Goal: Information Seeking & Learning: Learn about a topic

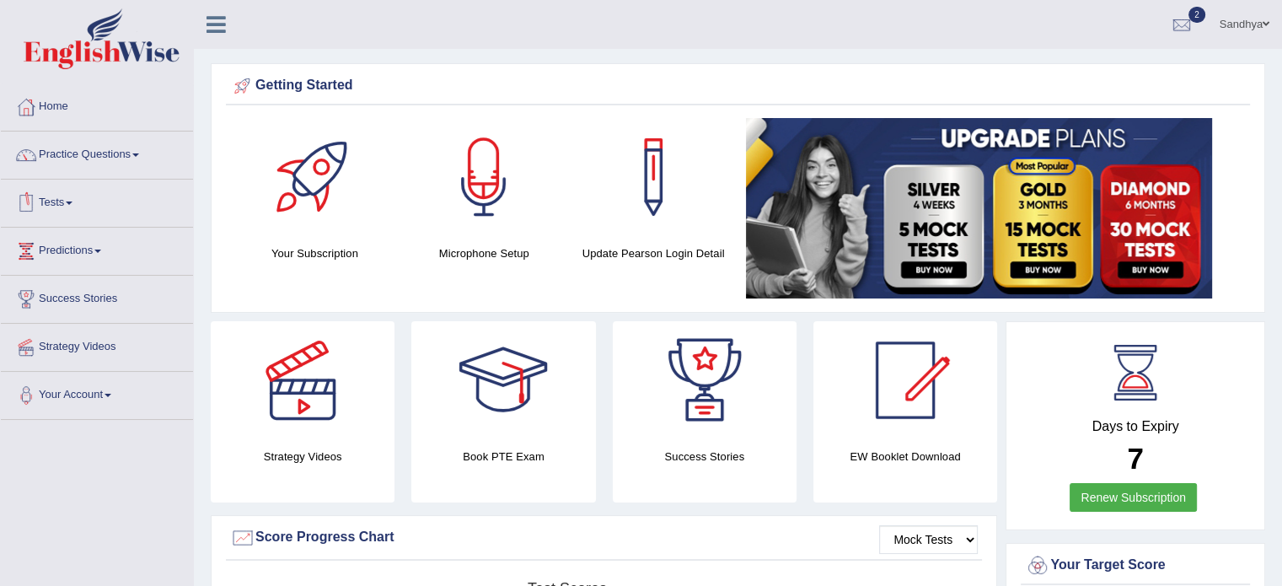
click at [64, 206] on link "Tests" at bounding box center [97, 200] width 192 height 42
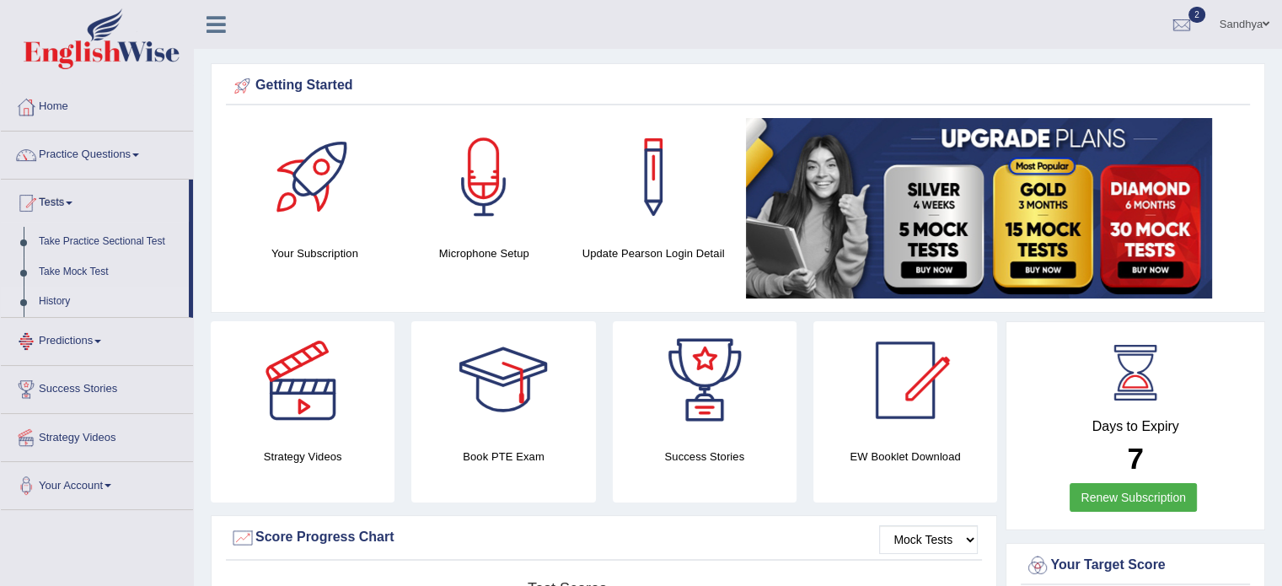
click at [81, 304] on link "History" at bounding box center [110, 302] width 158 height 30
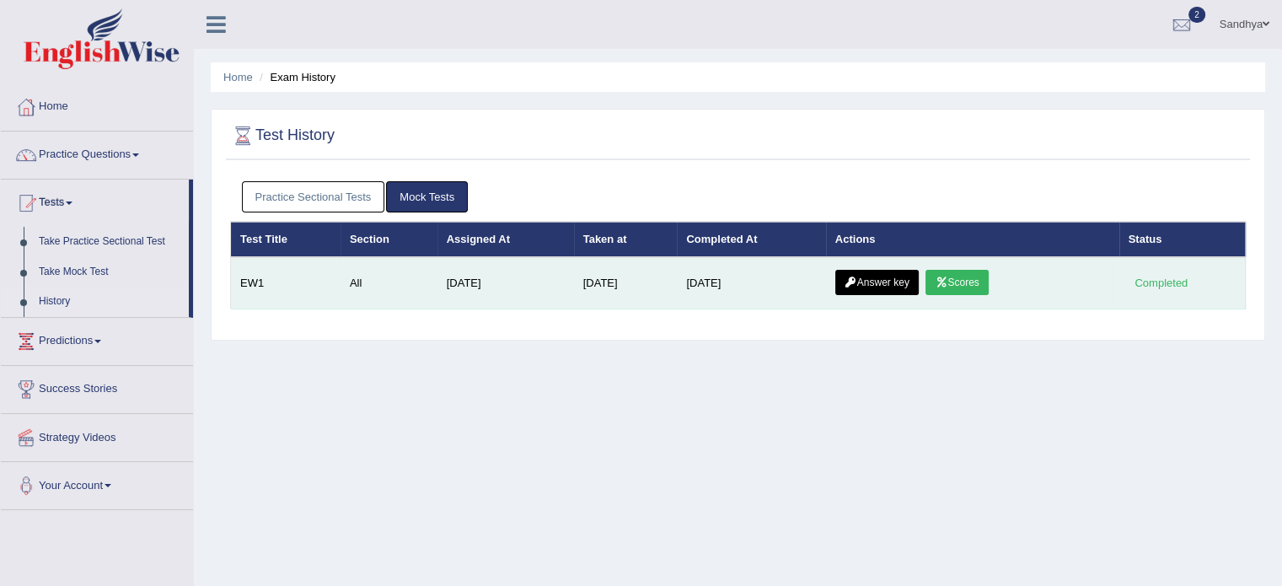
click at [981, 290] on link "Scores" at bounding box center [956, 282] width 62 height 25
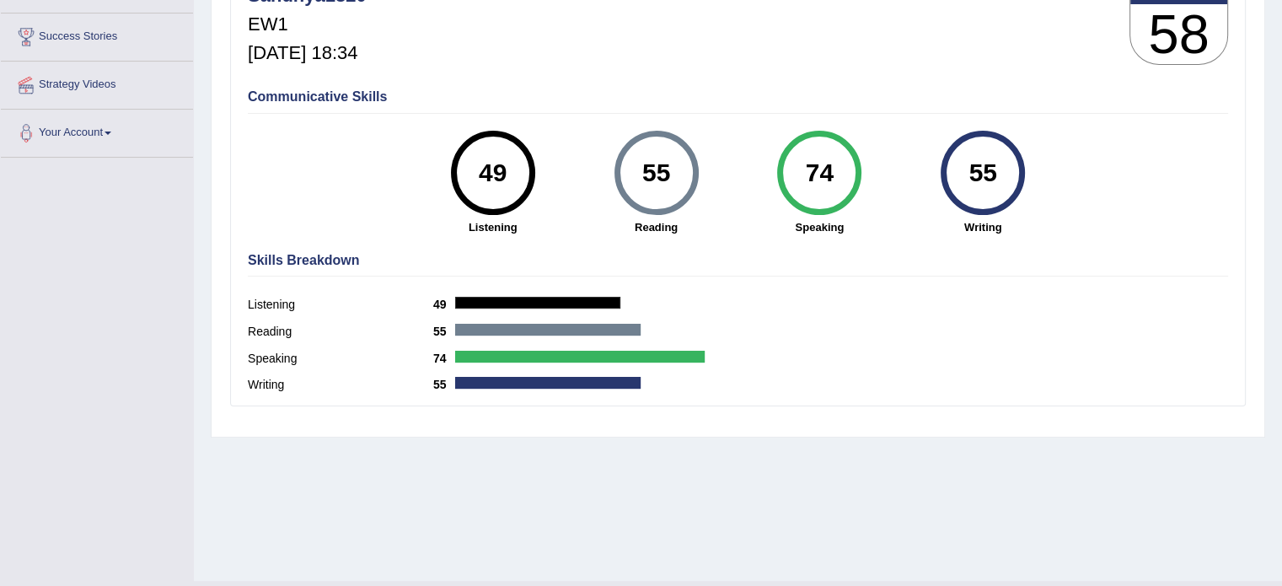
scroll to position [299, 0]
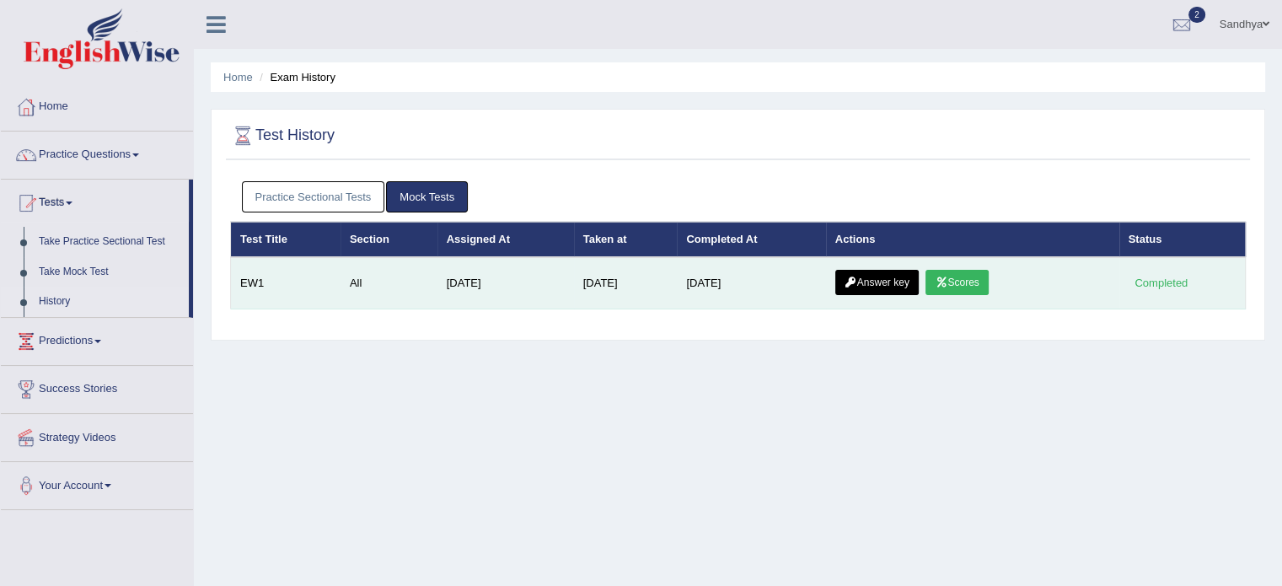
click at [866, 281] on link "Answer key" at bounding box center [876, 282] width 83 height 25
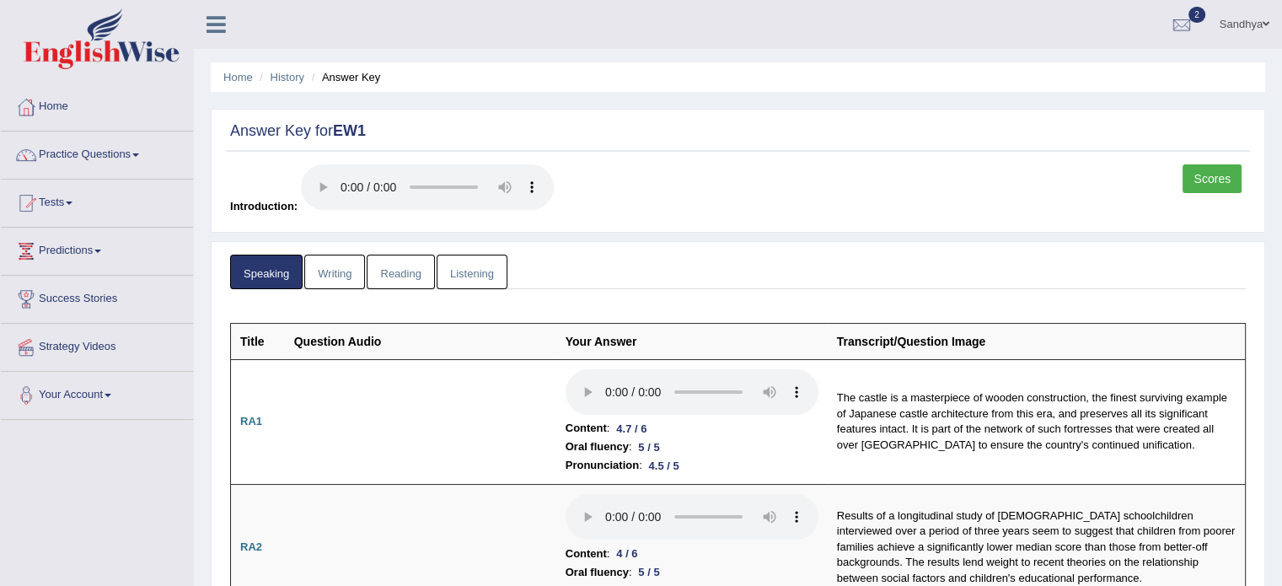
click at [354, 276] on link "Writing" at bounding box center [334, 271] width 61 height 35
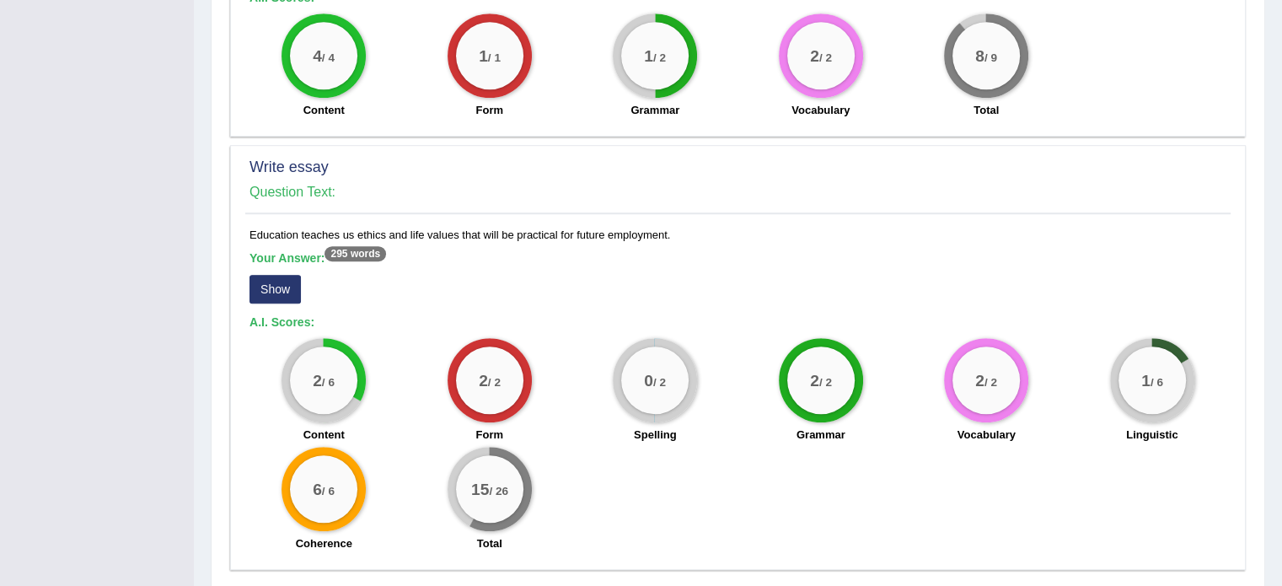
scroll to position [1313, 0]
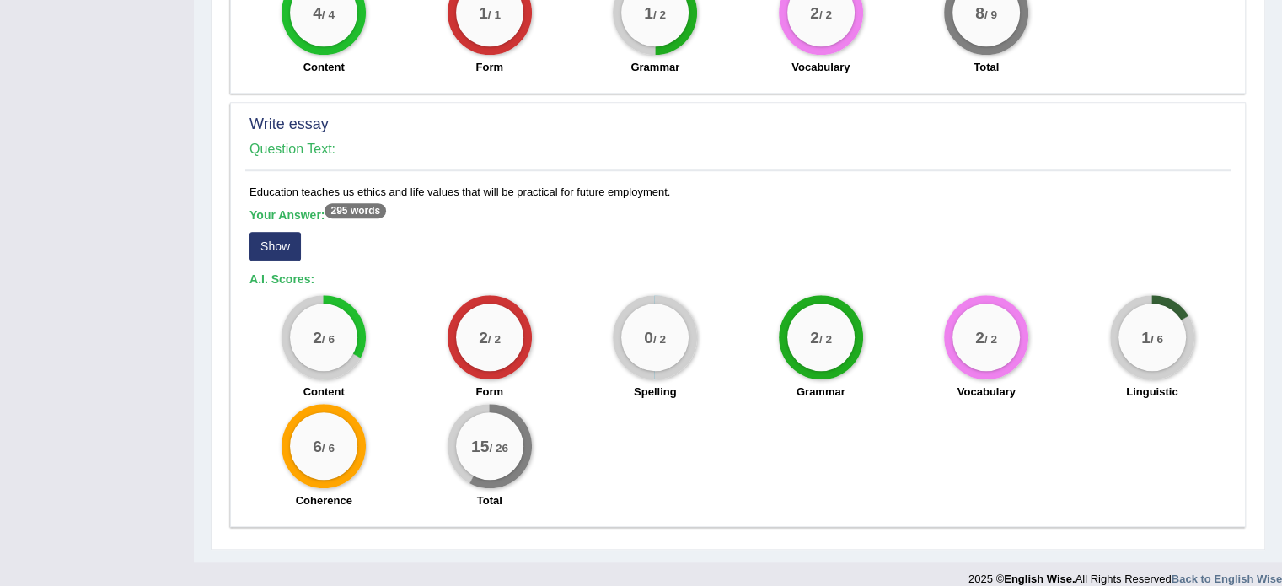
click at [268, 235] on button "Show" at bounding box center [274, 246] width 51 height 29
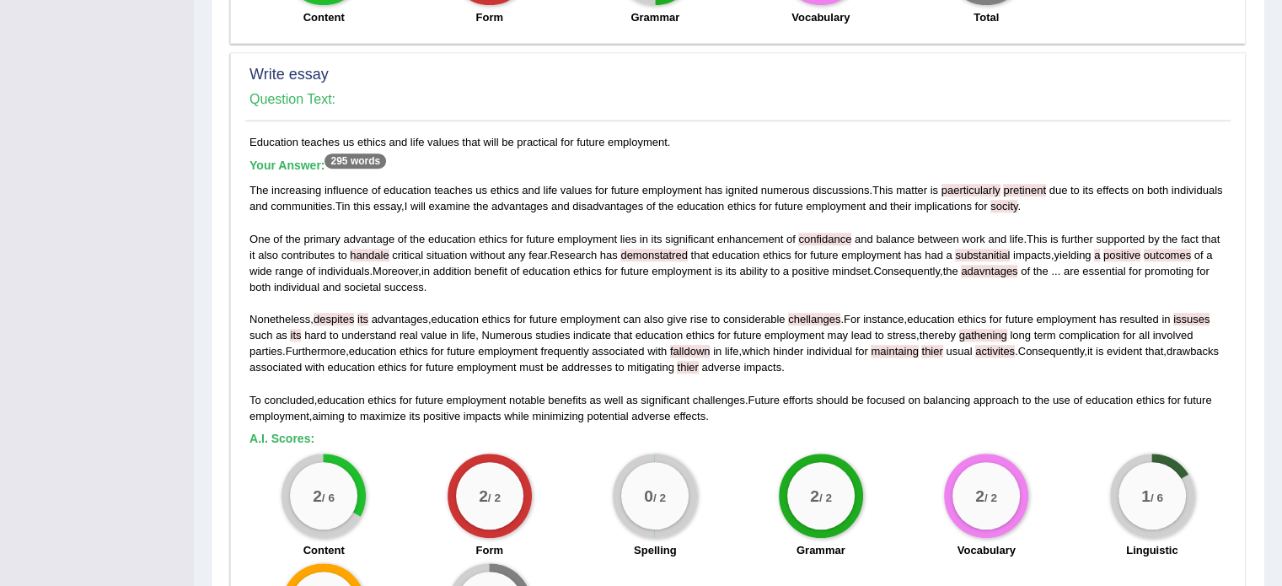
scroll to position [1374, 0]
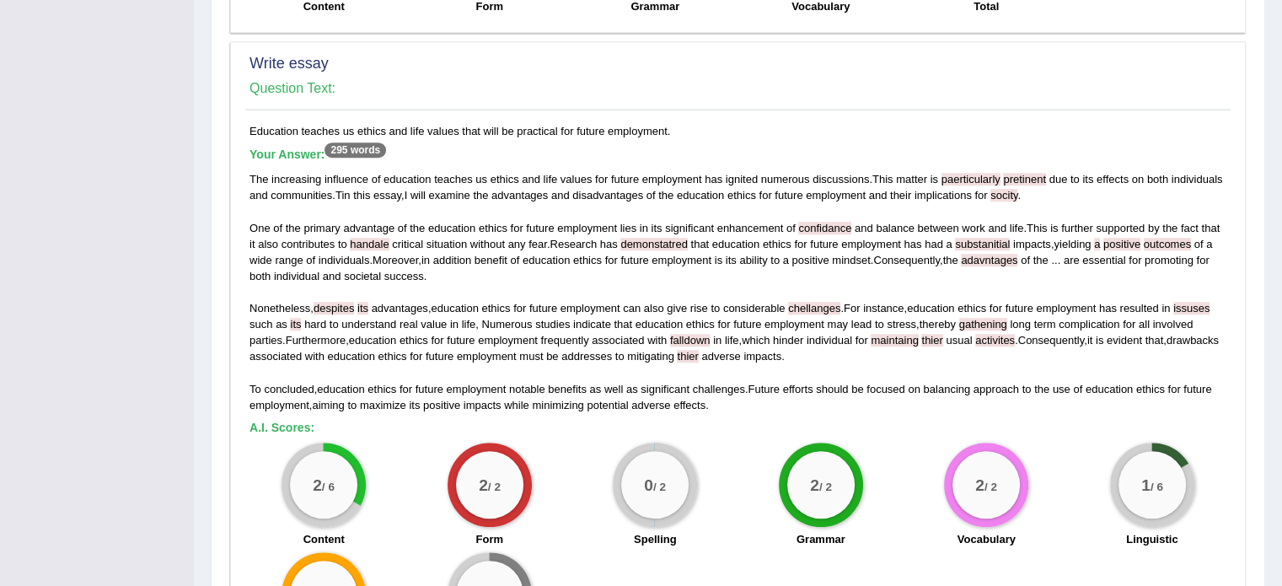
click at [983, 173] on span "paerticularly" at bounding box center [970, 179] width 59 height 13
drag, startPoint x: 983, startPoint y: 163, endPoint x: 991, endPoint y: 158, distance: 9.4
click at [991, 173] on span "paerticularly" at bounding box center [970, 179] width 59 height 13
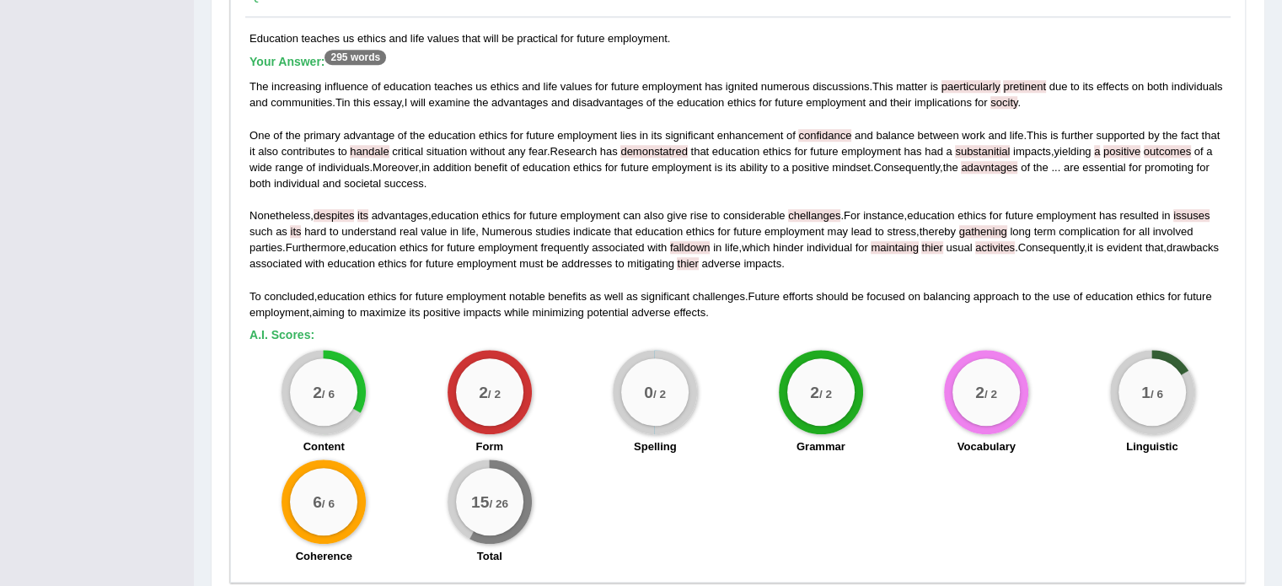
scroll to position [1522, 0]
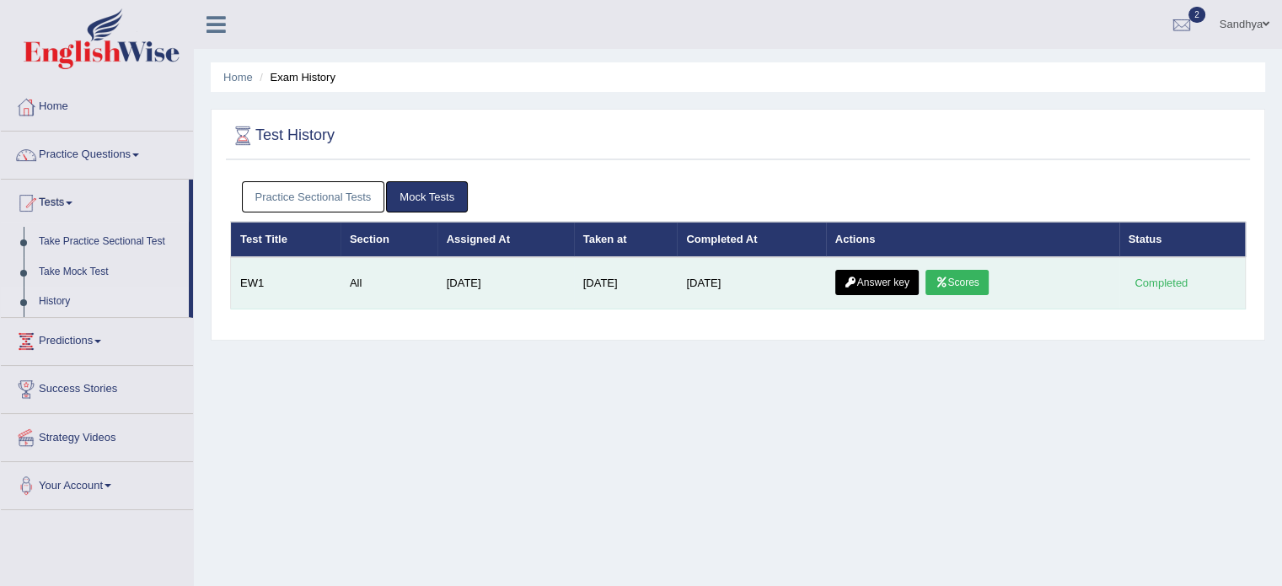
click at [867, 281] on link "Answer key" at bounding box center [876, 282] width 83 height 25
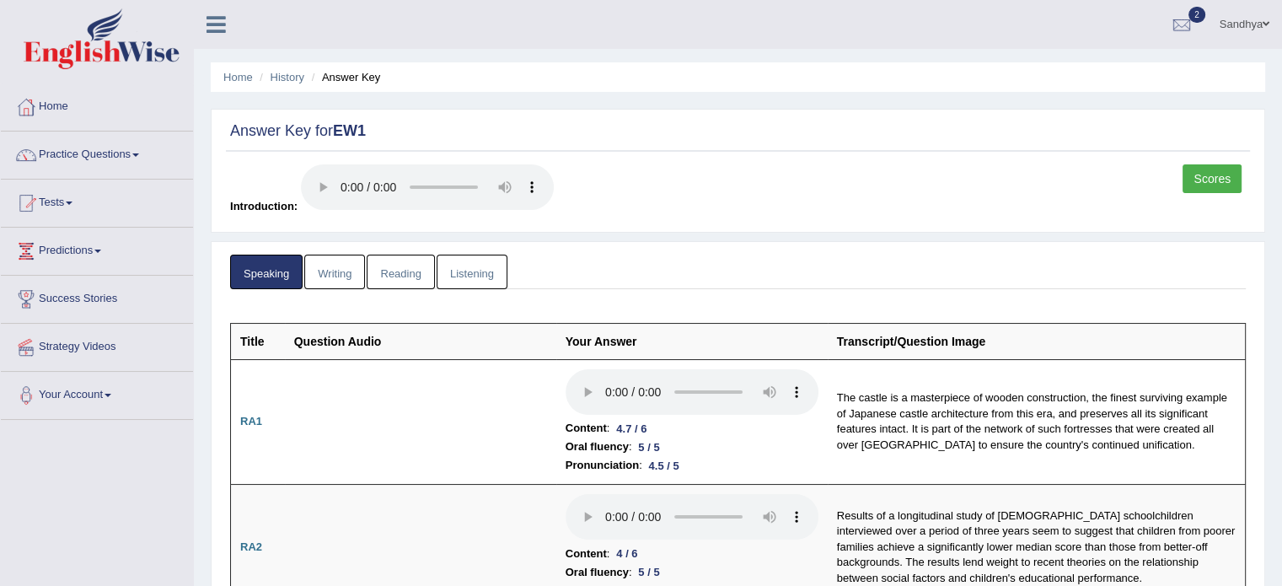
click at [405, 279] on link "Reading" at bounding box center [400, 271] width 67 height 35
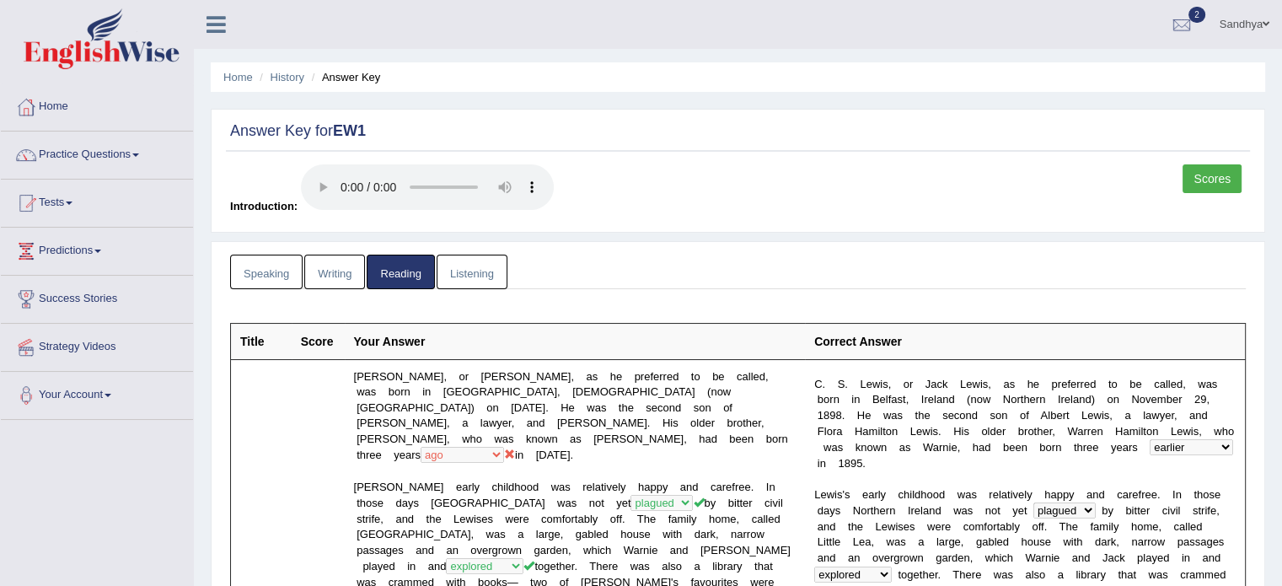
click at [463, 282] on link "Listening" at bounding box center [472, 271] width 71 height 35
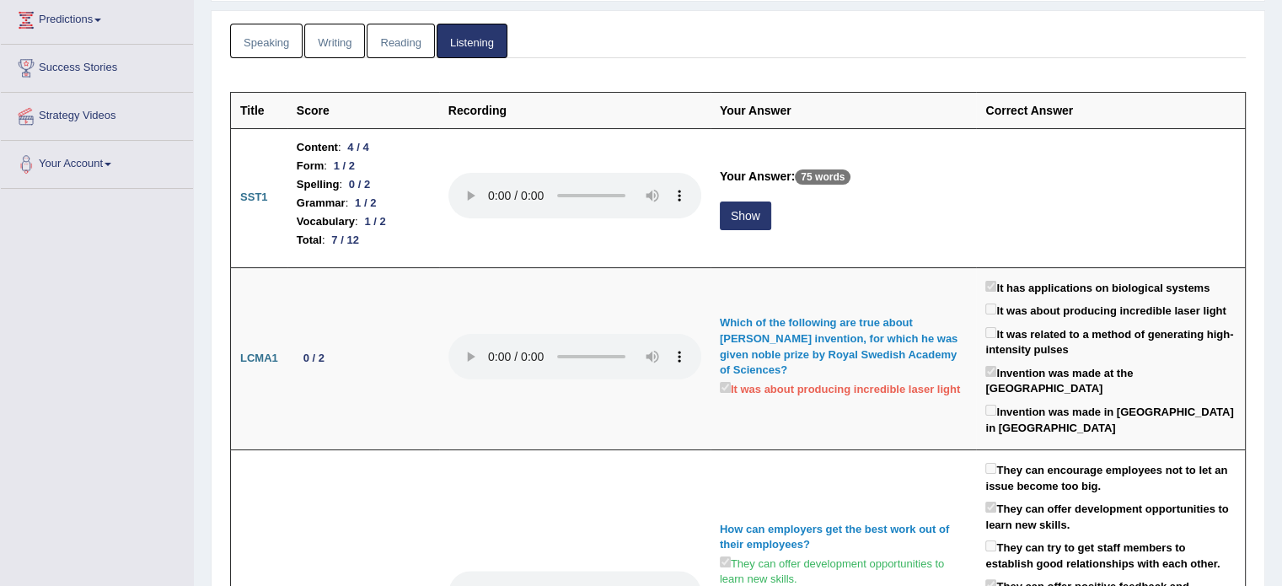
scroll to position [232, 0]
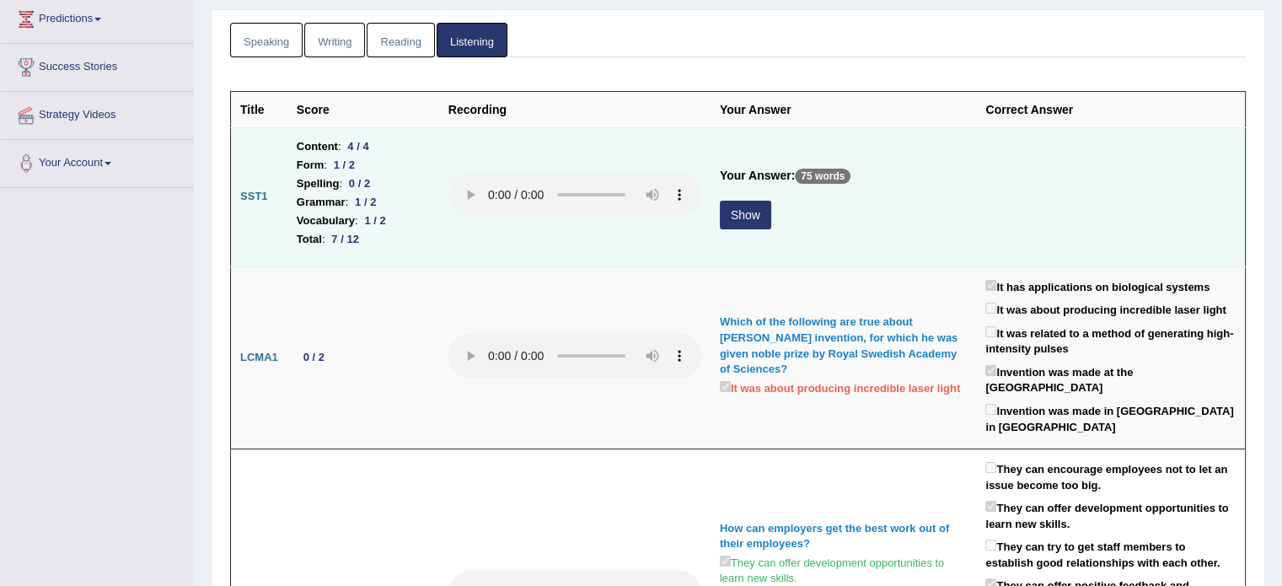
click at [733, 212] on button "Show" at bounding box center [745, 215] width 51 height 29
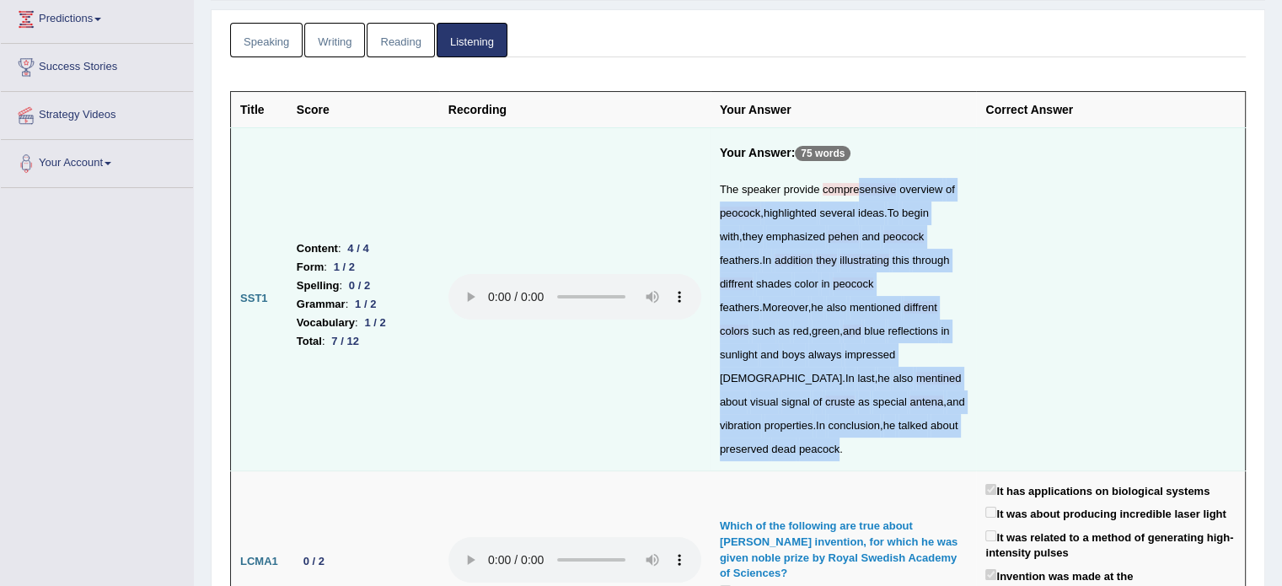
drag, startPoint x: 856, startPoint y: 189, endPoint x: 838, endPoint y: 420, distance: 232.4
click at [838, 420] on div "The speaker provide compresensive overview of peocock , highlighted several ide…" at bounding box center [844, 319] width 248 height 283
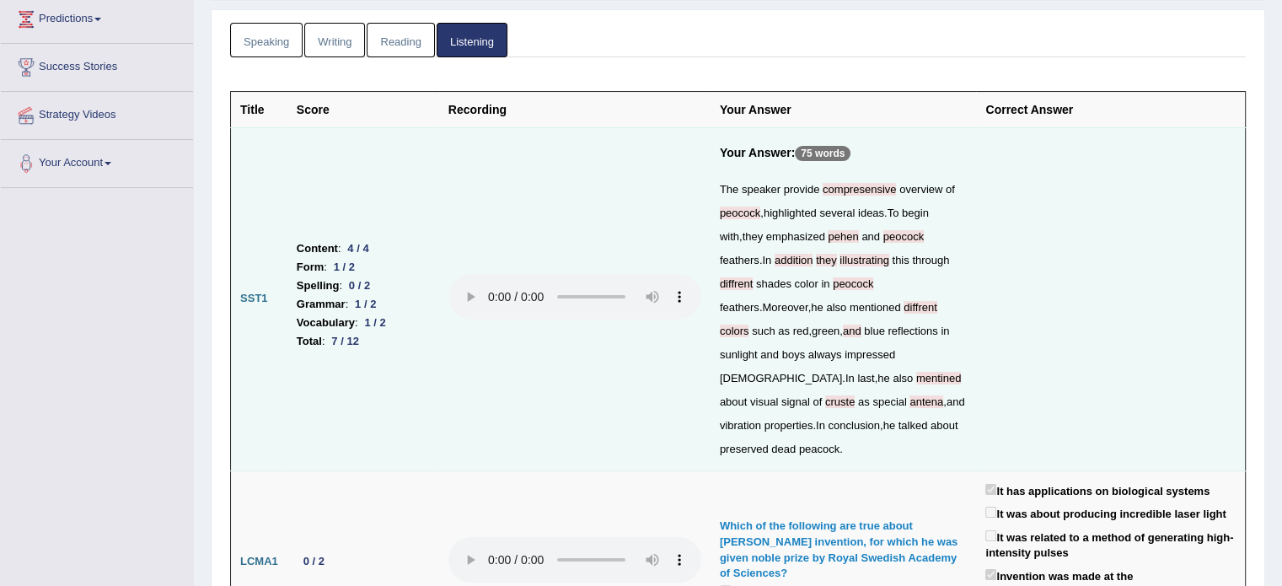
click at [1040, 315] on td at bounding box center [1110, 298] width 269 height 343
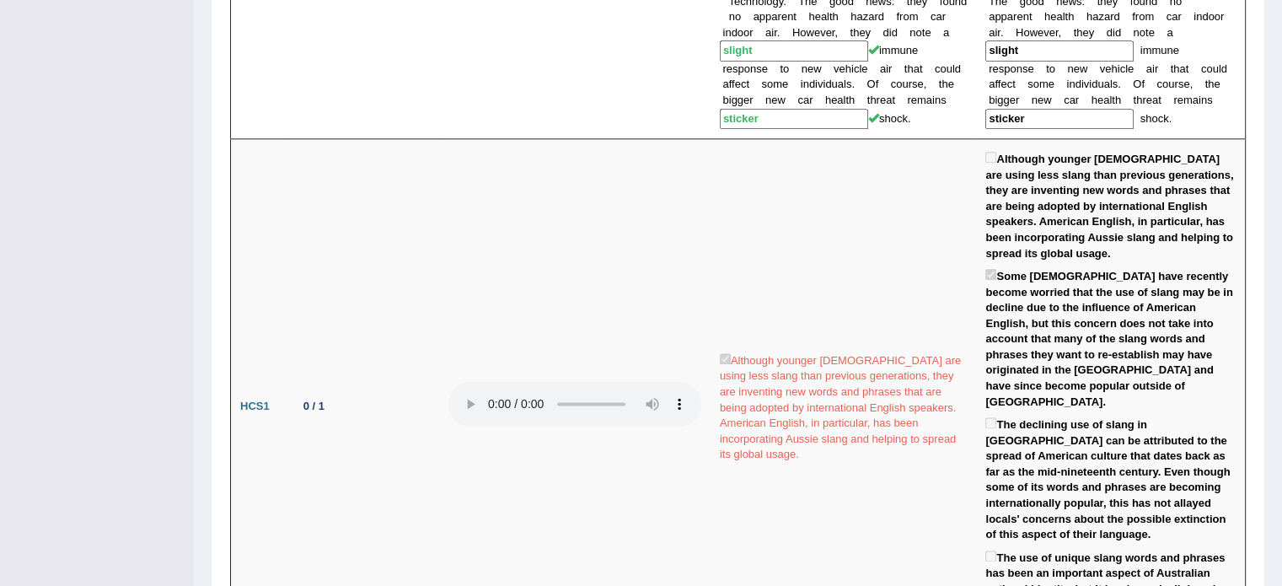
scroll to position [2069, 0]
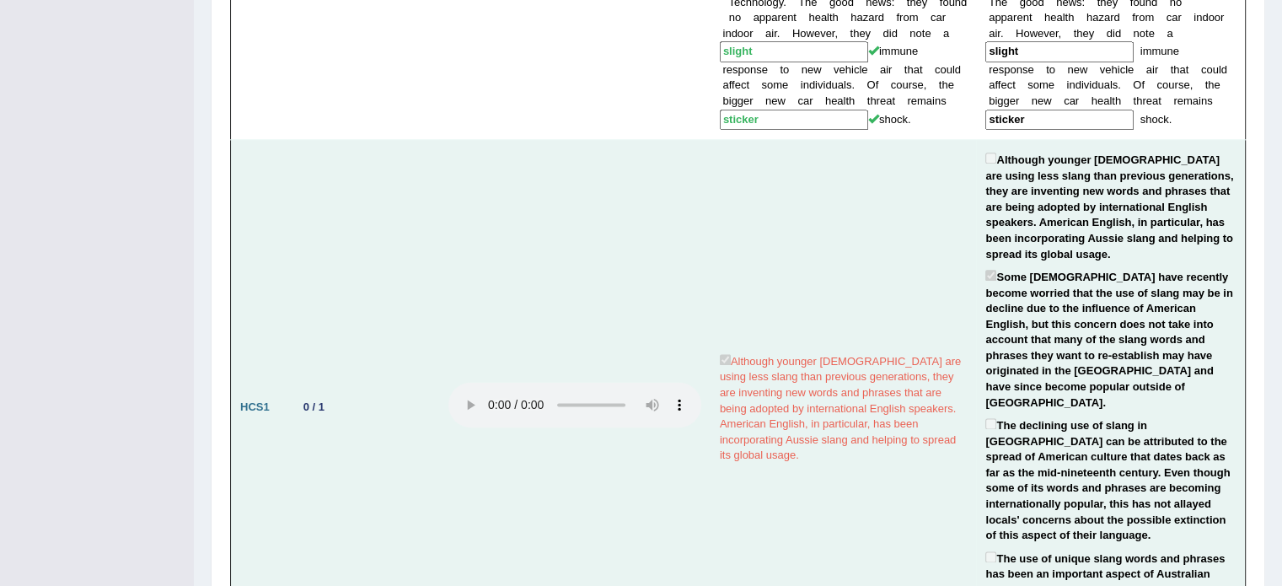
click at [901, 204] on td "Although younger Australians are using less slang than previous generations, th…" at bounding box center [843, 407] width 266 height 534
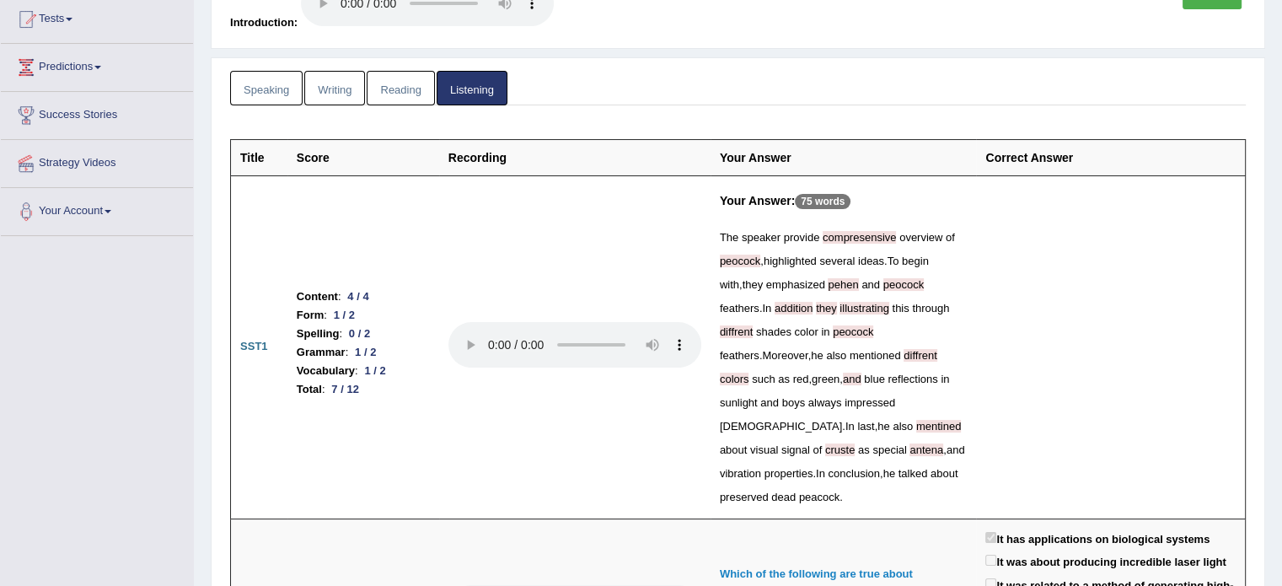
scroll to position [0, 0]
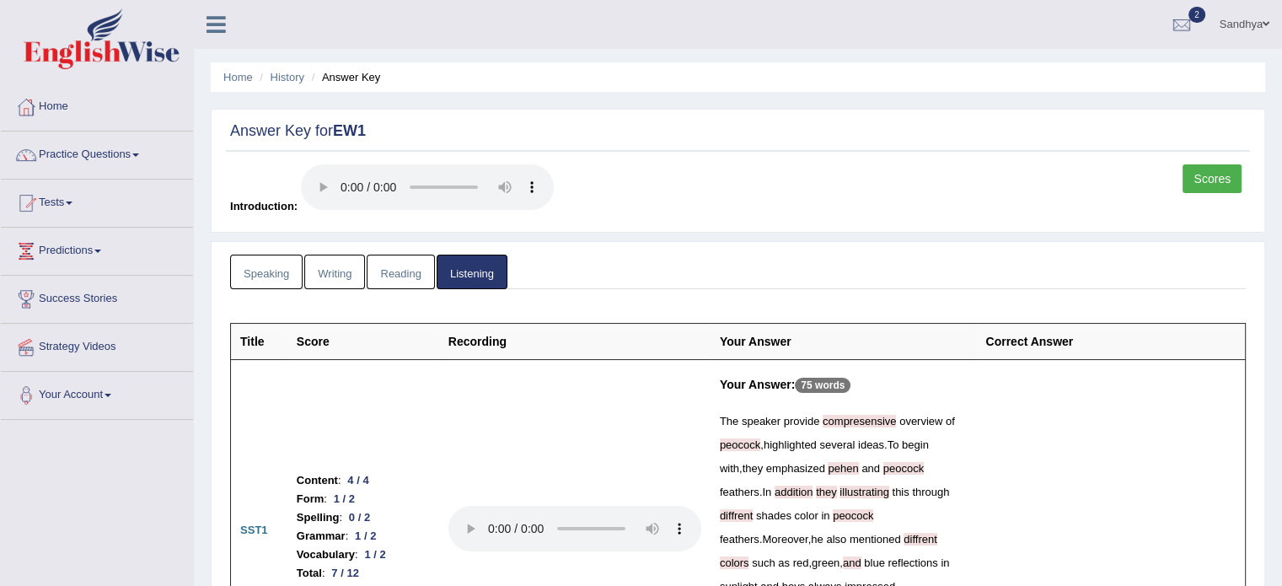
click at [130, 157] on link "Practice Questions" at bounding box center [97, 152] width 192 height 42
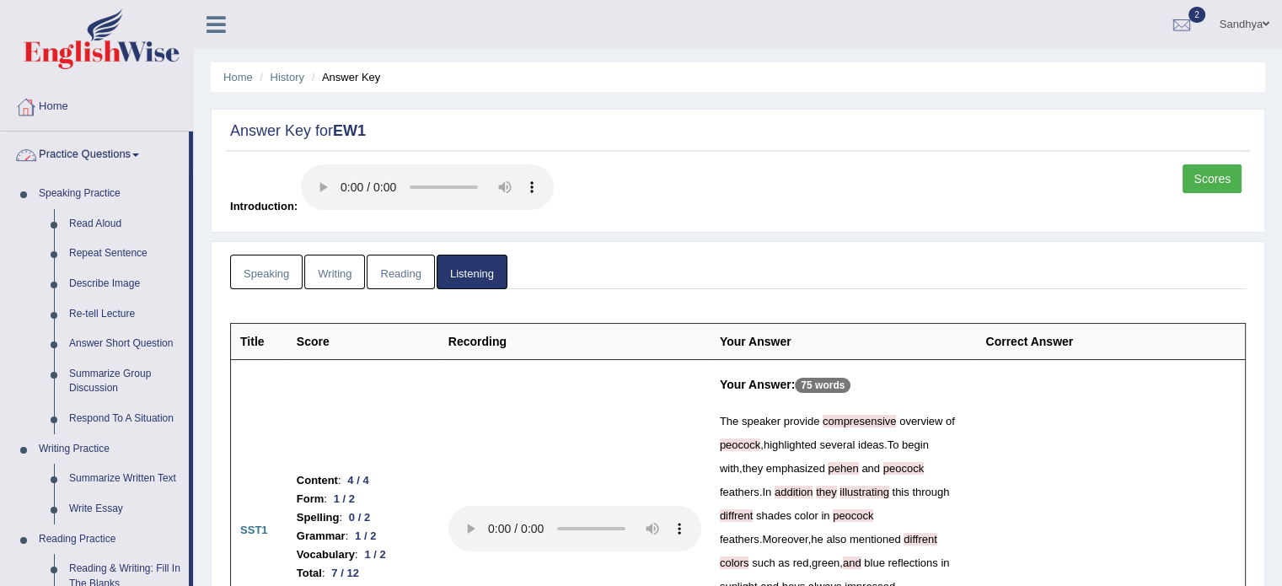
click at [44, 115] on link "Home" at bounding box center [97, 104] width 192 height 42
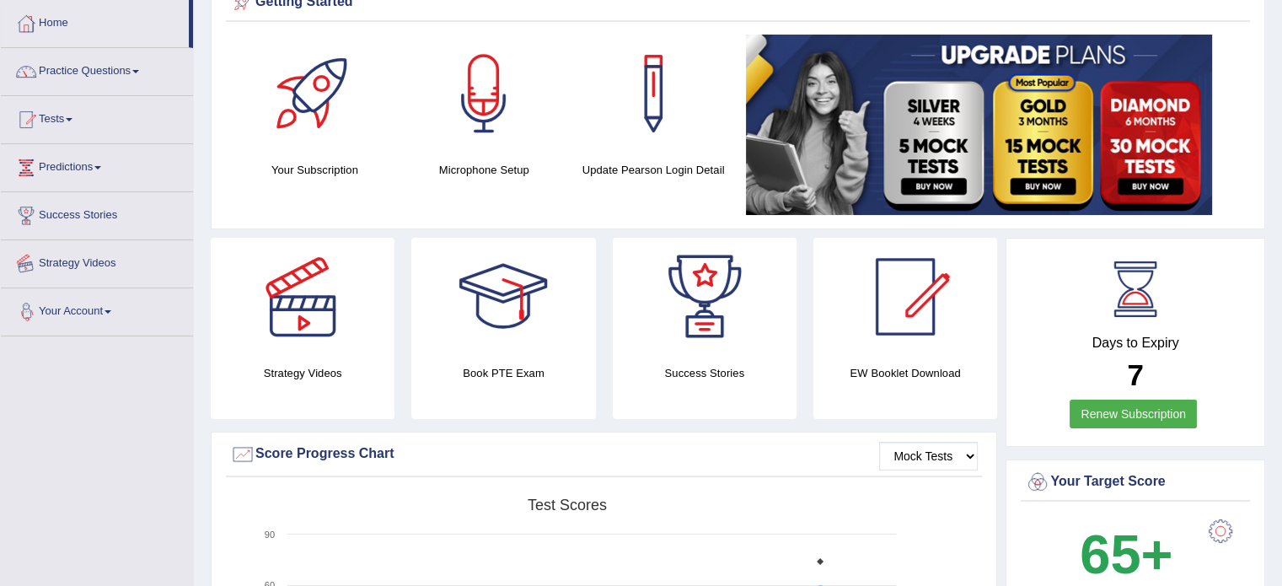
scroll to position [84, 0]
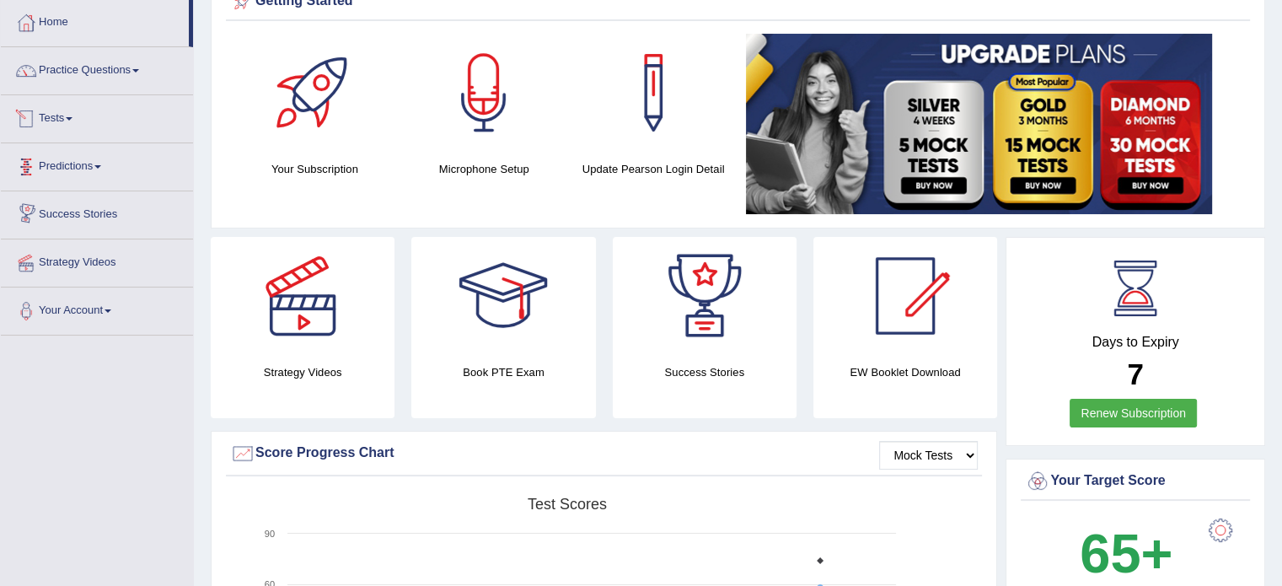
click at [72, 115] on link "Tests" at bounding box center [97, 116] width 192 height 42
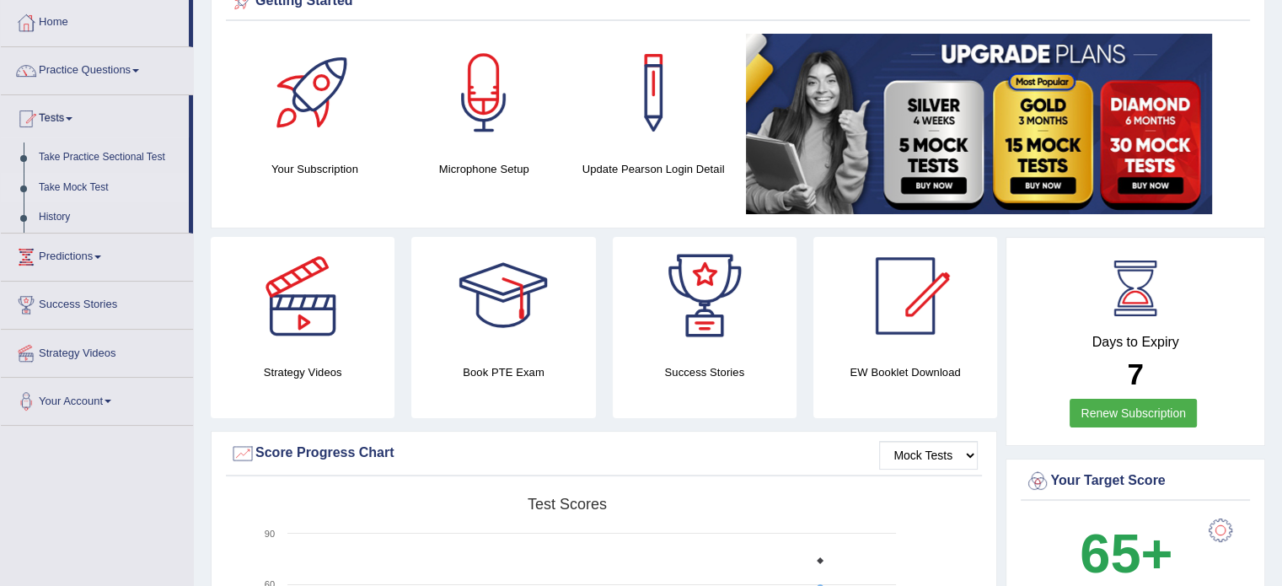
click at [78, 183] on link "Take Mock Test" at bounding box center [110, 188] width 158 height 30
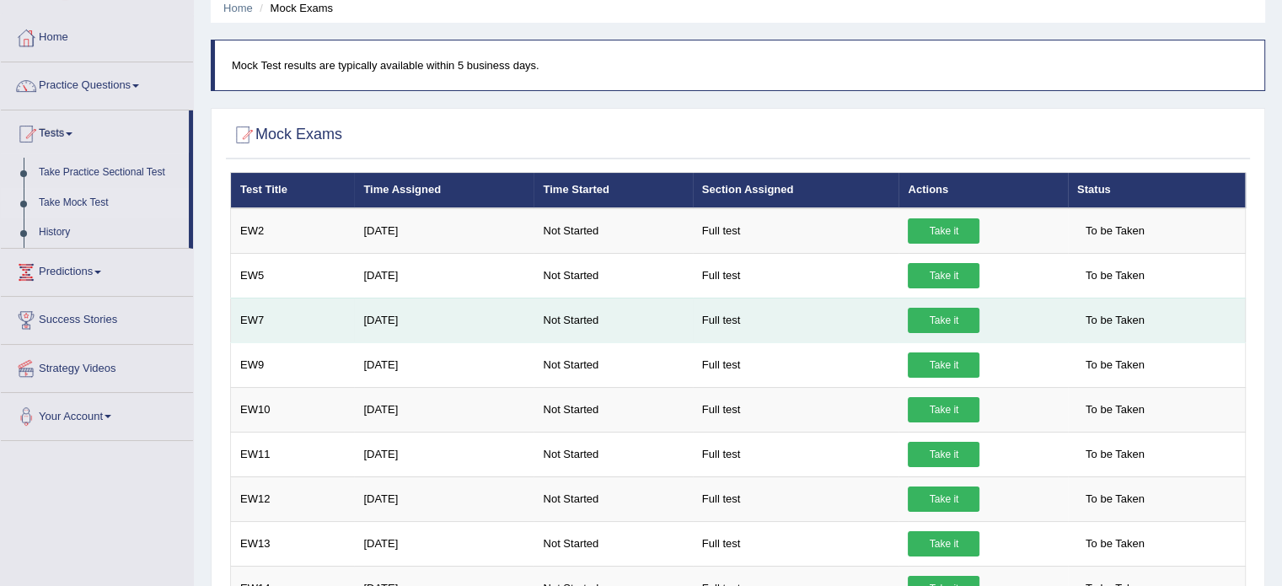
scroll to position [67, 0]
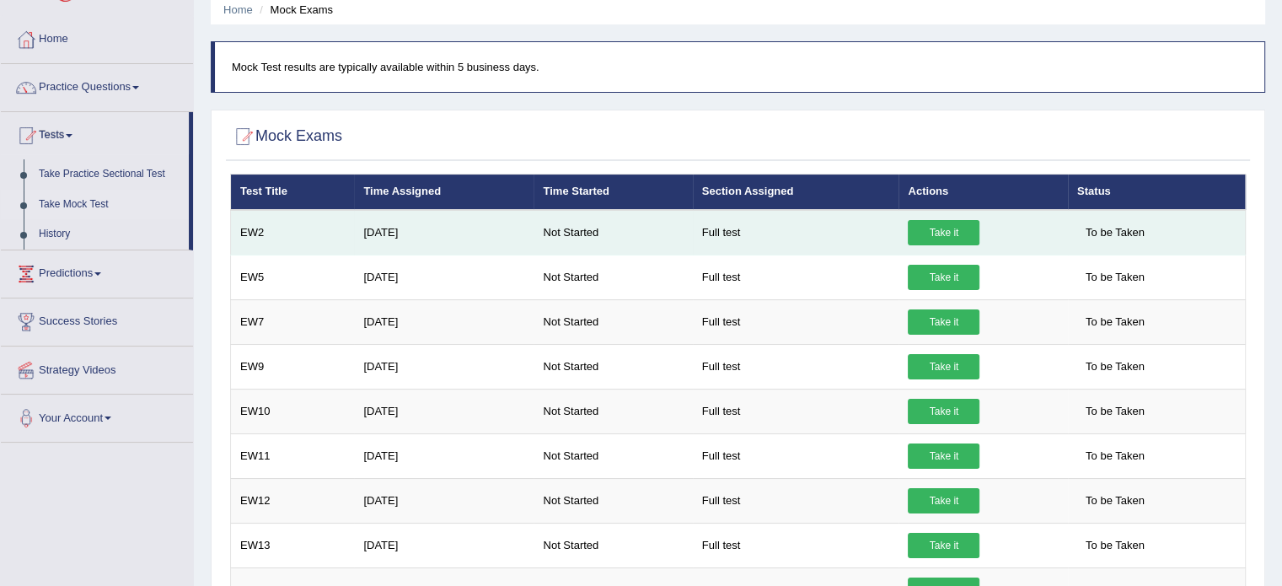
click at [937, 230] on link "Take it" at bounding box center [944, 232] width 72 height 25
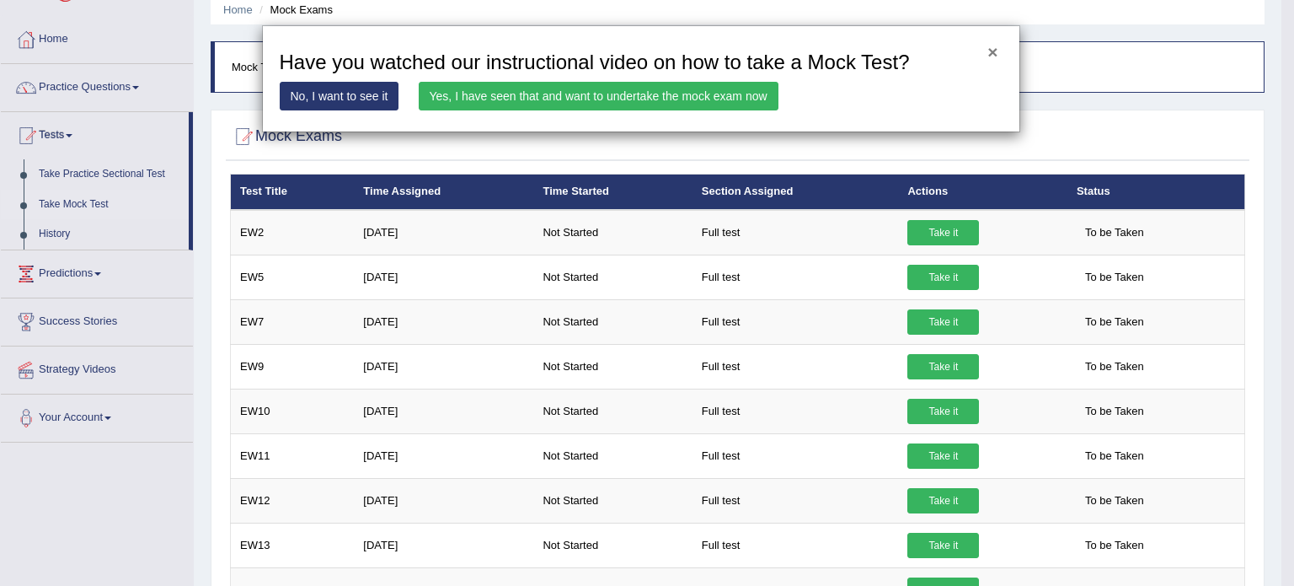
click at [991, 57] on button "×" at bounding box center [993, 52] width 10 height 18
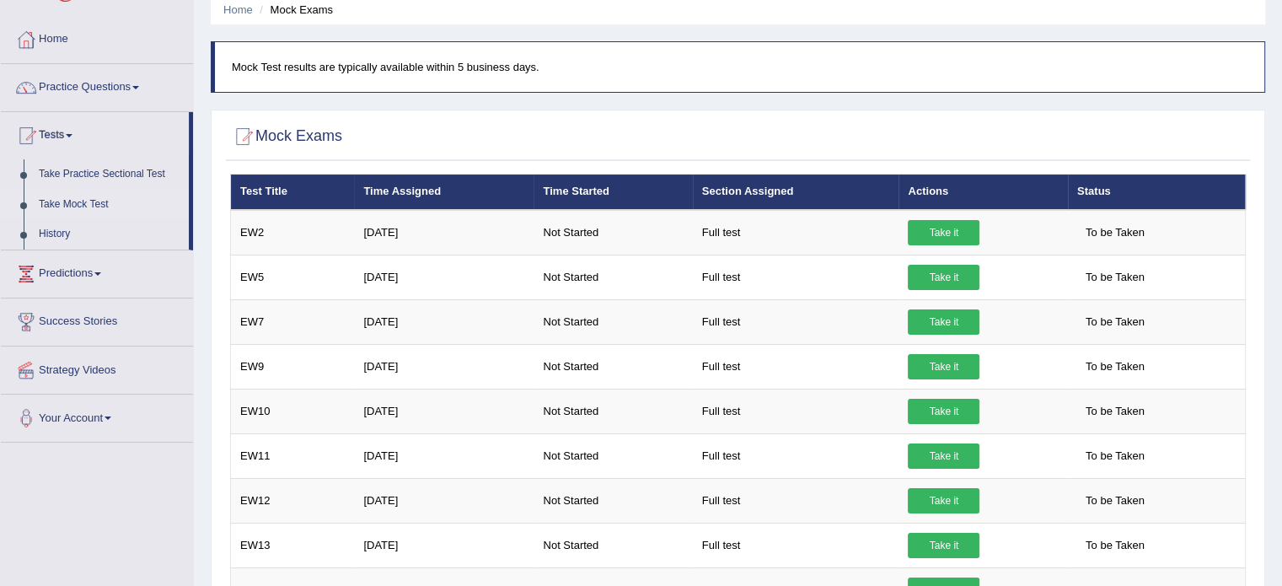
click at [97, 207] on link "Take Mock Test" at bounding box center [110, 205] width 158 height 30
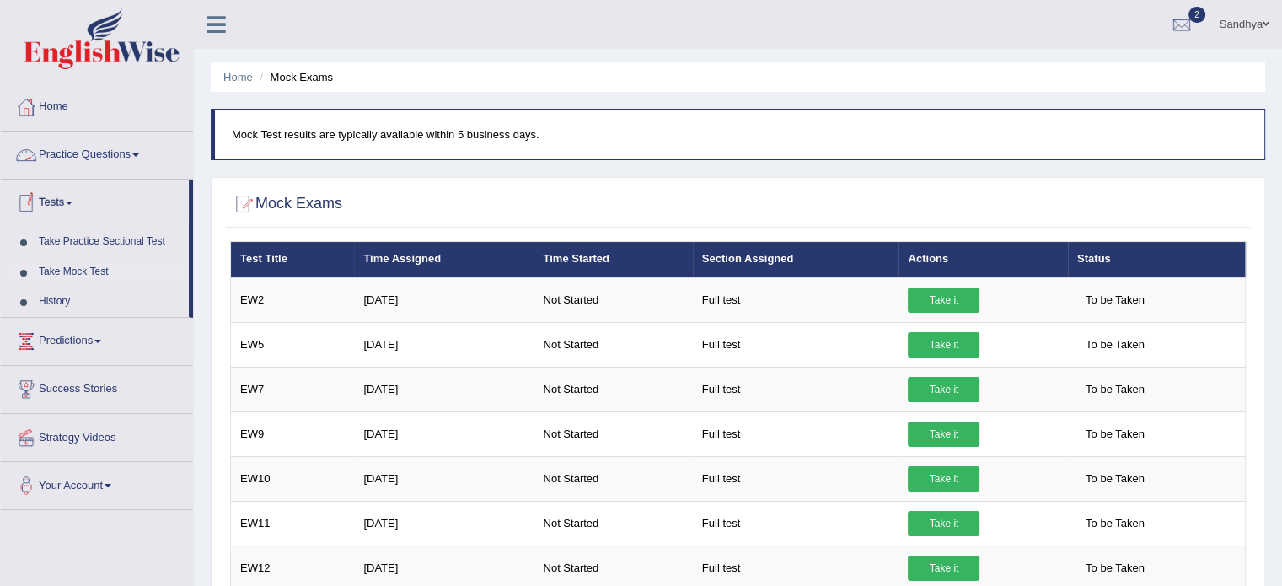
click at [93, 154] on link "Practice Questions" at bounding box center [97, 152] width 192 height 42
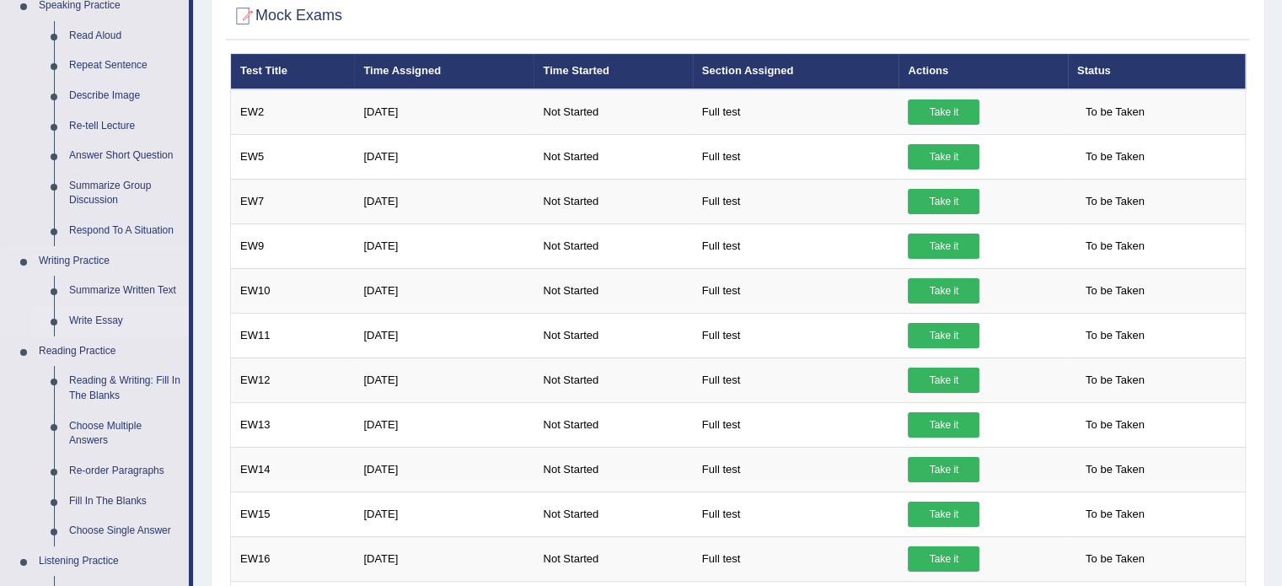
scroll to position [189, 0]
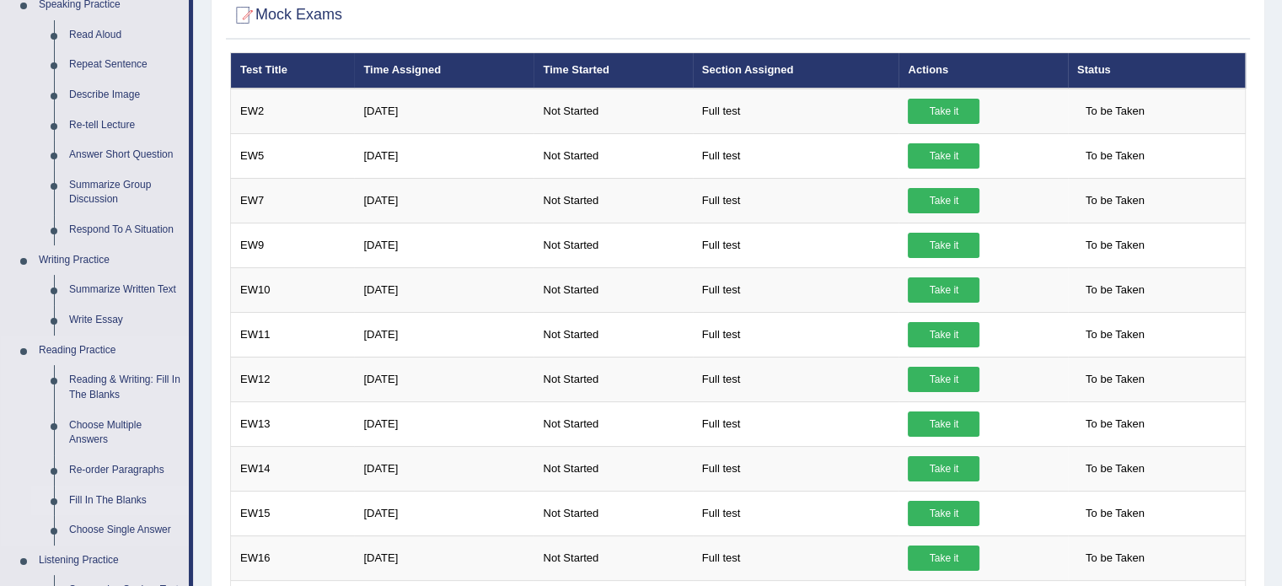
click at [127, 499] on link "Fill In The Blanks" at bounding box center [125, 500] width 127 height 30
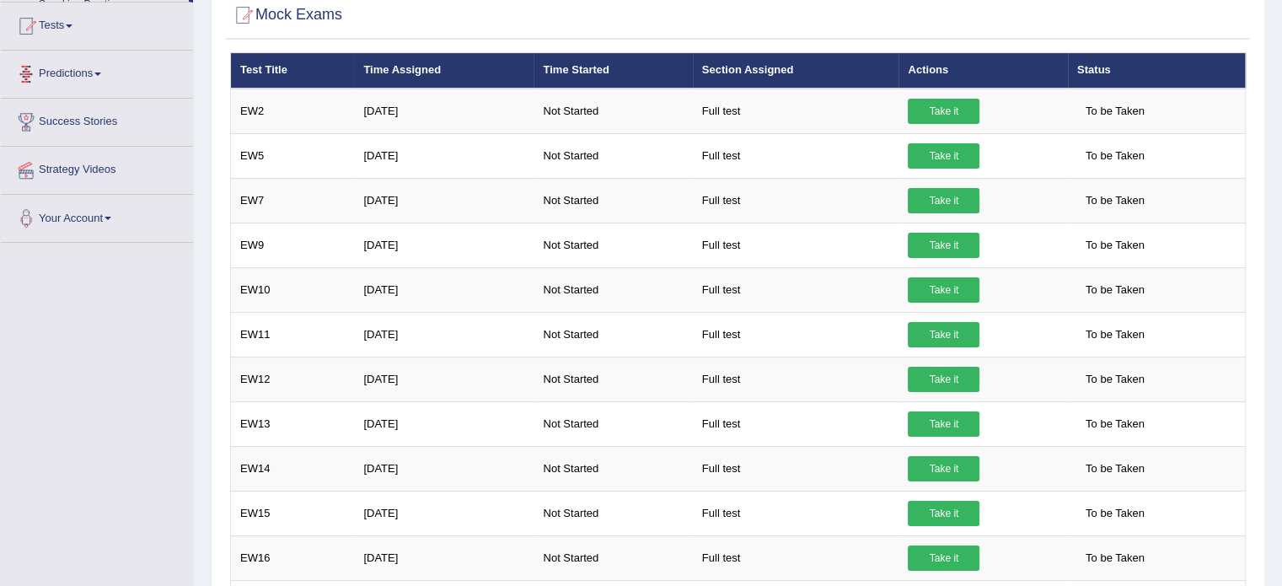
scroll to position [233, 0]
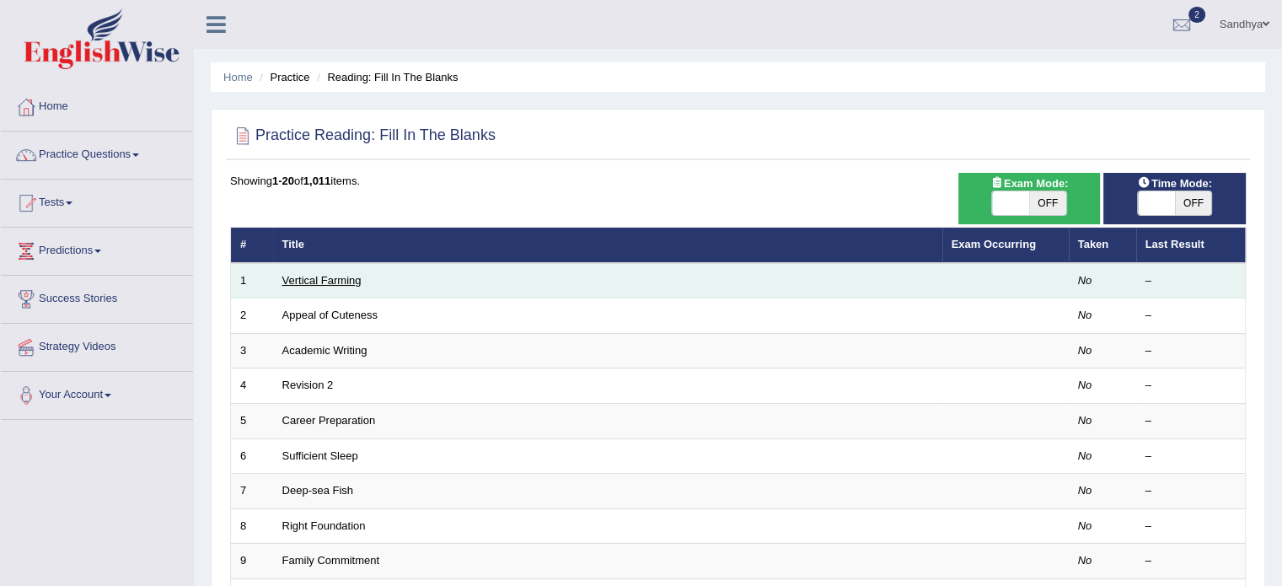
click at [338, 276] on link "Vertical Farming" at bounding box center [321, 280] width 79 height 13
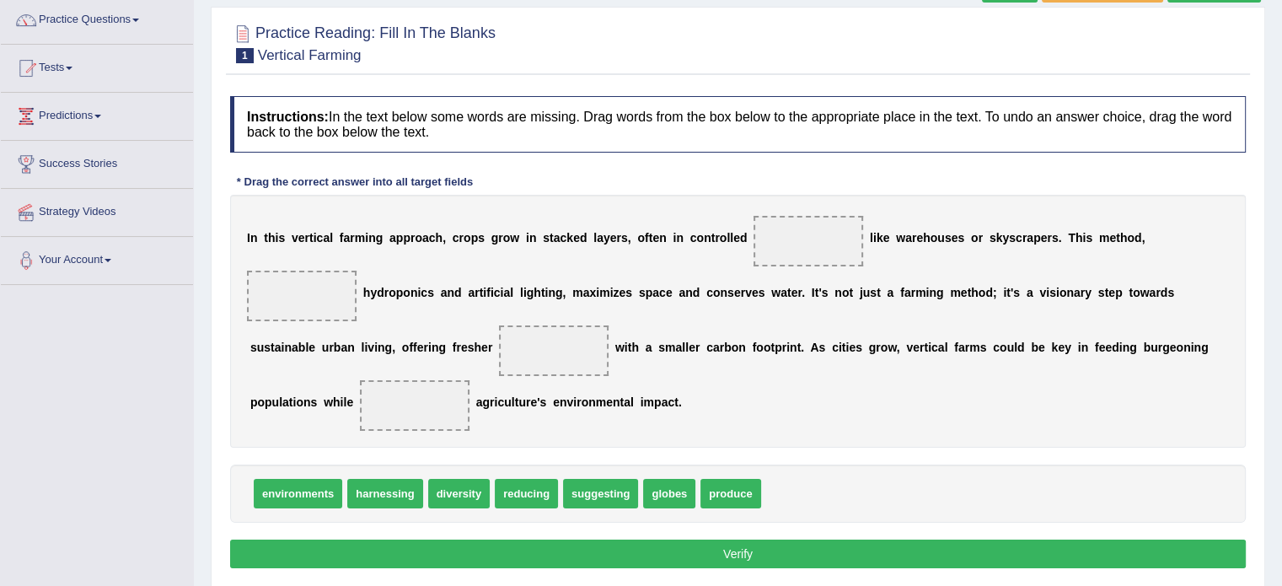
scroll to position [135, 0]
drag, startPoint x: 472, startPoint y: 488, endPoint x: 843, endPoint y: 242, distance: 445.0
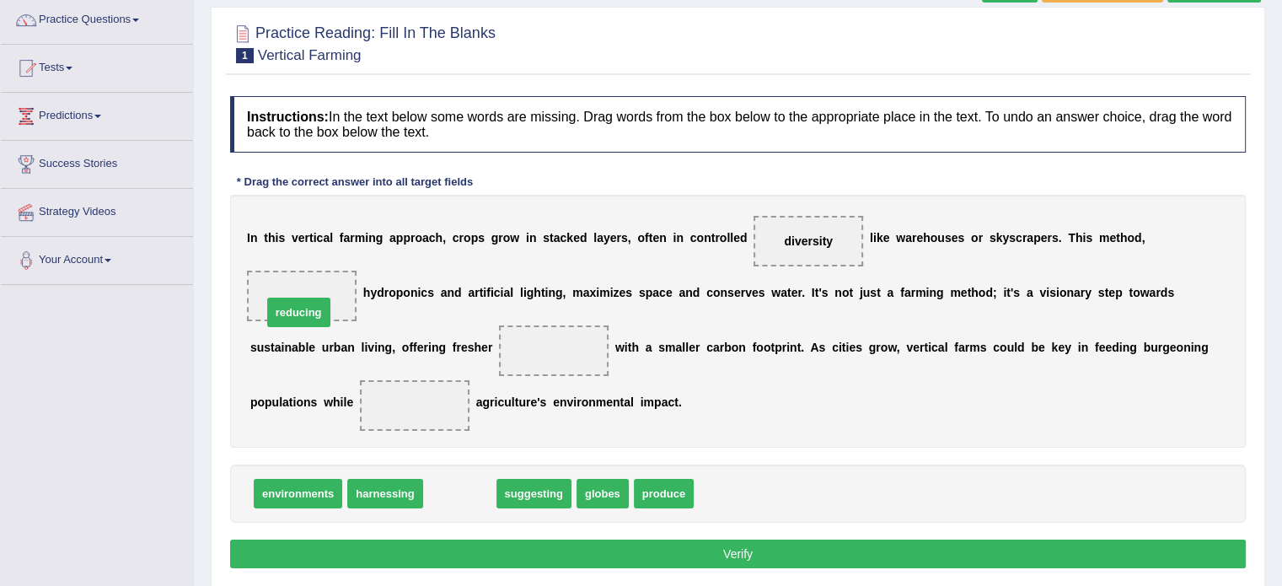
drag, startPoint x: 464, startPoint y: 494, endPoint x: 303, endPoint y: 308, distance: 246.1
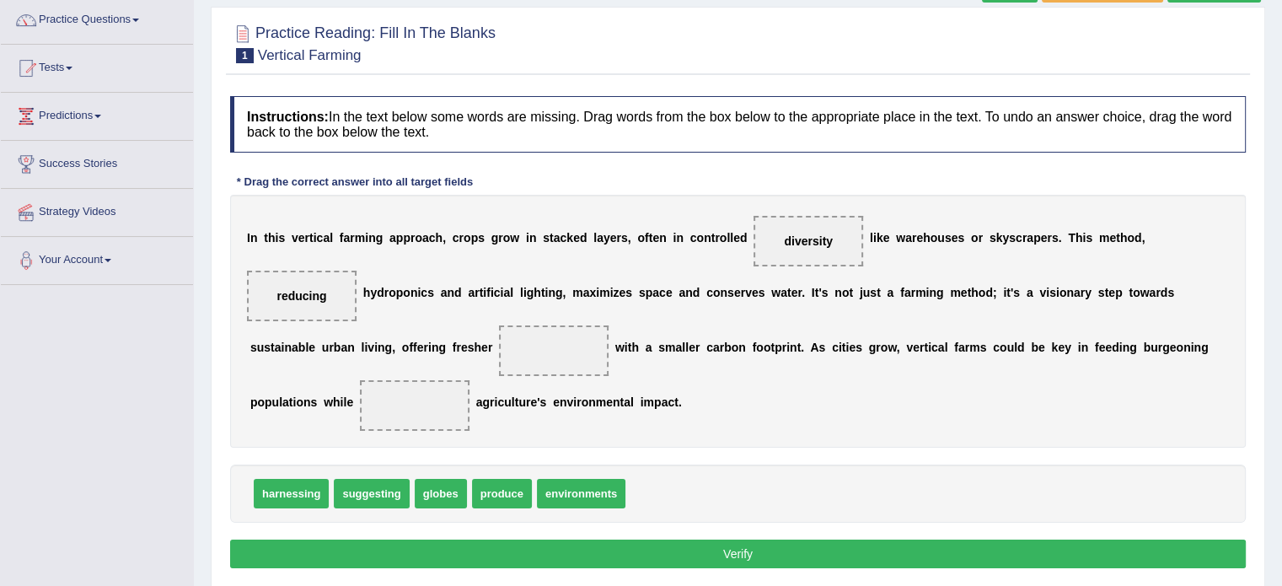
click at [378, 553] on button "Verify" at bounding box center [737, 553] width 1015 height 29
click at [458, 356] on div "I n t h i s v e r t i c a l f a r m i n g a p p r o a c h , c r o p s g r o w i…" at bounding box center [737, 321] width 1015 height 253
drag, startPoint x: 374, startPoint y: 497, endPoint x: 422, endPoint y: 421, distance: 89.8
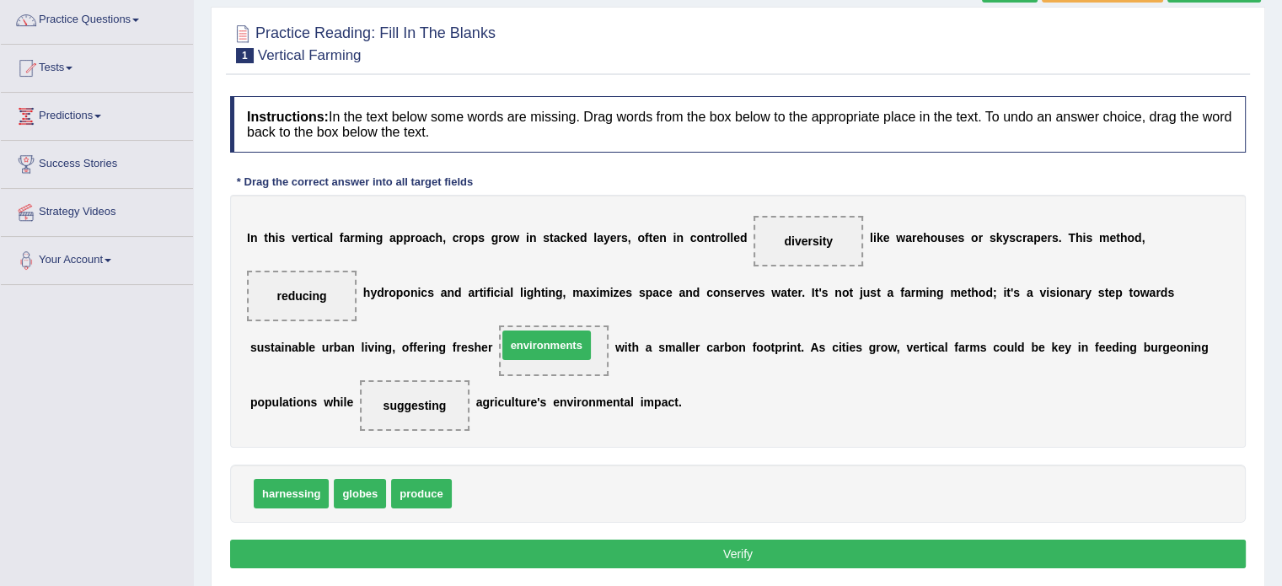
drag, startPoint x: 504, startPoint y: 487, endPoint x: 552, endPoint y: 339, distance: 155.9
click at [563, 548] on button "Verify" at bounding box center [737, 553] width 1015 height 29
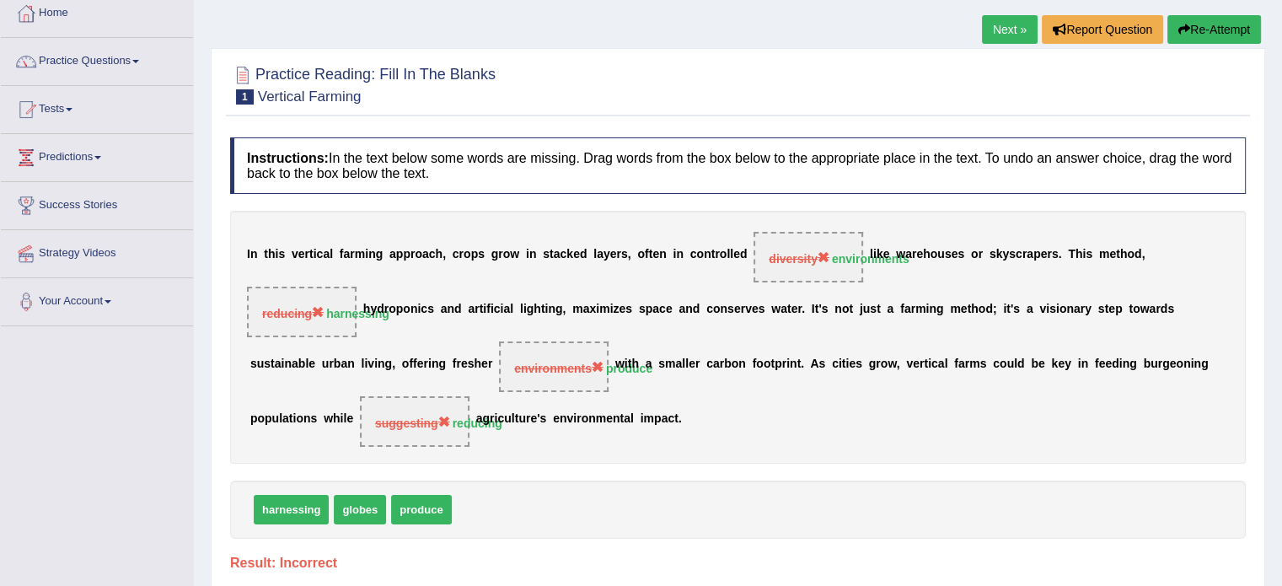
scroll to position [92, 0]
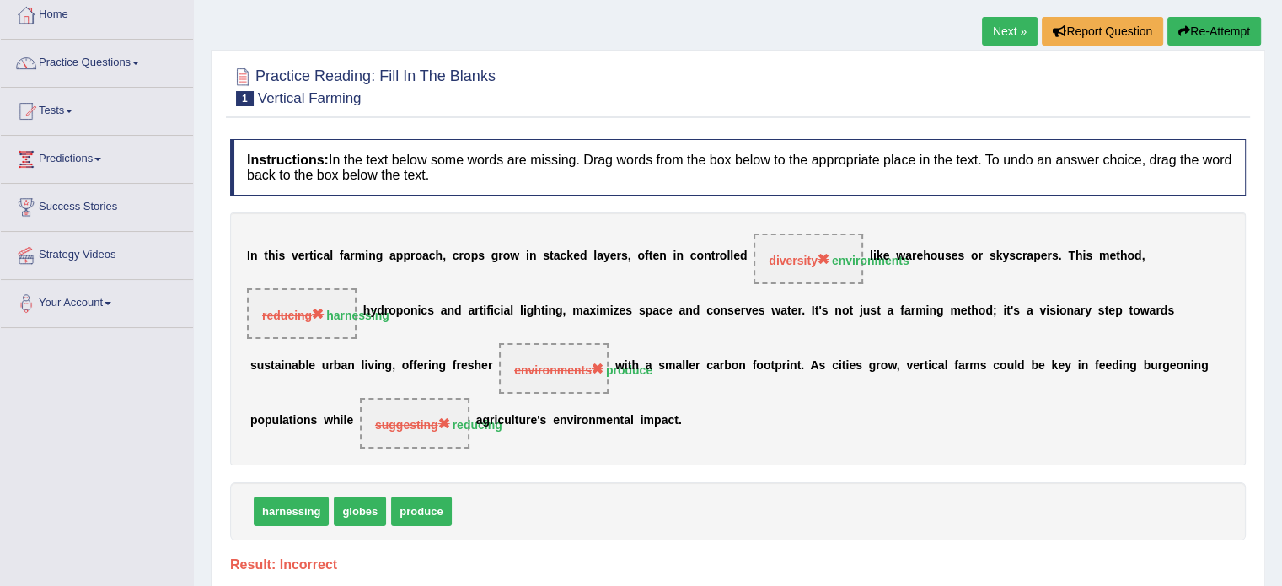
click at [996, 25] on link "Next »" at bounding box center [1010, 31] width 56 height 29
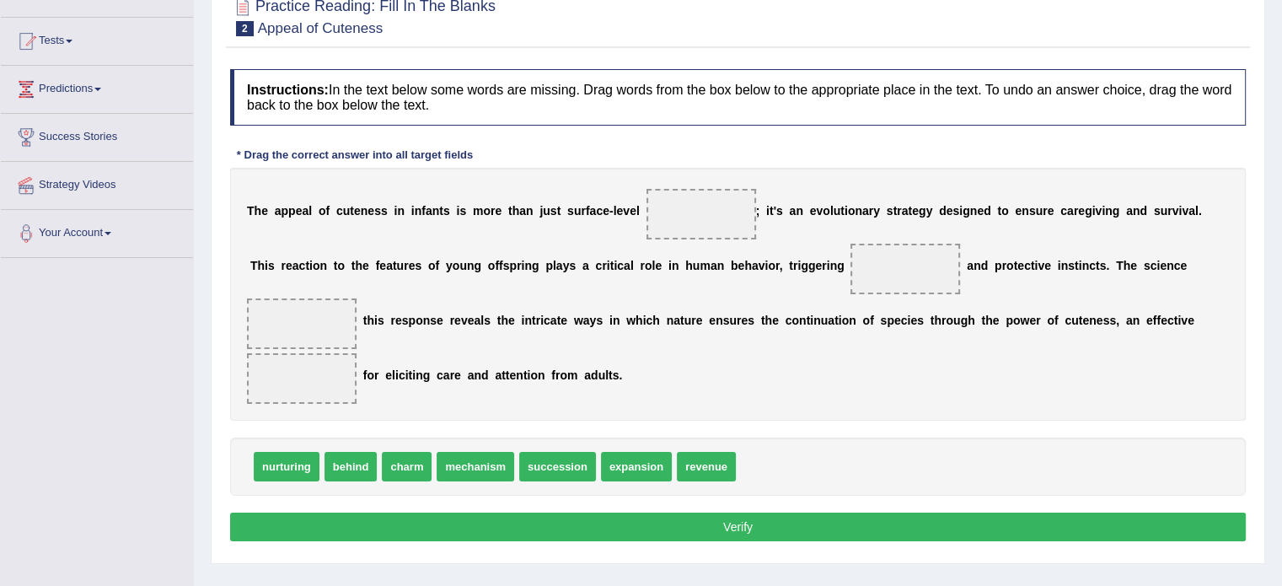
scroll to position [162, 0]
drag, startPoint x: 287, startPoint y: 466, endPoint x: 704, endPoint y: 212, distance: 488.2
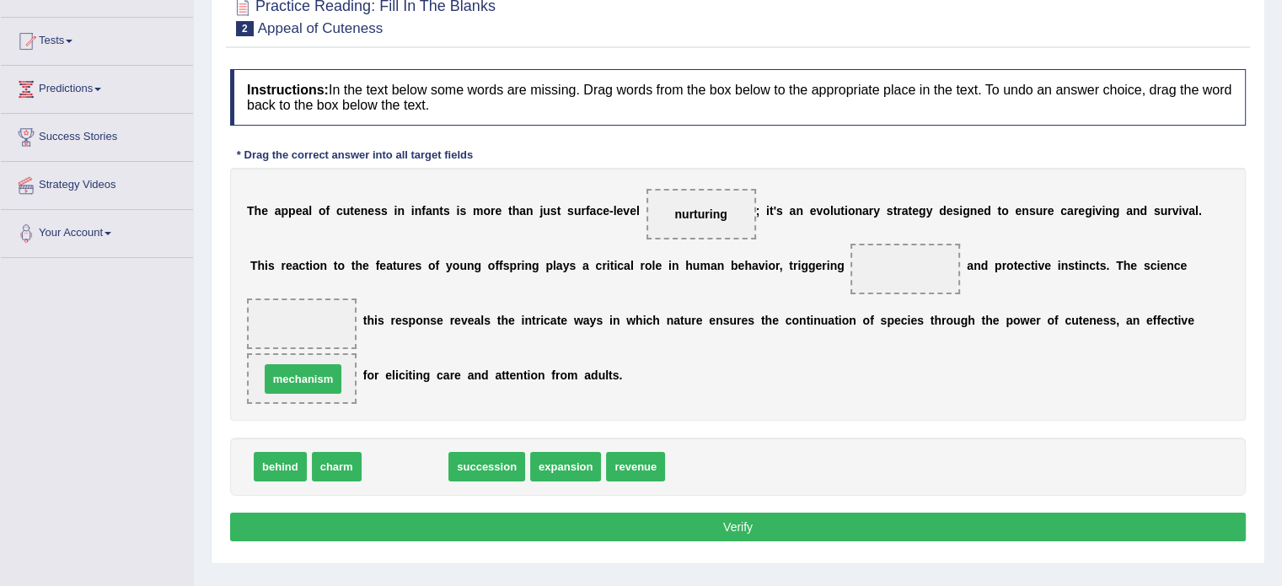
drag, startPoint x: 419, startPoint y: 469, endPoint x: 316, endPoint y: 382, distance: 135.1
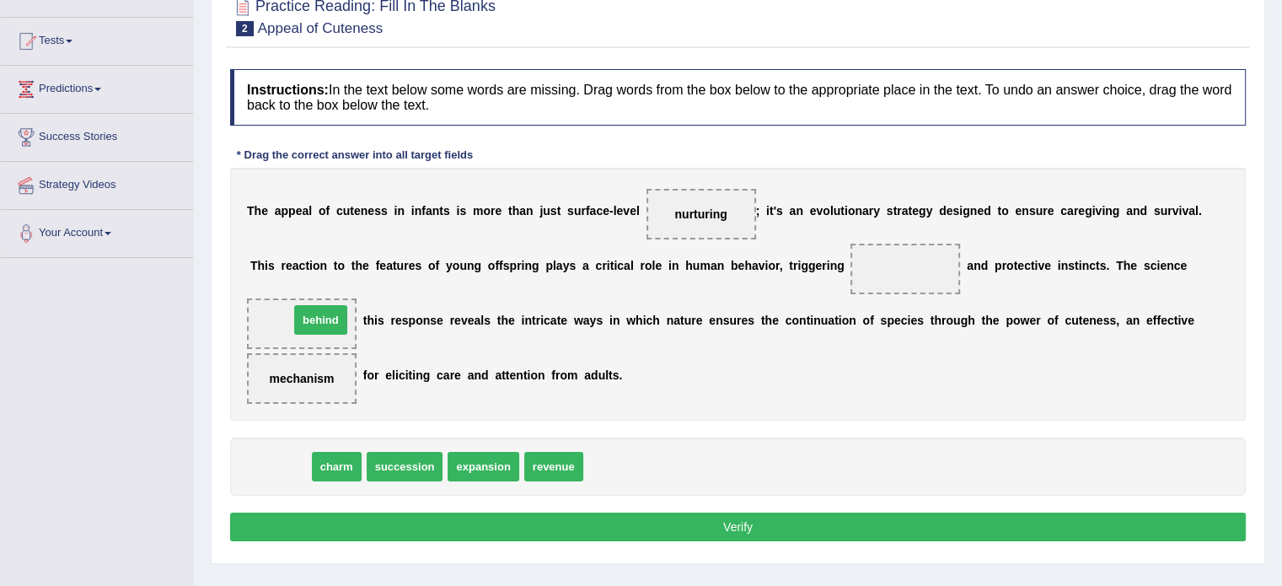
drag, startPoint x: 290, startPoint y: 460, endPoint x: 330, endPoint y: 313, distance: 152.1
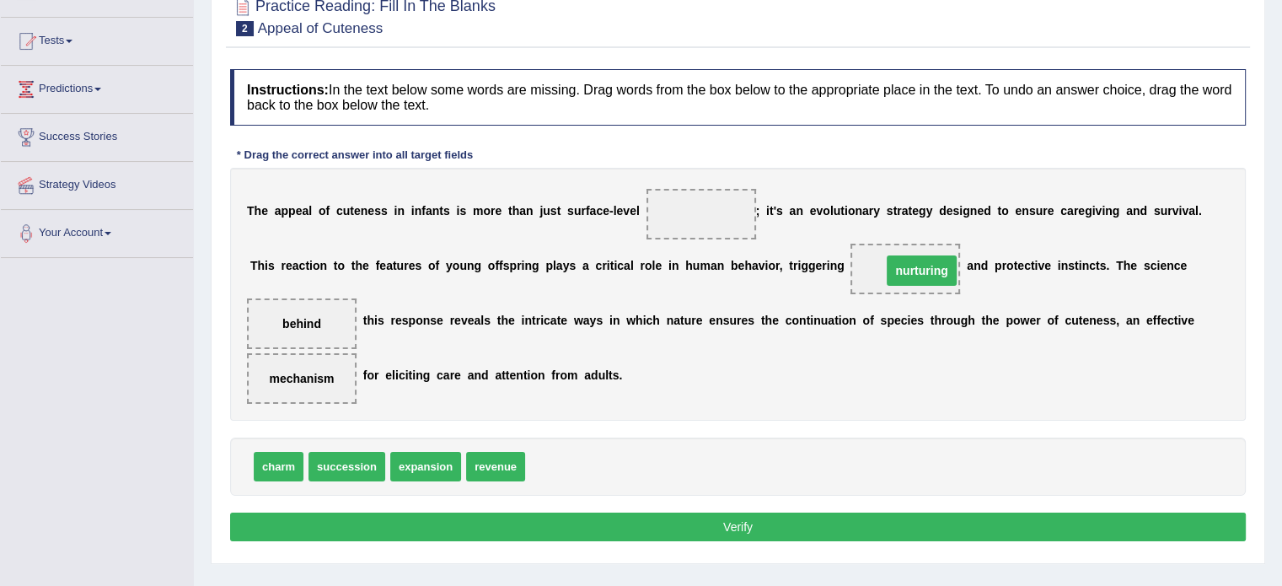
drag, startPoint x: 682, startPoint y: 206, endPoint x: 902, endPoint y: 263, distance: 227.9
drag, startPoint x: 884, startPoint y: 280, endPoint x: 549, endPoint y: 482, distance: 390.9
click at [549, 482] on div "Instructions: In the text below some words are missing. Drag words from the box…" at bounding box center [738, 308] width 1024 height 494
drag, startPoint x: 901, startPoint y: 262, endPoint x: 714, endPoint y: 209, distance: 194.5
drag, startPoint x: 266, startPoint y: 468, endPoint x: 905, endPoint y: 281, distance: 665.3
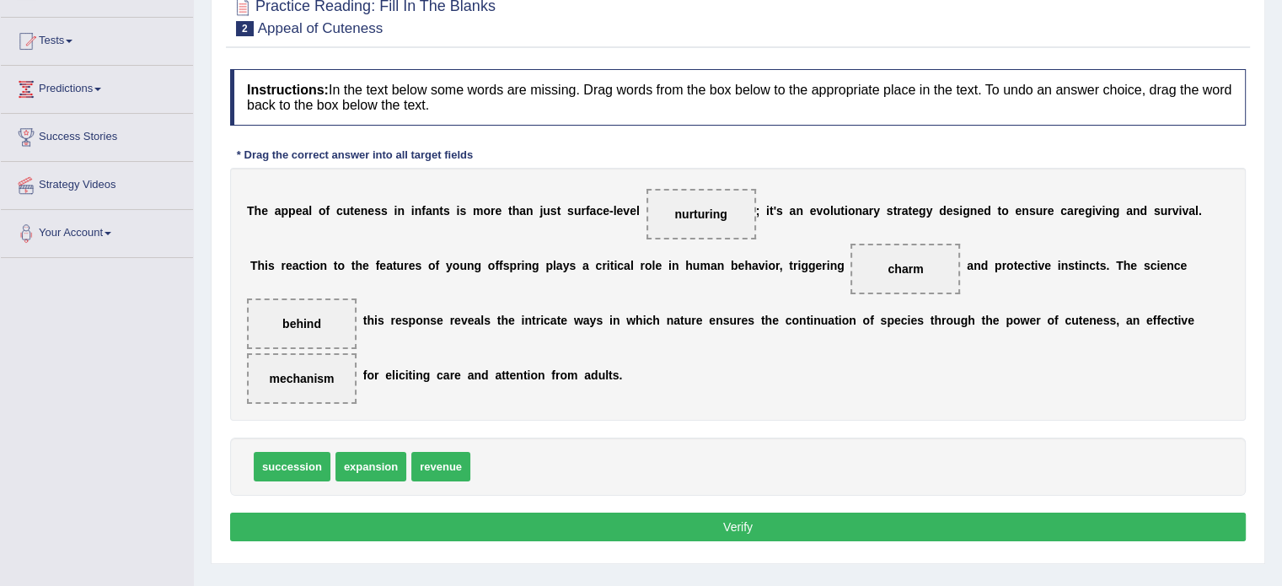
click at [816, 532] on button "Verify" at bounding box center [737, 526] width 1015 height 29
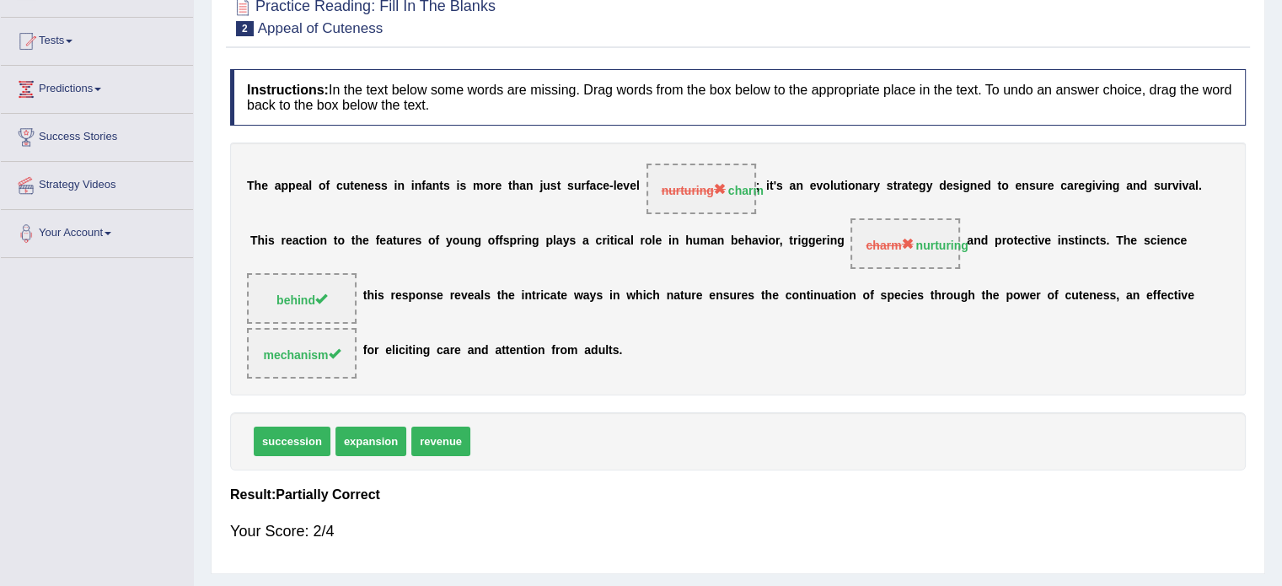
scroll to position [0, 0]
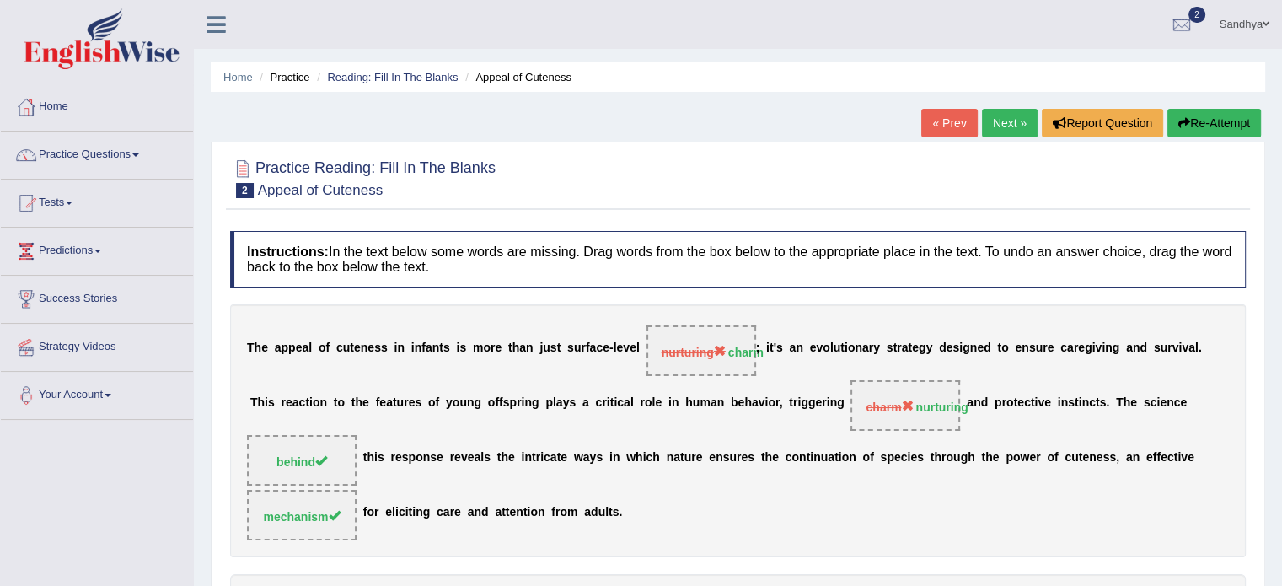
click at [942, 128] on link "« Prev" at bounding box center [949, 123] width 56 height 29
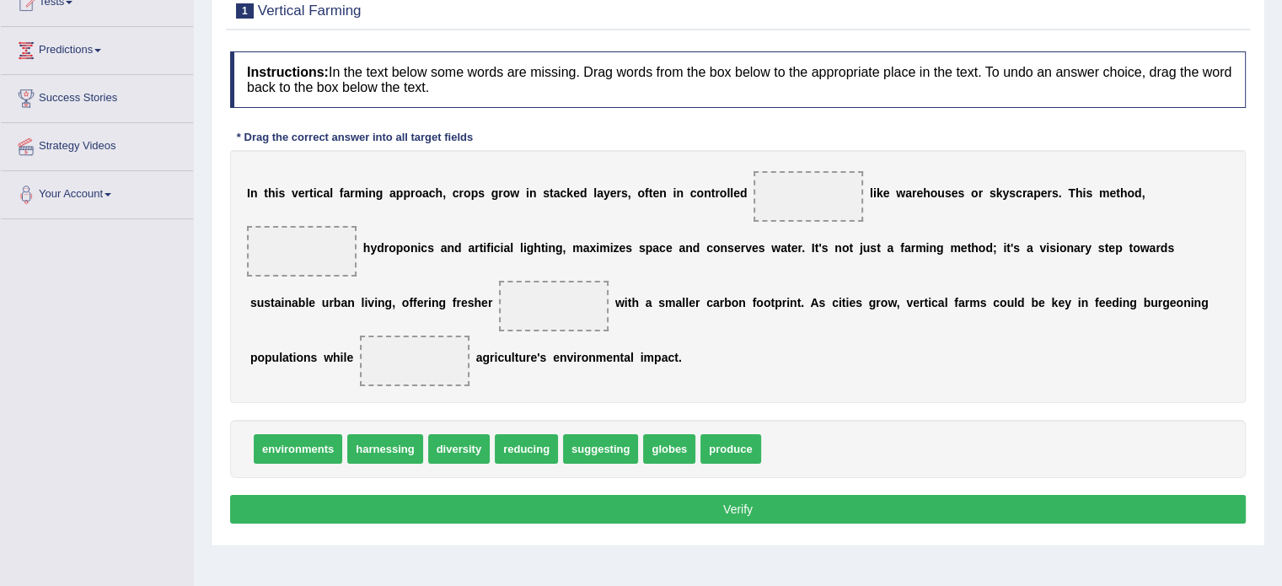
scroll to position [201, 0]
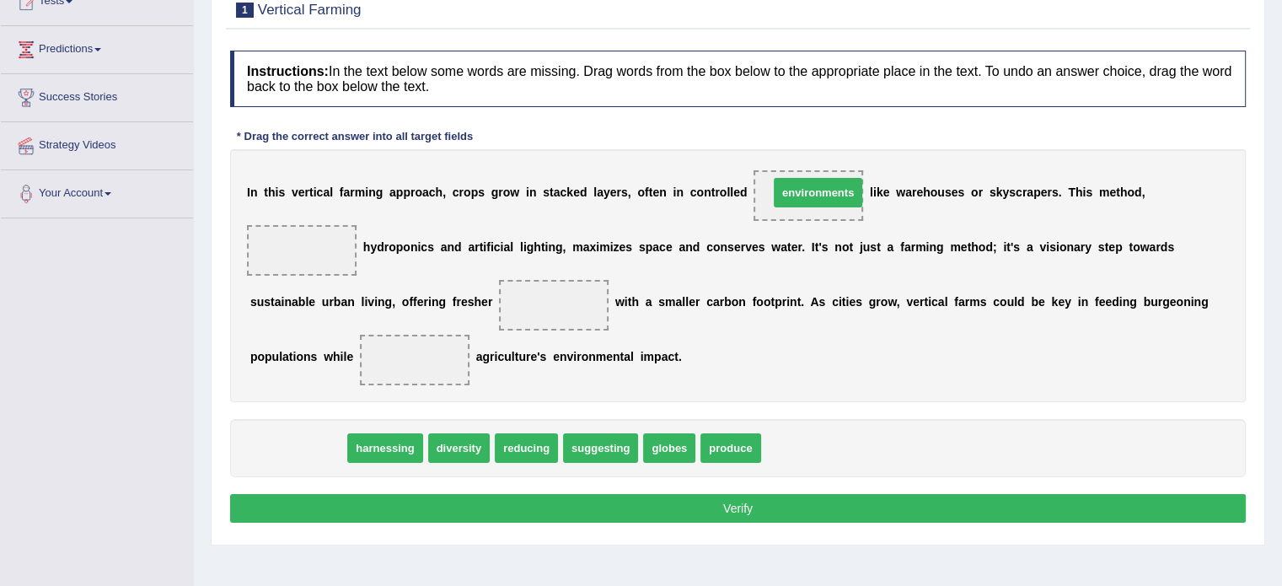
drag, startPoint x: 317, startPoint y: 447, endPoint x: 837, endPoint y: 192, distance: 579.2
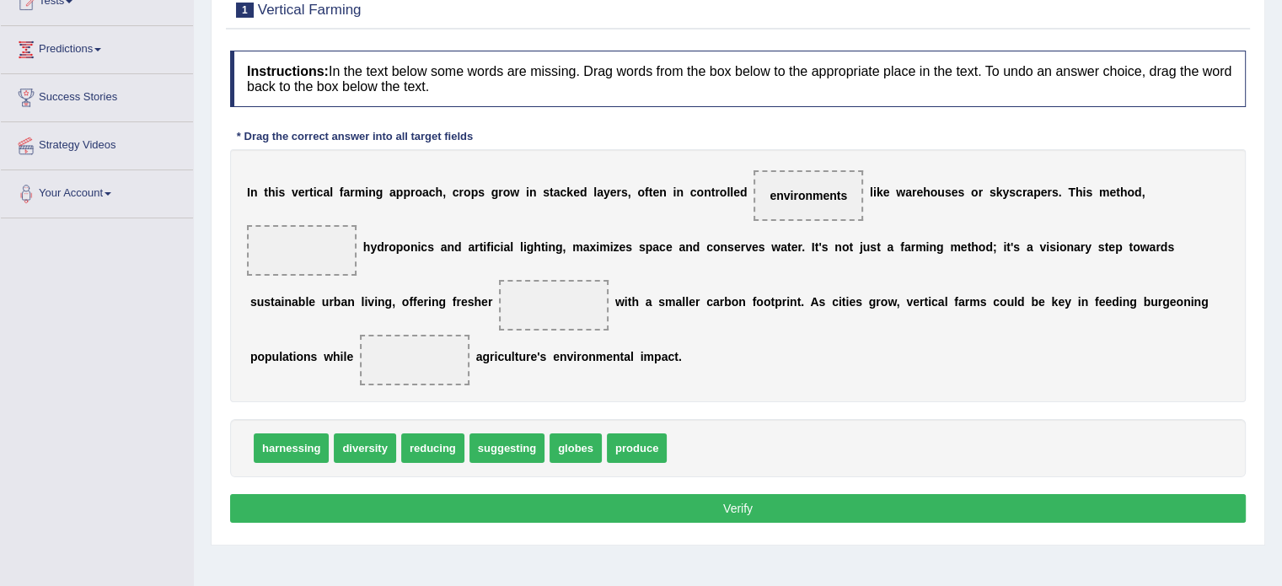
drag, startPoint x: 692, startPoint y: 417, endPoint x: 525, endPoint y: 490, distance: 182.2
click at [525, 490] on div "Instructions: In the text below some words are missing. Drag words from the box…" at bounding box center [738, 289] width 1024 height 494
drag, startPoint x: 443, startPoint y: 450, endPoint x: 312, endPoint y: 250, distance: 239.1
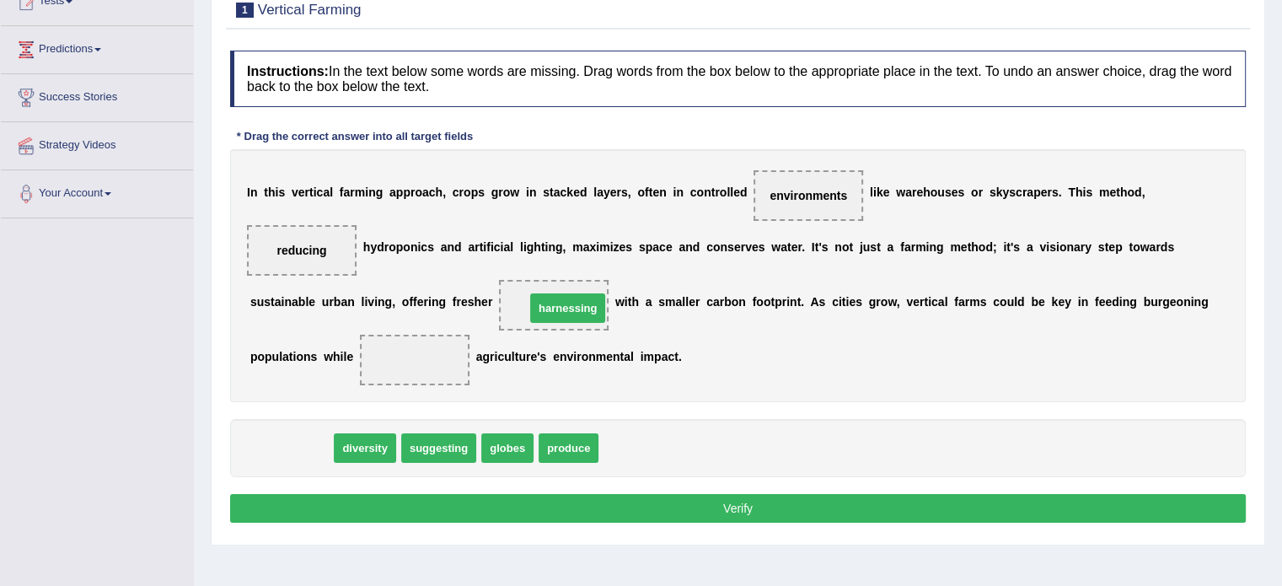
drag, startPoint x: 303, startPoint y: 446, endPoint x: 578, endPoint y: 303, distance: 309.8
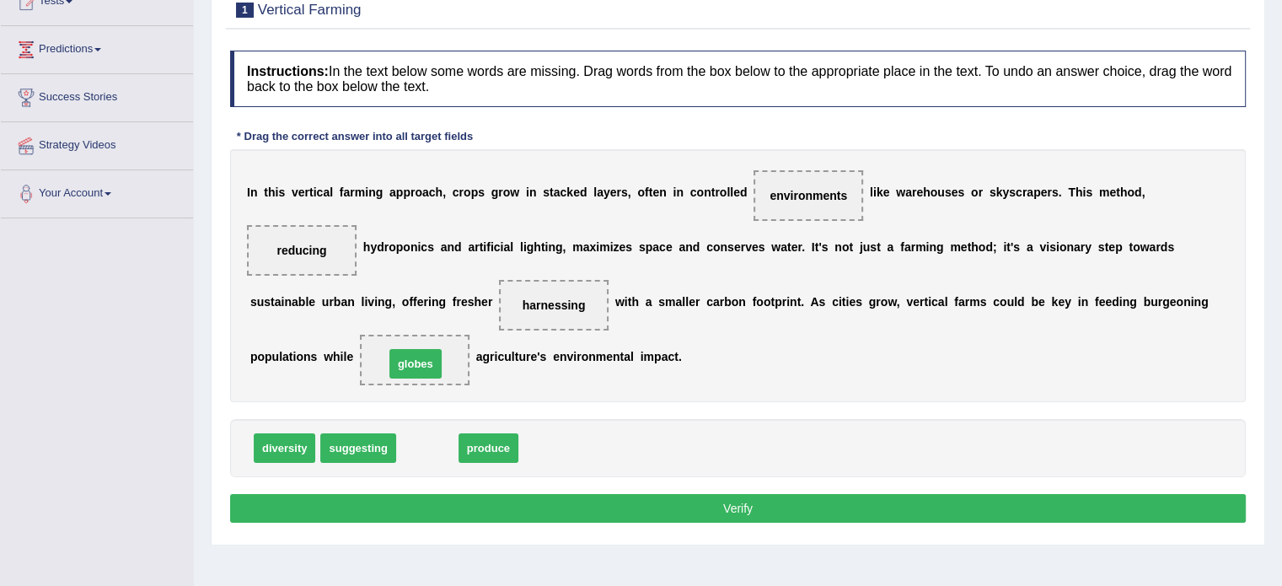
drag, startPoint x: 430, startPoint y: 445, endPoint x: 418, endPoint y: 360, distance: 85.9
click at [423, 505] on button "Verify" at bounding box center [737, 508] width 1015 height 29
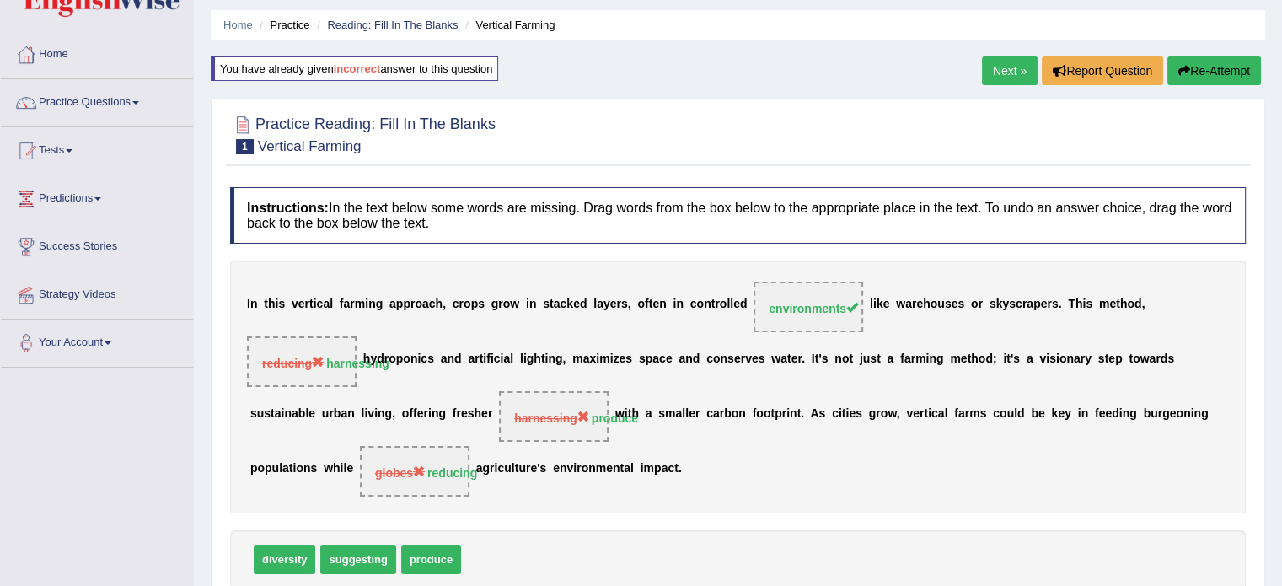
scroll to position [54, 0]
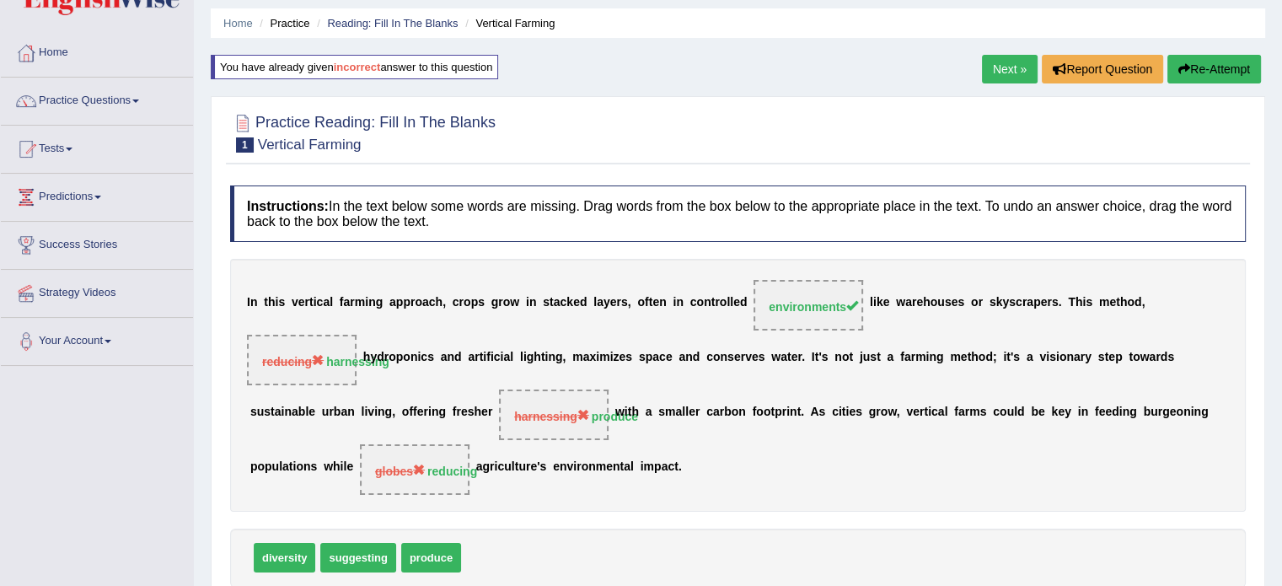
click at [1210, 74] on button "Re-Attempt" at bounding box center [1214, 69] width 94 height 29
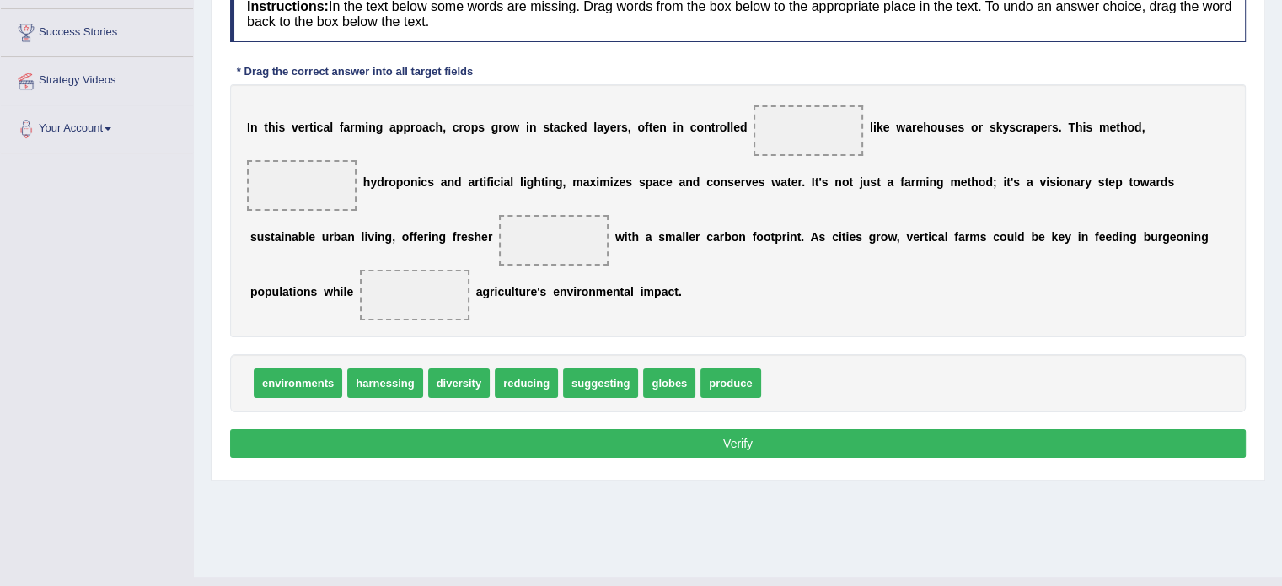
scroll to position [290, 0]
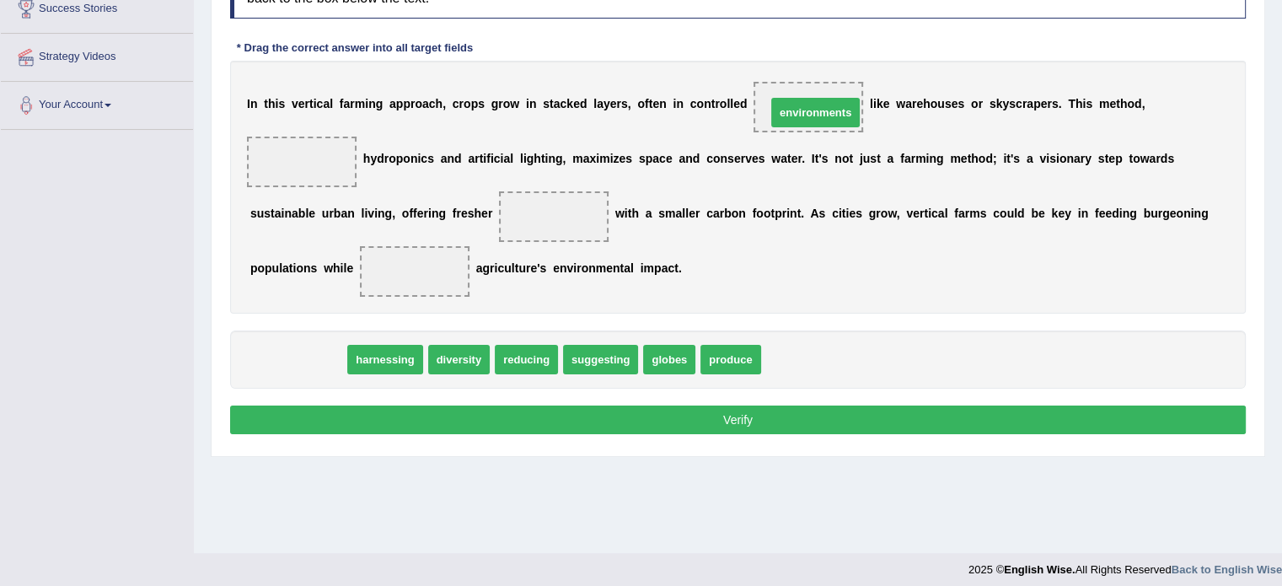
drag, startPoint x: 317, startPoint y: 352, endPoint x: 834, endPoint y: 105, distance: 573.3
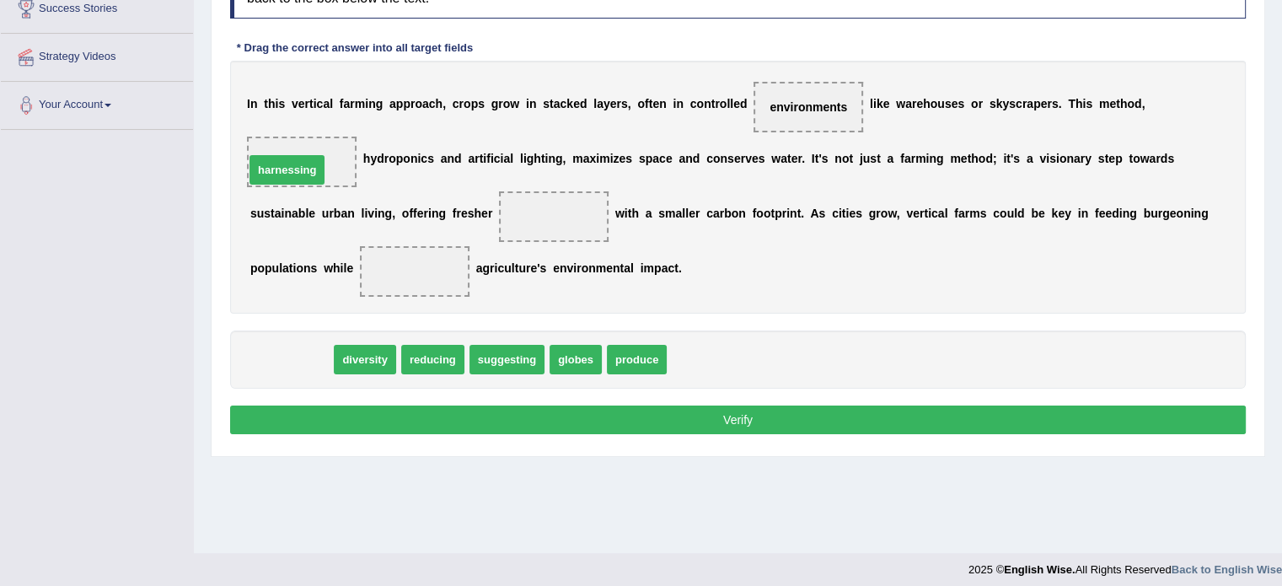
drag, startPoint x: 292, startPoint y: 357, endPoint x: 287, endPoint y: 168, distance: 189.6
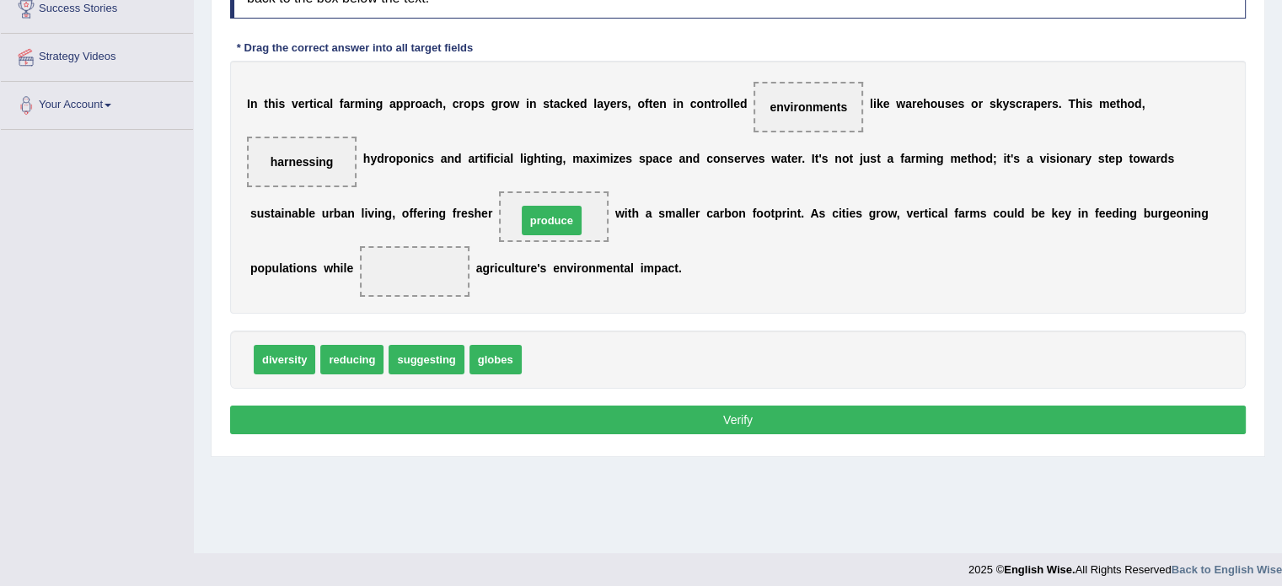
drag, startPoint x: 531, startPoint y: 354, endPoint x: 526, endPoint y: 215, distance: 139.1
drag, startPoint x: 349, startPoint y: 353, endPoint x: 415, endPoint y: 254, distance: 119.2
click at [463, 417] on button "Verify" at bounding box center [737, 419] width 1015 height 29
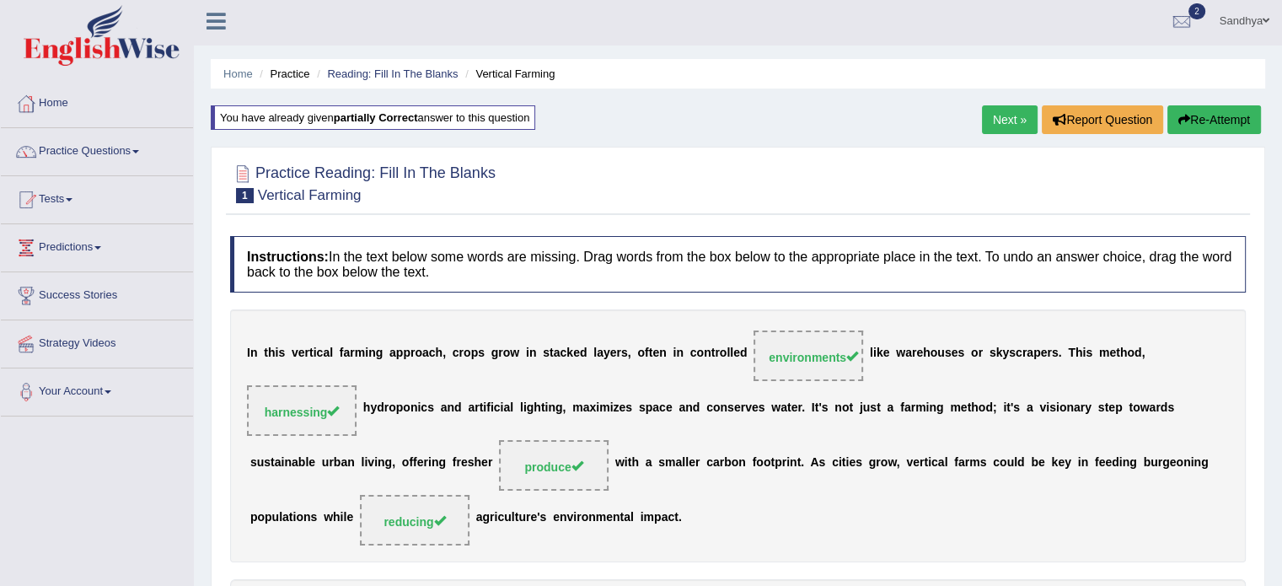
scroll to position [0, 0]
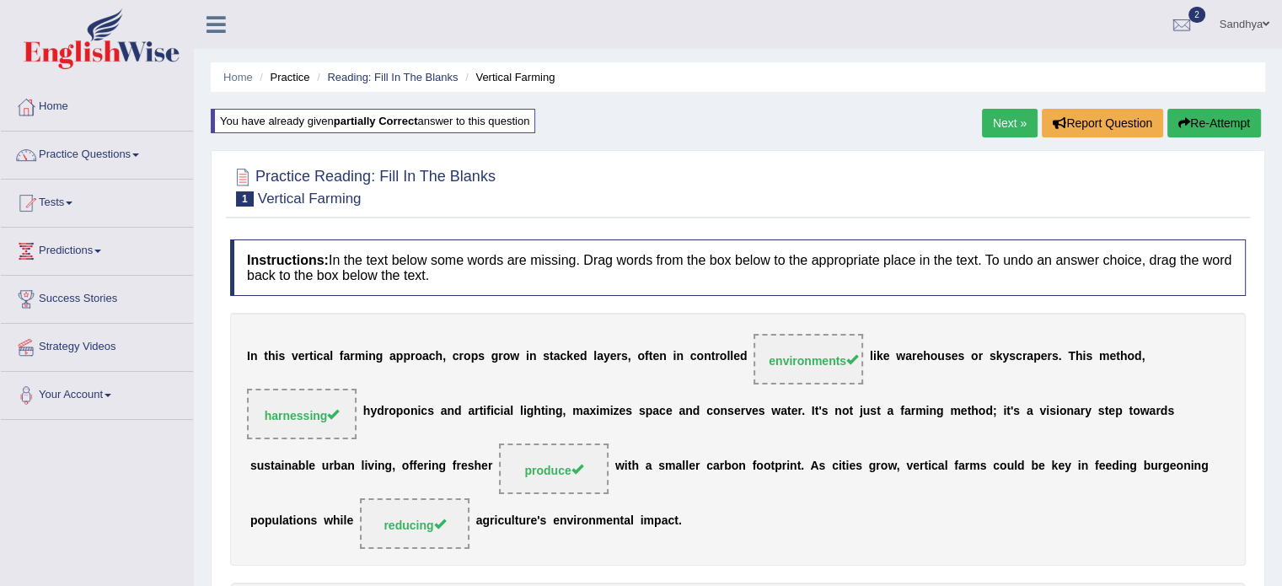
click at [1015, 126] on link "Next »" at bounding box center [1010, 123] width 56 height 29
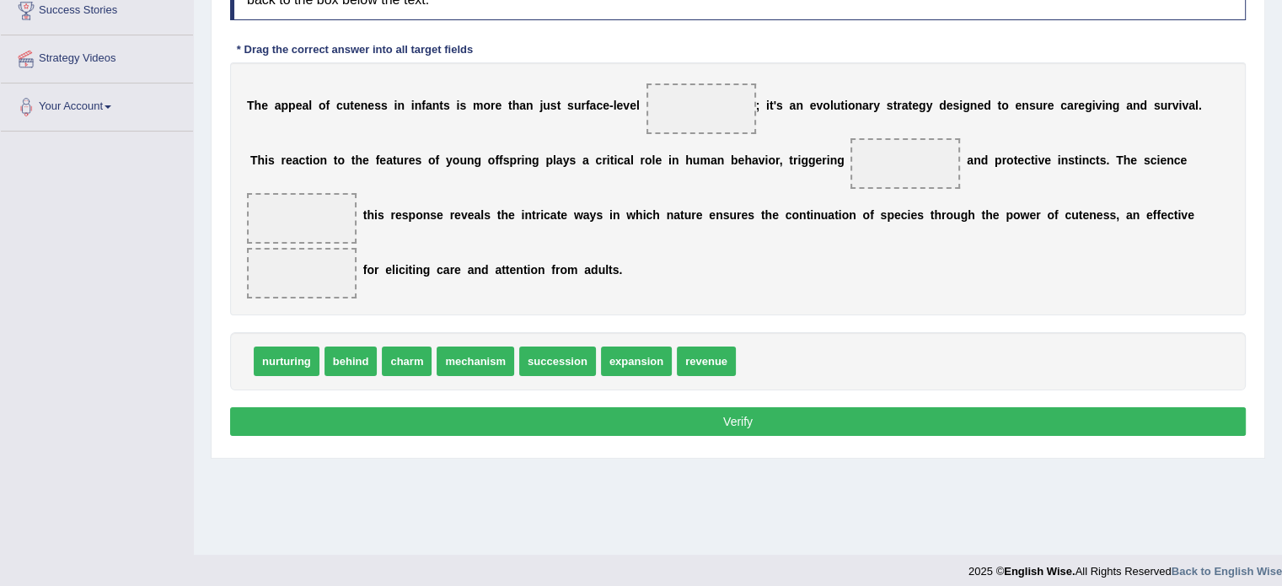
scroll to position [299, 0]
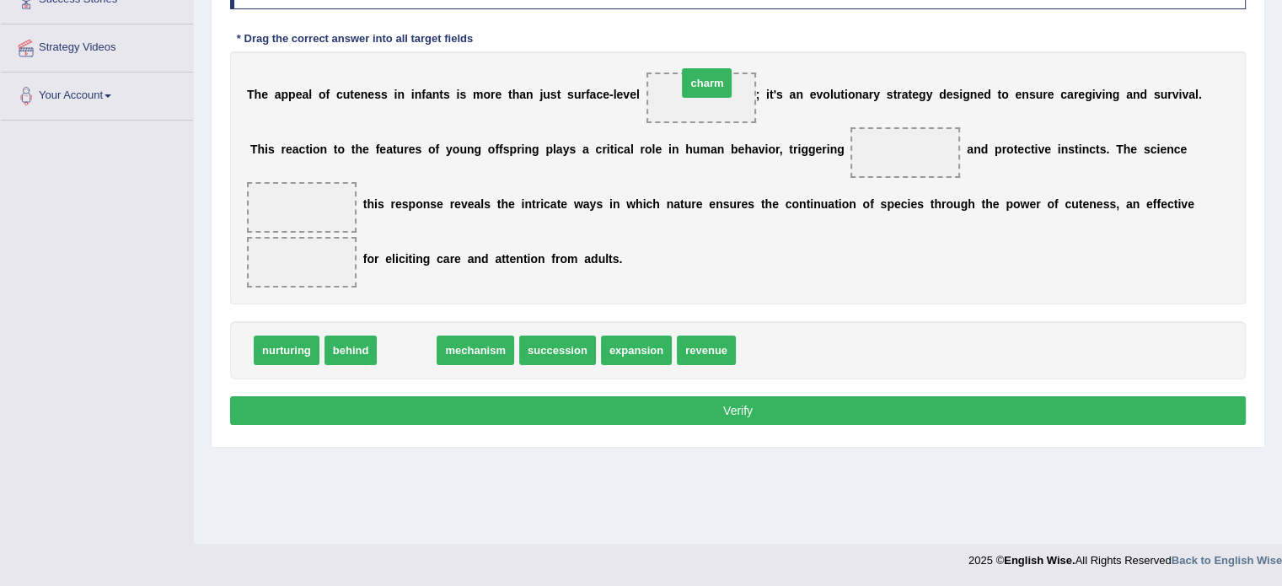
drag, startPoint x: 411, startPoint y: 346, endPoint x: 708, endPoint y: 83, distance: 396.4
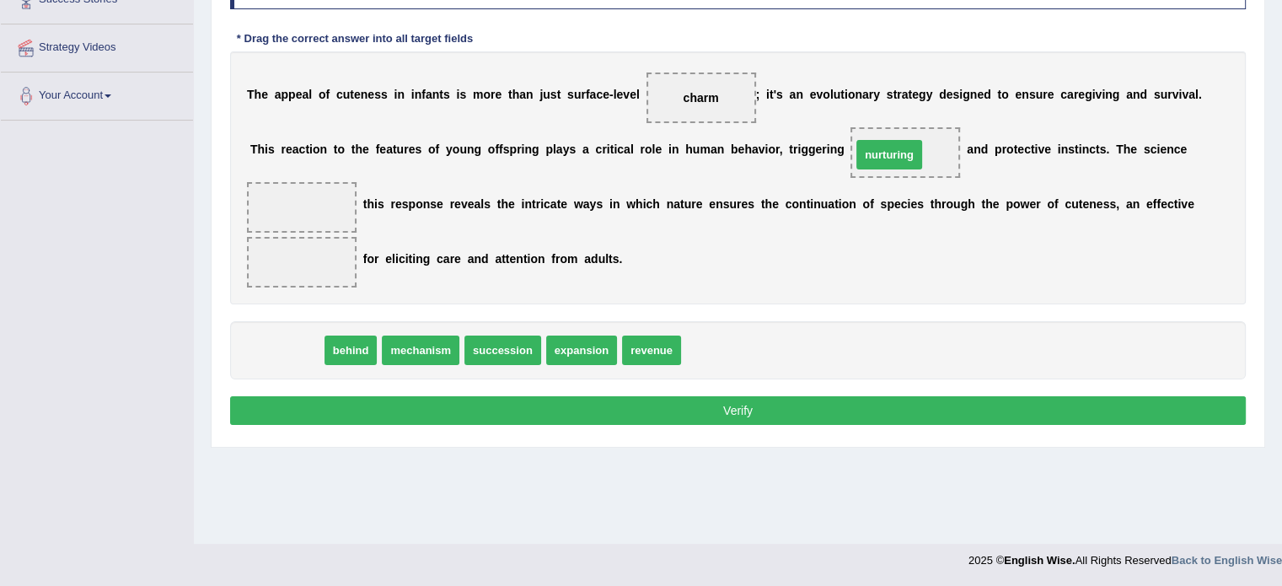
drag, startPoint x: 296, startPoint y: 340, endPoint x: 898, endPoint y: 144, distance: 633.4
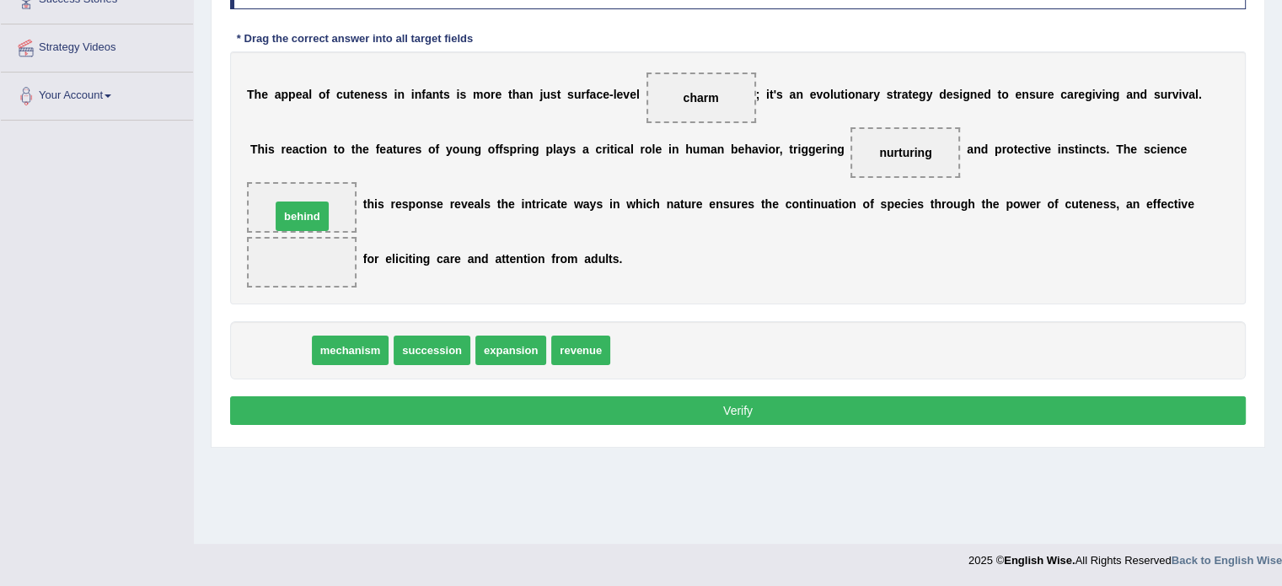
drag, startPoint x: 285, startPoint y: 344, endPoint x: 307, endPoint y: 210, distance: 135.8
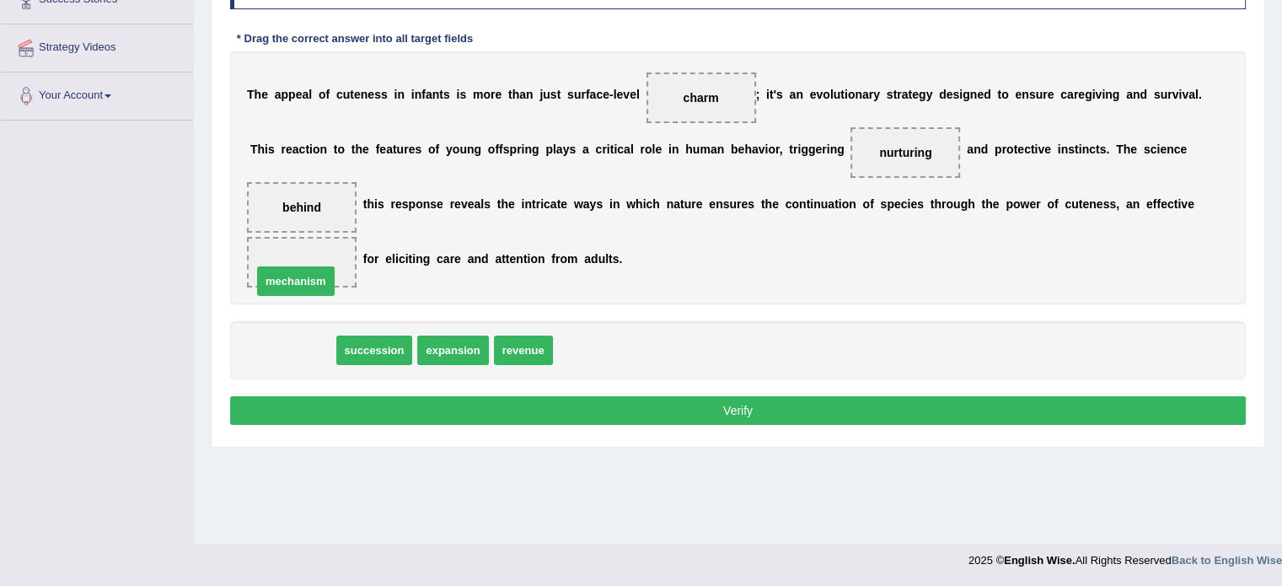
drag, startPoint x: 285, startPoint y: 343, endPoint x: 288, endPoint y: 270, distance: 73.4
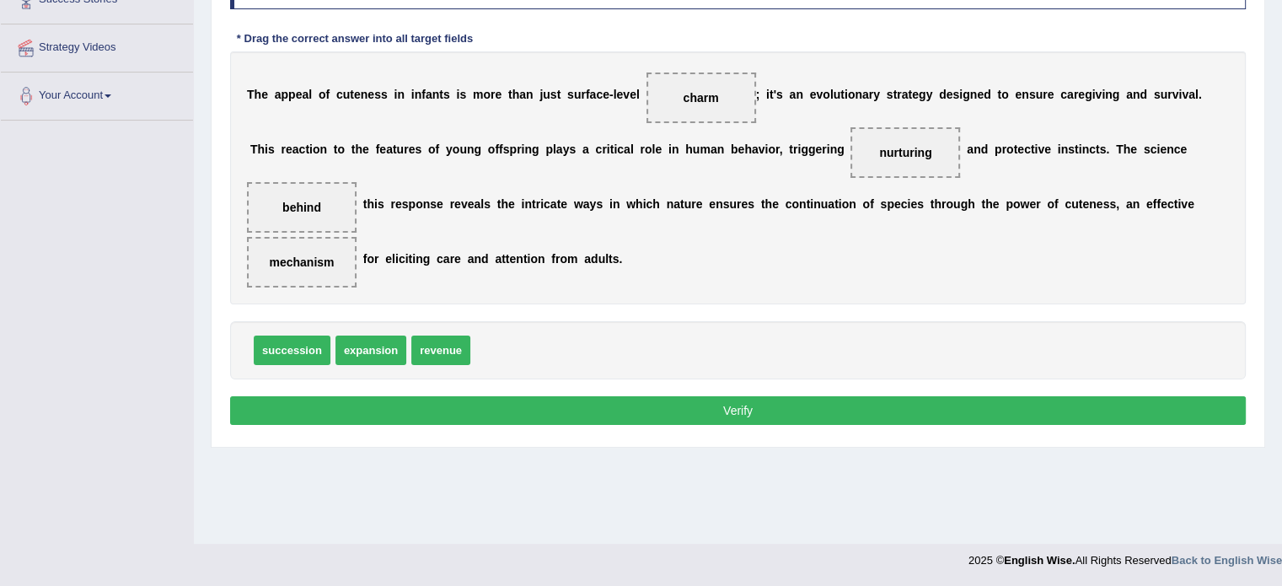
click at [450, 410] on button "Verify" at bounding box center [737, 410] width 1015 height 29
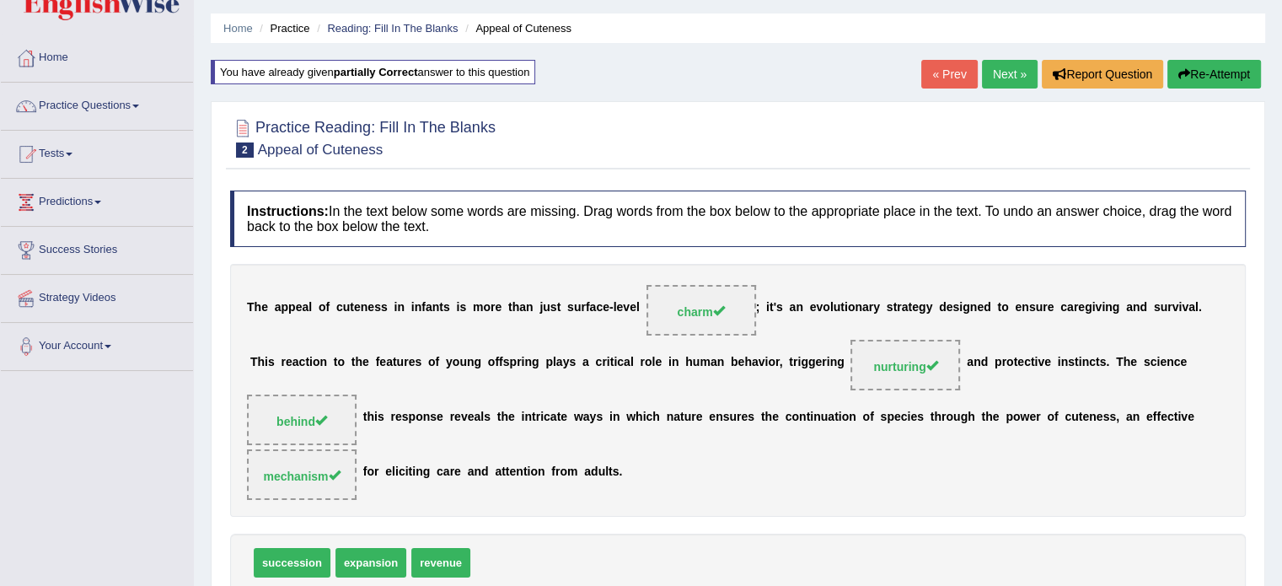
scroll to position [42, 0]
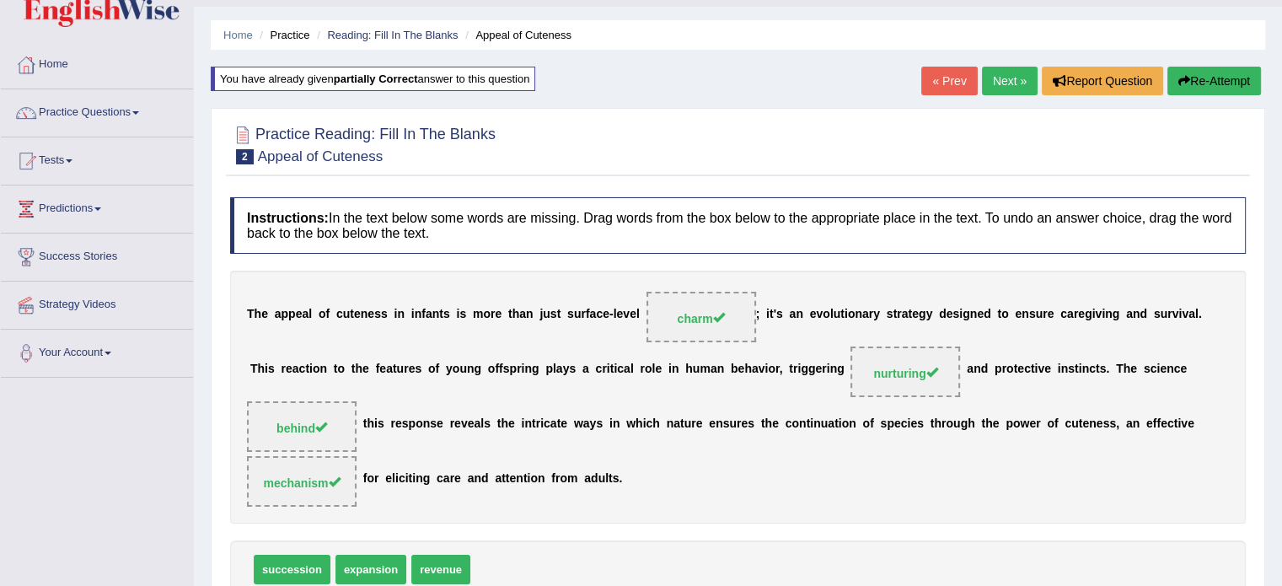
click at [1019, 76] on link "Next »" at bounding box center [1010, 81] width 56 height 29
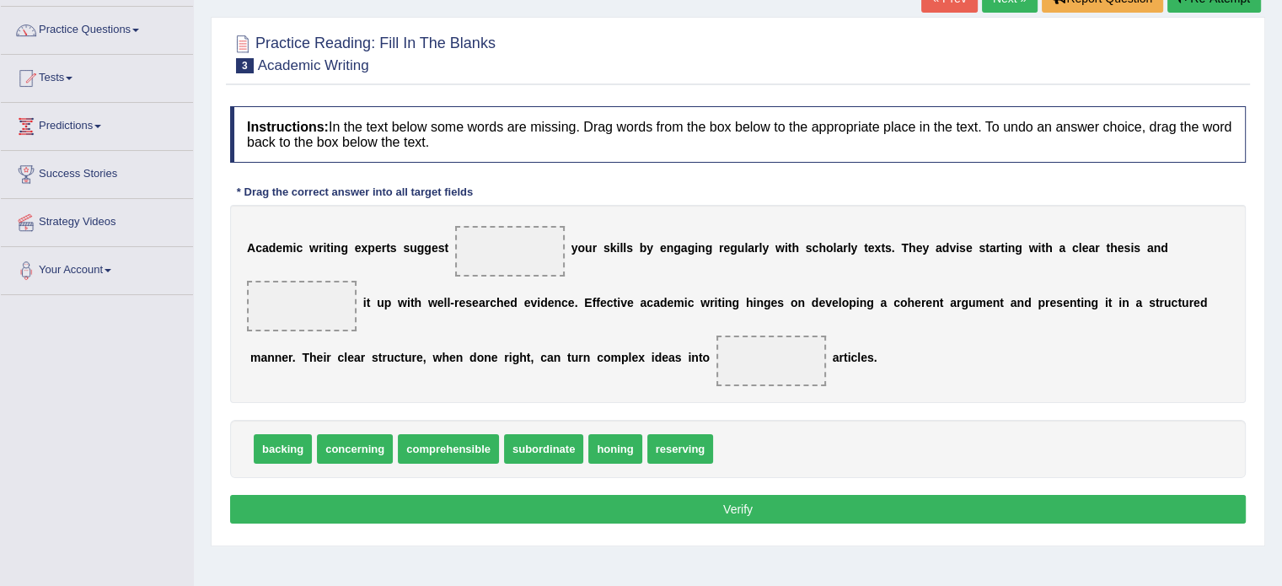
scroll to position [125, 0]
drag, startPoint x: 681, startPoint y: 450, endPoint x: 511, endPoint y: 251, distance: 261.2
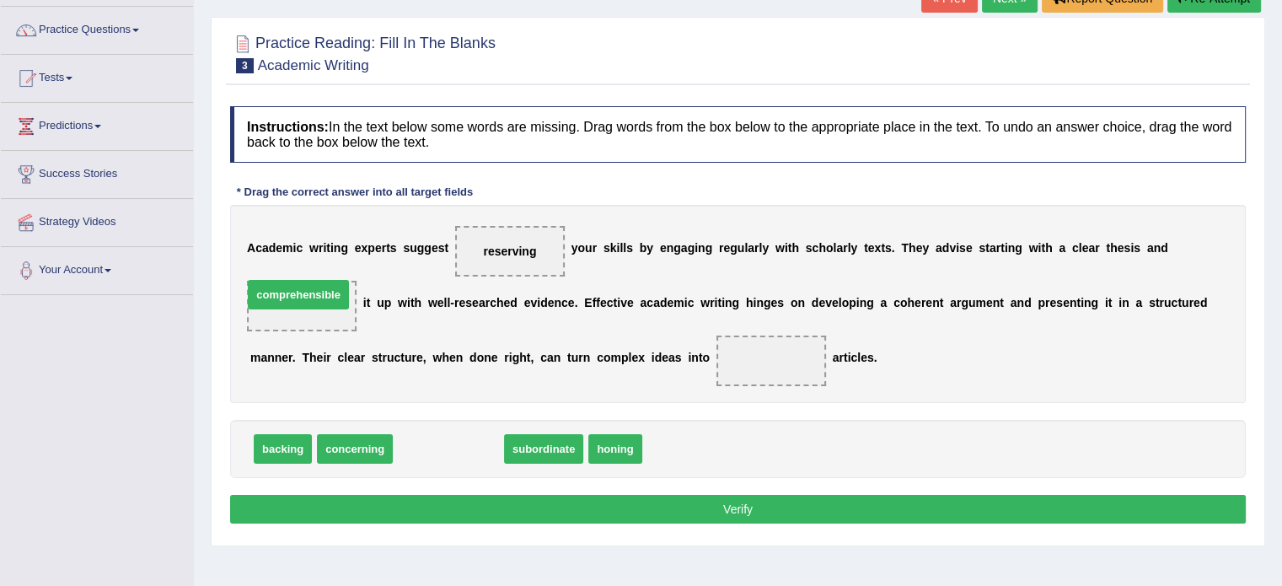
drag, startPoint x: 433, startPoint y: 448, endPoint x: 283, endPoint y: 294, distance: 215.1
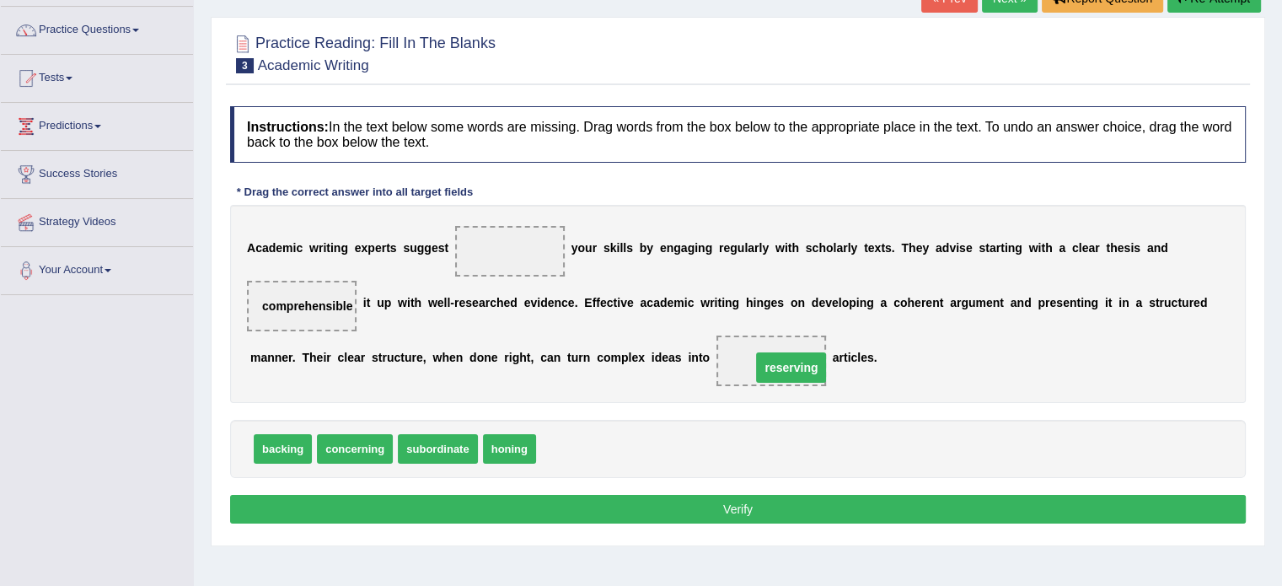
drag, startPoint x: 522, startPoint y: 244, endPoint x: 803, endPoint y: 361, distance: 303.7
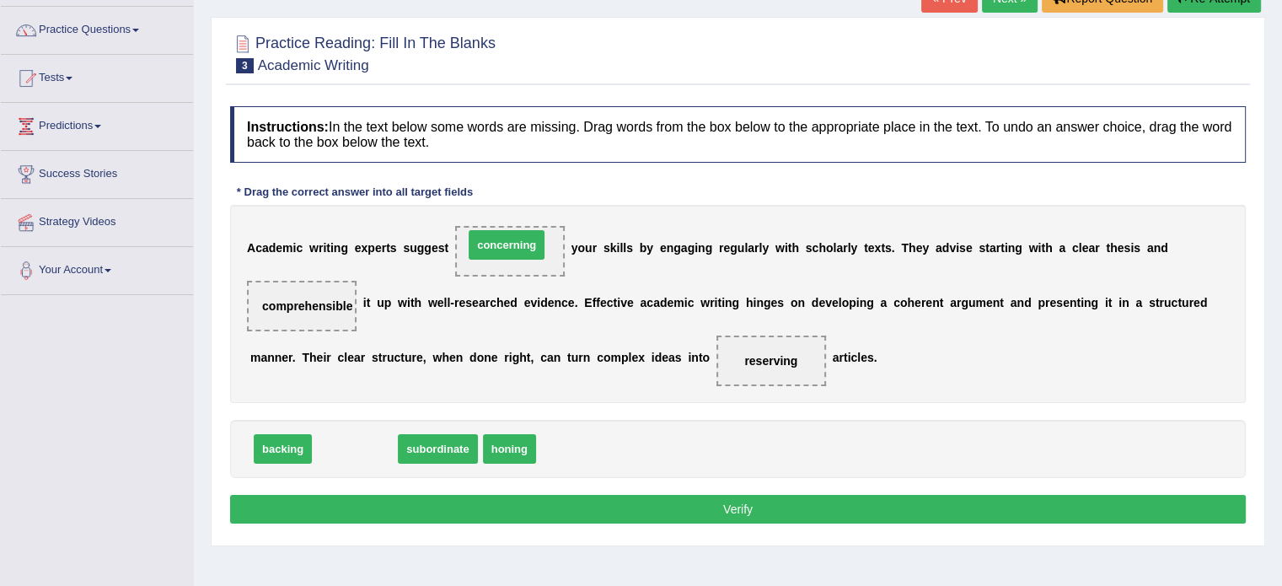
drag, startPoint x: 356, startPoint y: 447, endPoint x: 507, endPoint y: 244, distance: 254.2
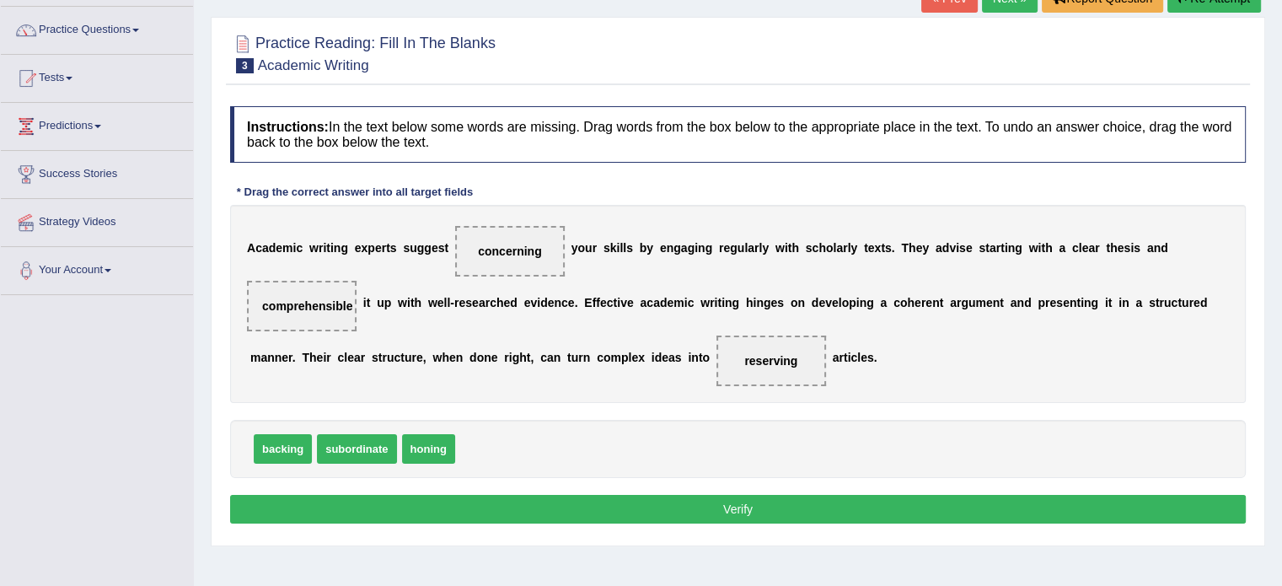
click at [529, 515] on button "Verify" at bounding box center [737, 509] width 1015 height 29
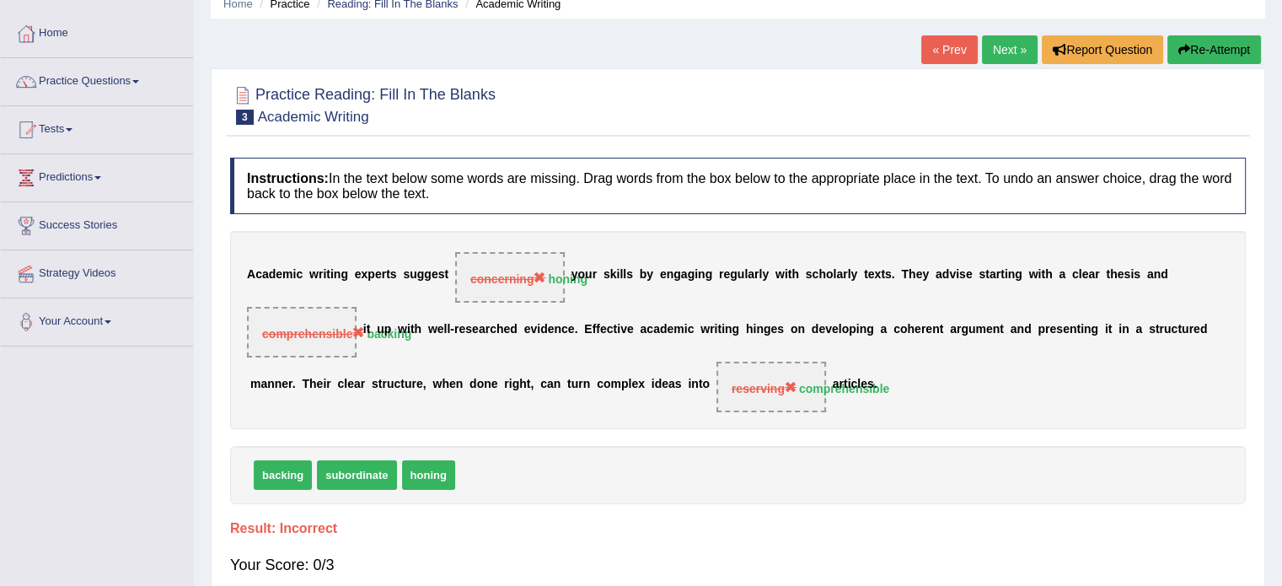
scroll to position [74, 0]
click at [1190, 43] on button "Re-Attempt" at bounding box center [1214, 49] width 94 height 29
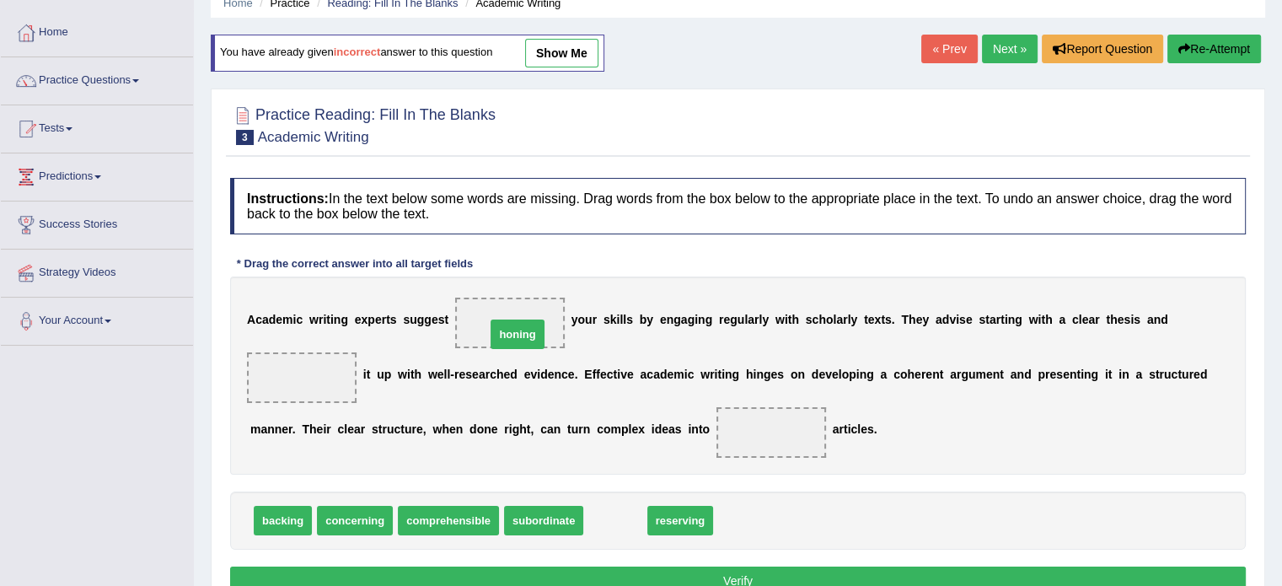
drag, startPoint x: 607, startPoint y: 511, endPoint x: 509, endPoint y: 325, distance: 210.3
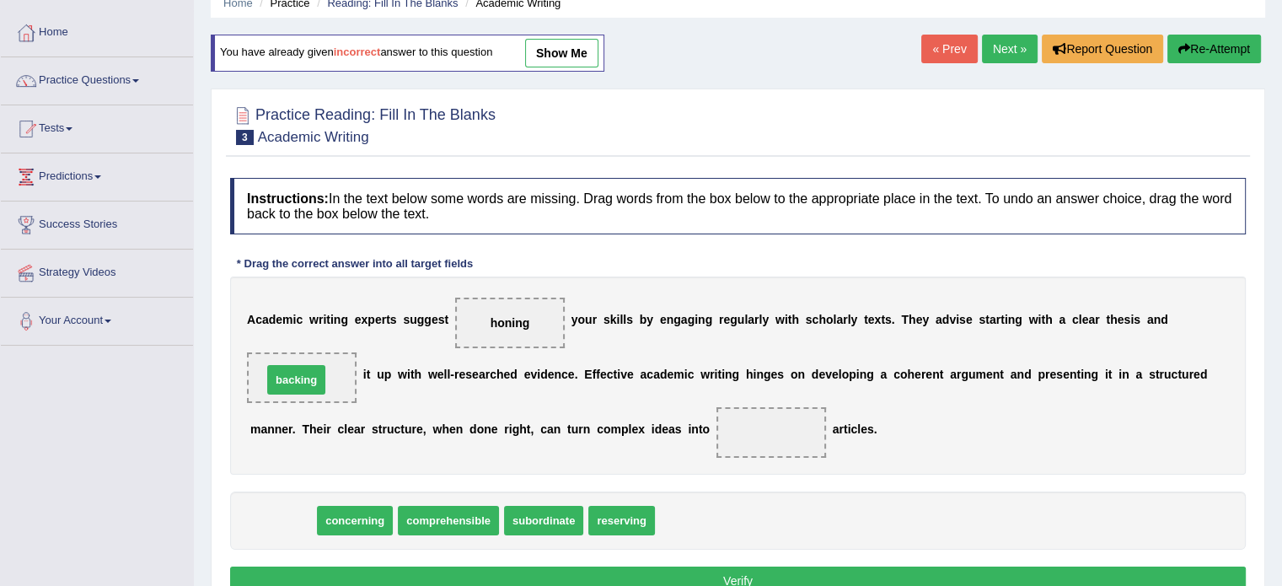
drag, startPoint x: 287, startPoint y: 515, endPoint x: 300, endPoint y: 373, distance: 142.2
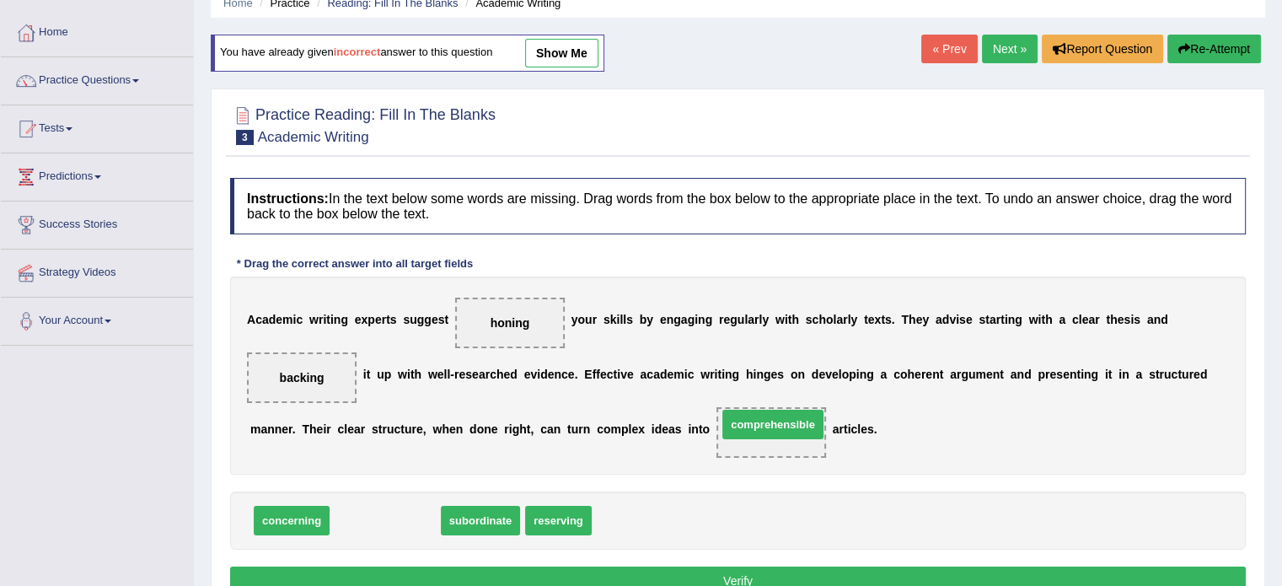
drag, startPoint x: 390, startPoint y: 516, endPoint x: 778, endPoint y: 420, distance: 399.2
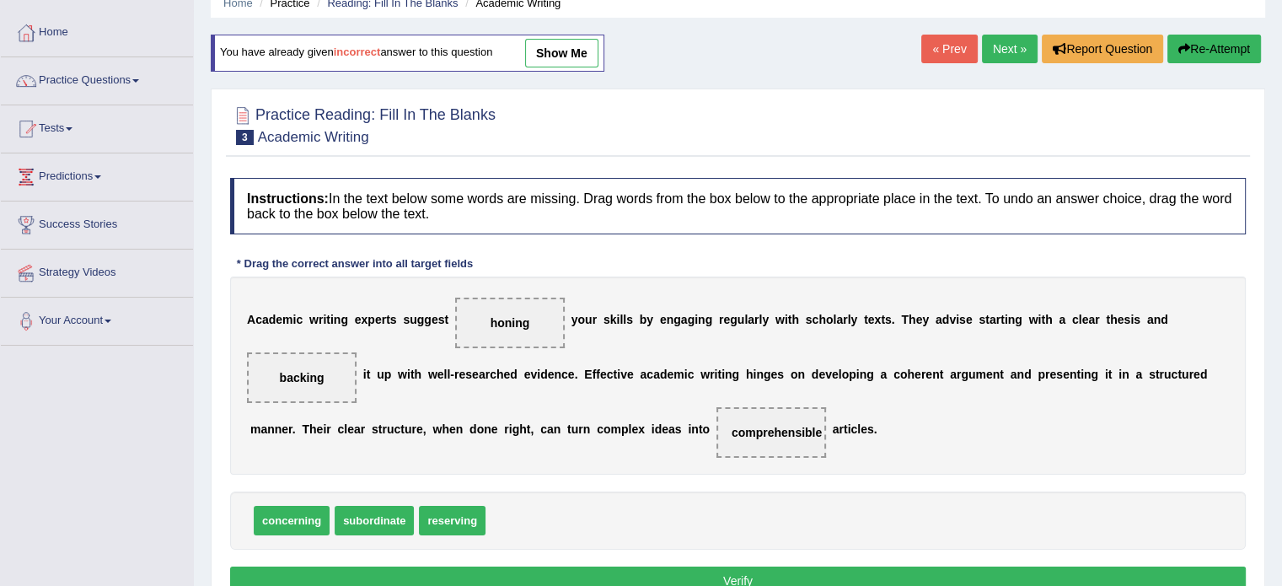
click at [688, 572] on button "Verify" at bounding box center [737, 580] width 1015 height 29
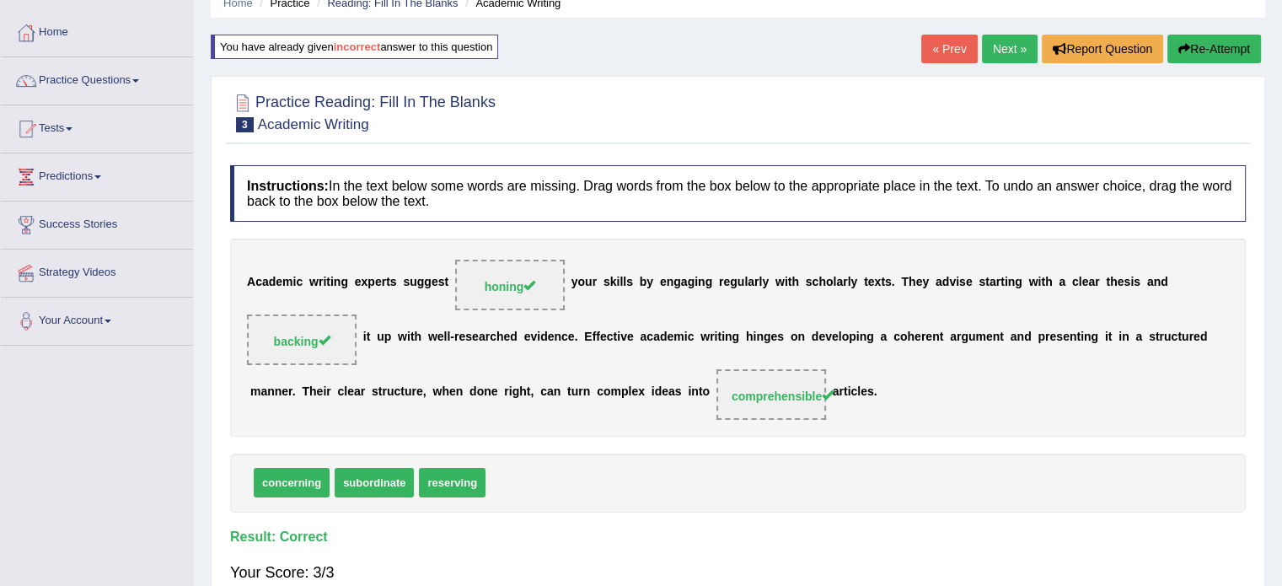
click at [1007, 45] on link "Next »" at bounding box center [1010, 49] width 56 height 29
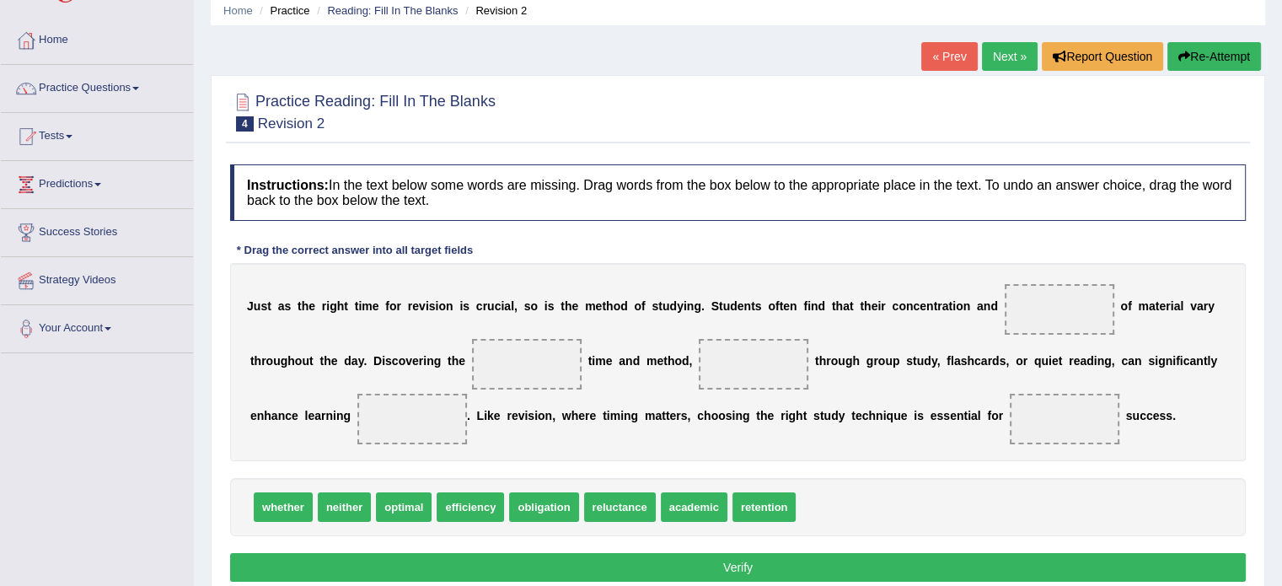
scroll to position [69, 0]
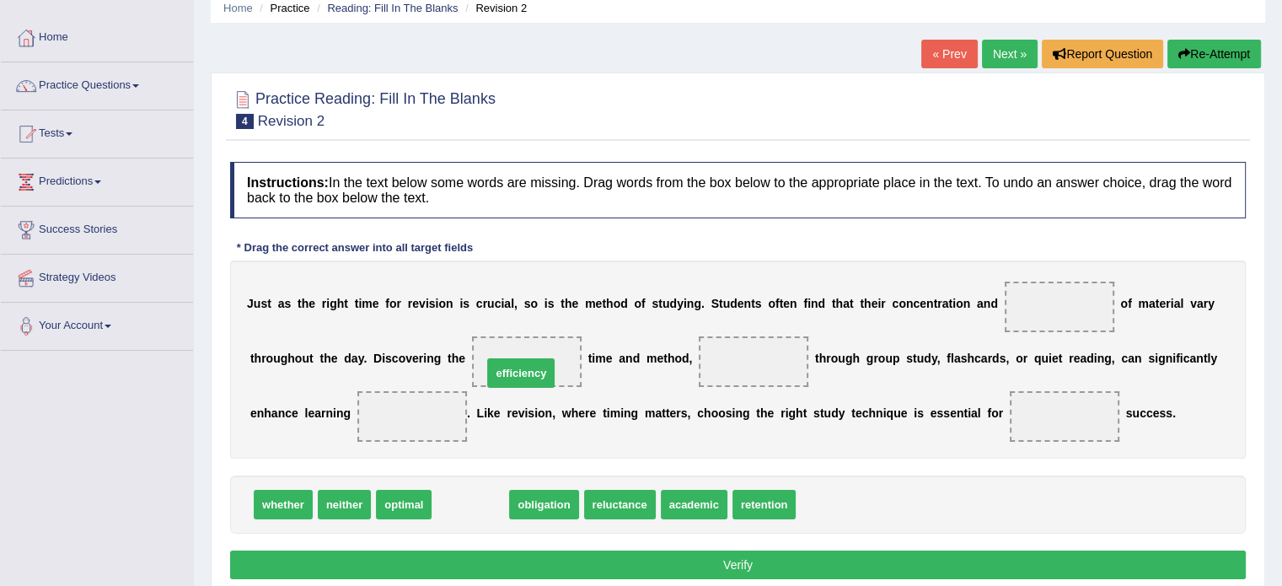
drag, startPoint x: 482, startPoint y: 495, endPoint x: 533, endPoint y: 364, distance: 140.8
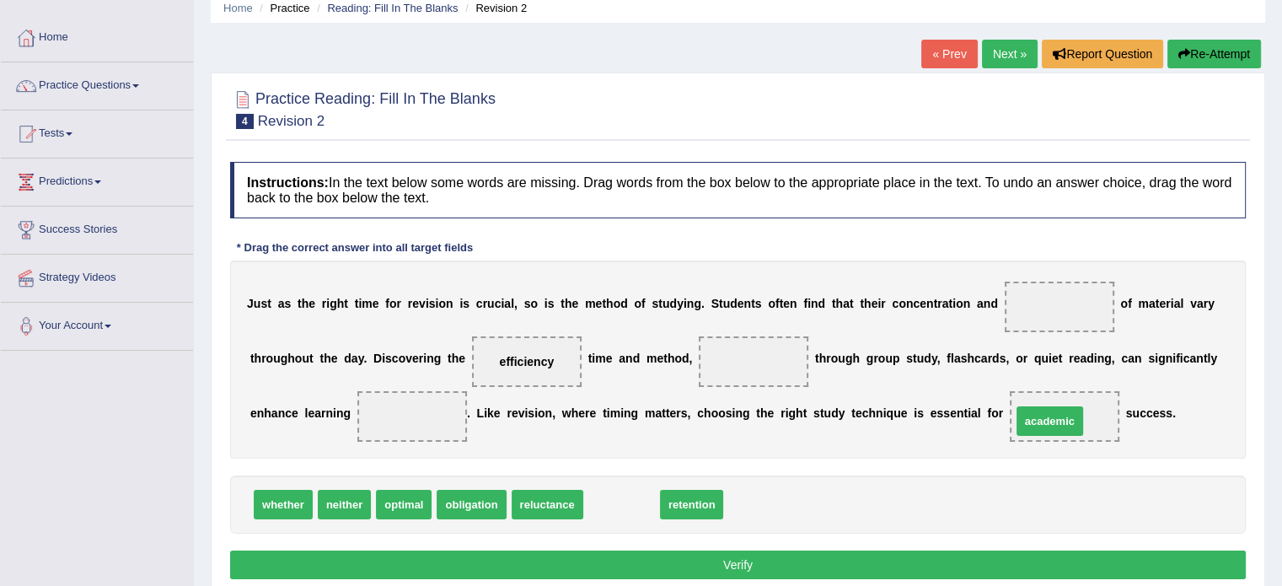
drag, startPoint x: 629, startPoint y: 511, endPoint x: 1060, endPoint y: 426, distance: 438.8
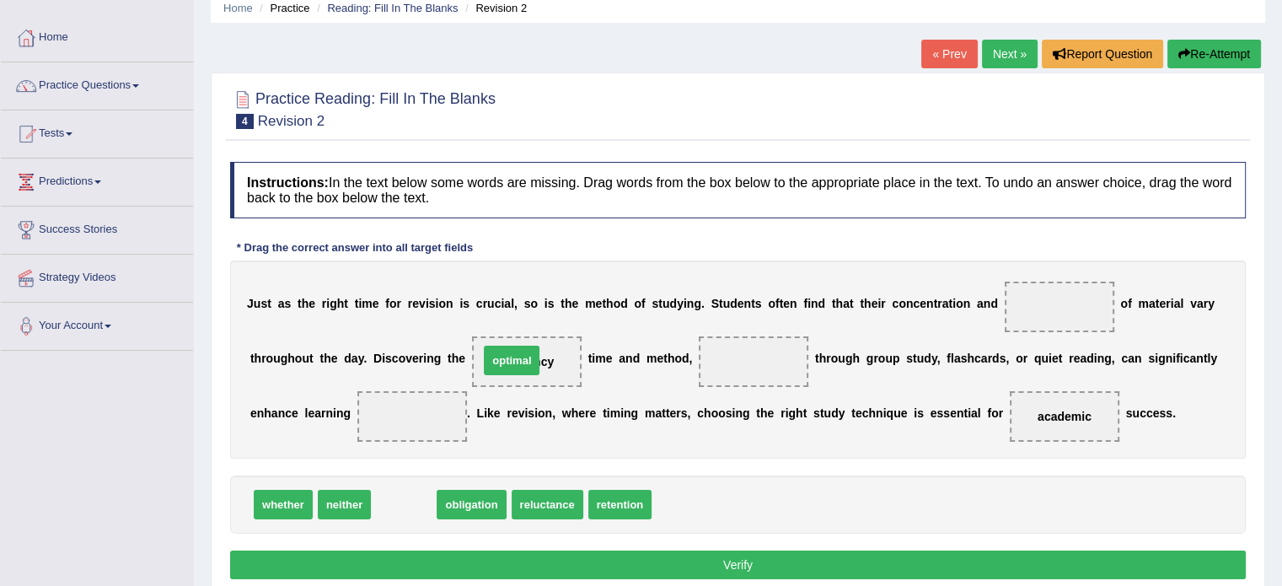
drag, startPoint x: 399, startPoint y: 503, endPoint x: 508, endPoint y: 359, distance: 180.5
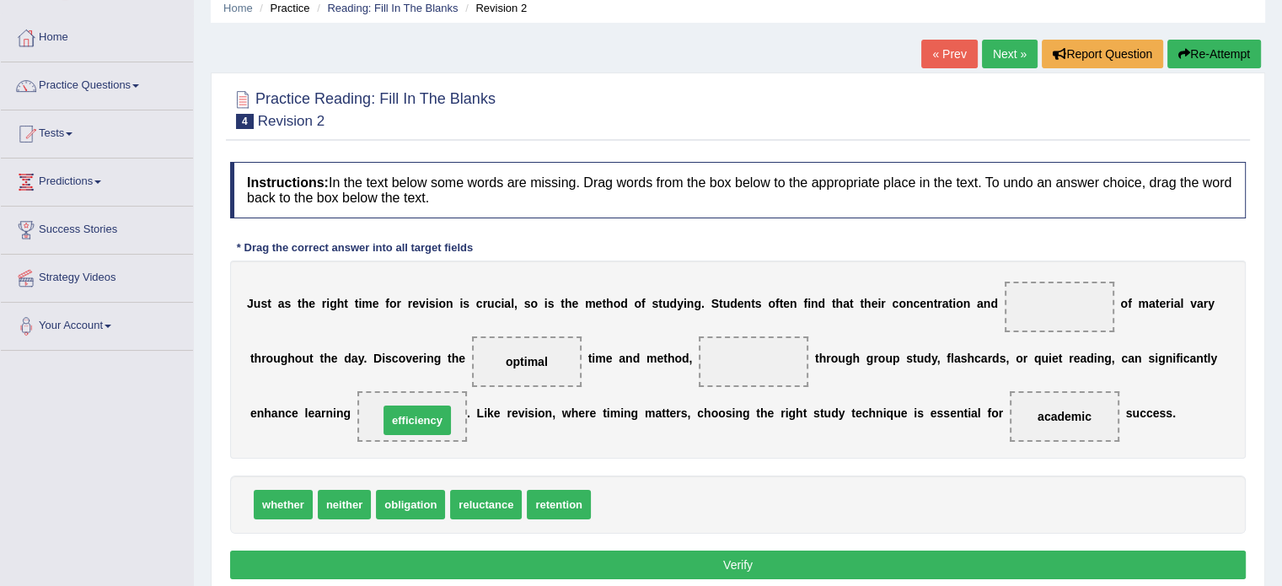
drag, startPoint x: 627, startPoint y: 498, endPoint x: 414, endPoint y: 408, distance: 231.5
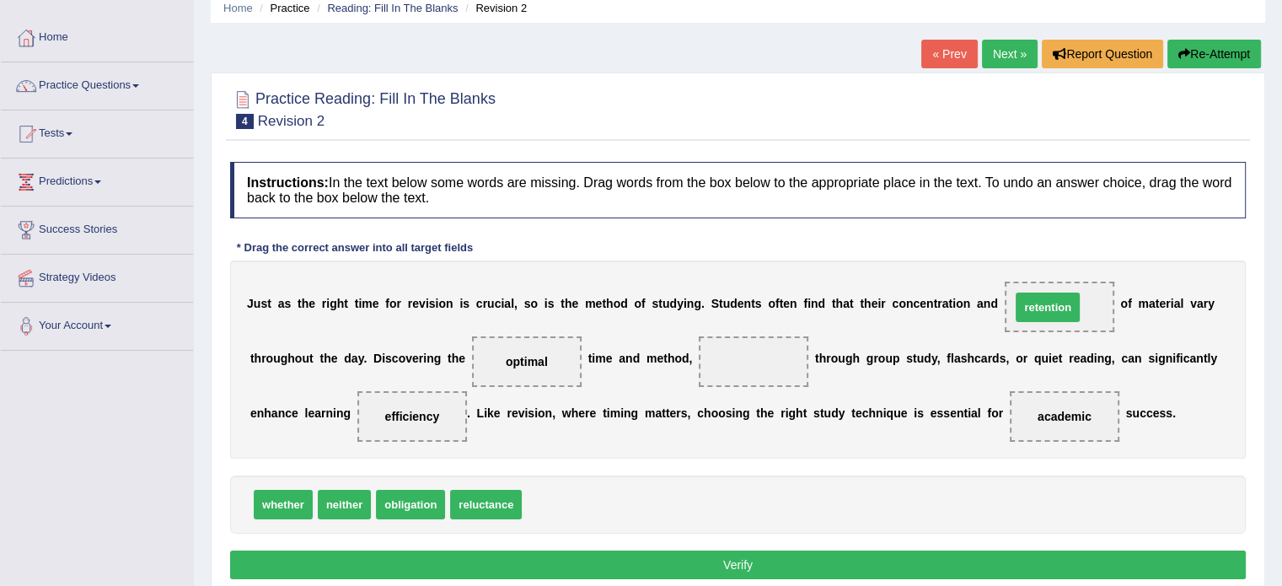
drag, startPoint x: 554, startPoint y: 501, endPoint x: 1043, endPoint y: 303, distance: 527.3
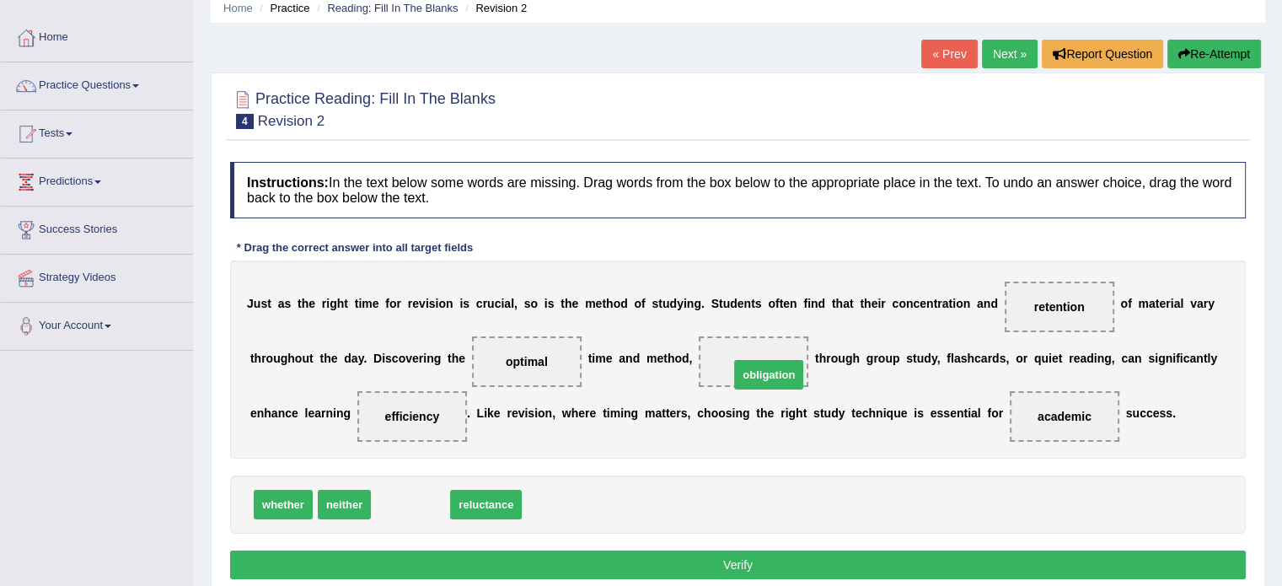
drag, startPoint x: 404, startPoint y: 506, endPoint x: 762, endPoint y: 377, distance: 380.9
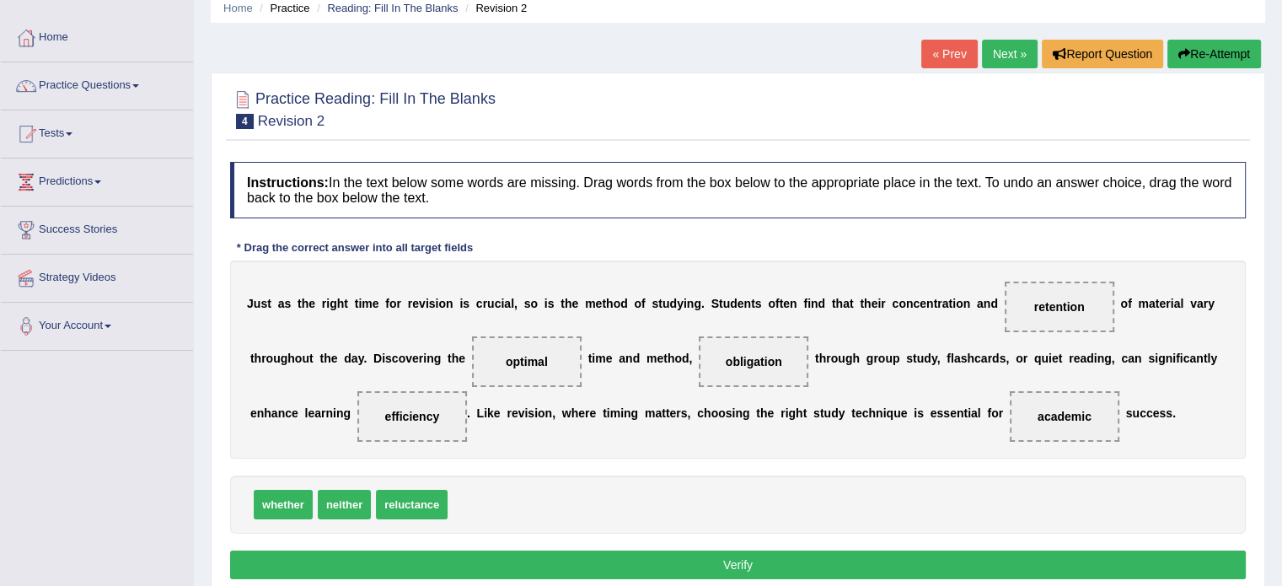
click at [696, 565] on button "Verify" at bounding box center [737, 564] width 1015 height 29
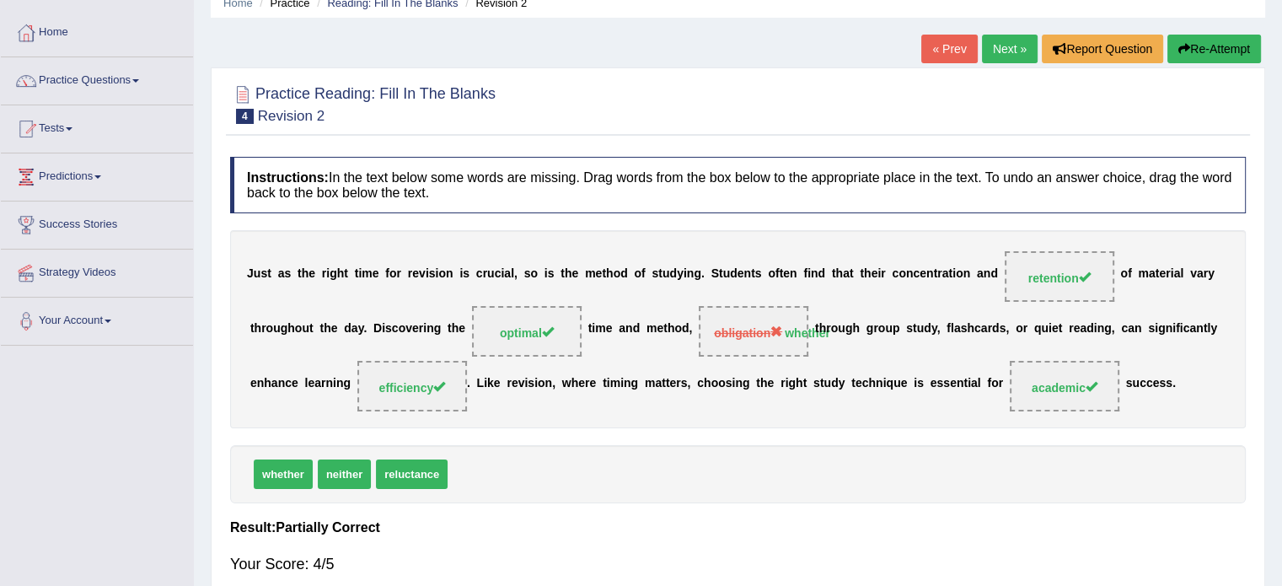
scroll to position [74, 0]
click at [1188, 50] on button "Re-Attempt" at bounding box center [1214, 49] width 94 height 29
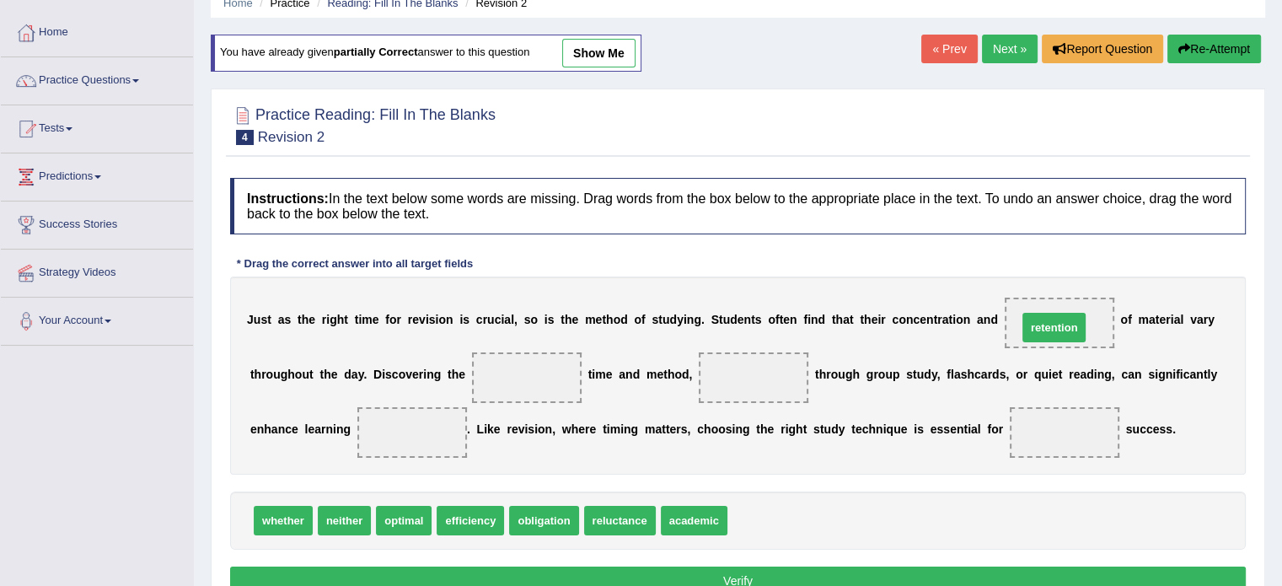
drag, startPoint x: 747, startPoint y: 522, endPoint x: 1042, endPoint y: 326, distance: 355.0
drag, startPoint x: 413, startPoint y: 523, endPoint x: 535, endPoint y: 387, distance: 183.2
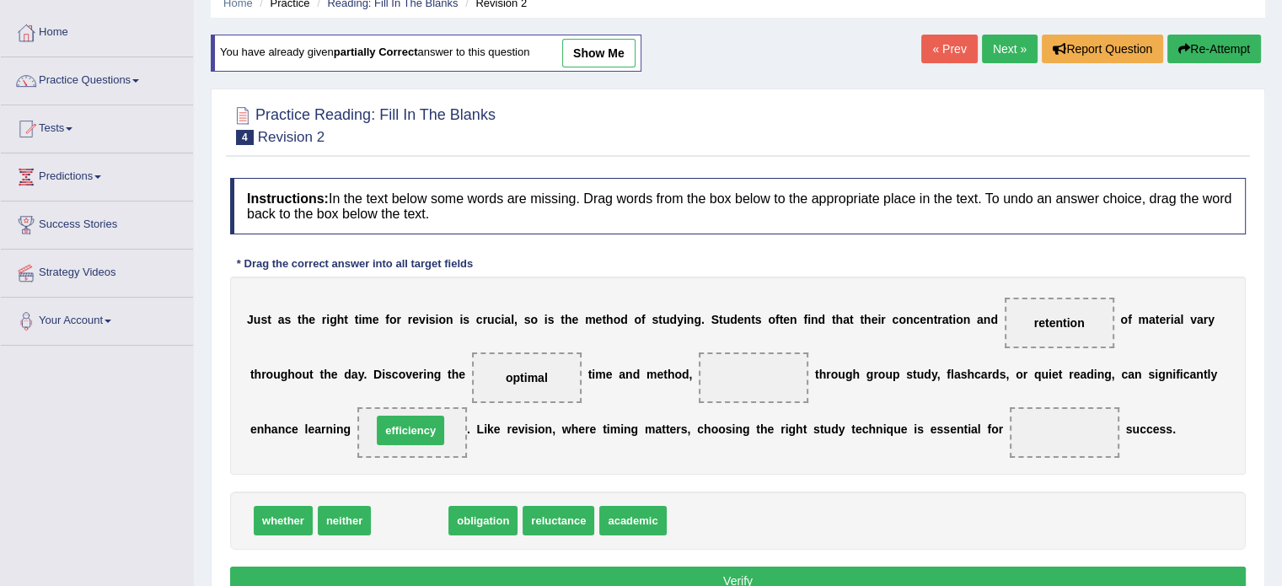
drag, startPoint x: 431, startPoint y: 515, endPoint x: 432, endPoint y: 425, distance: 90.2
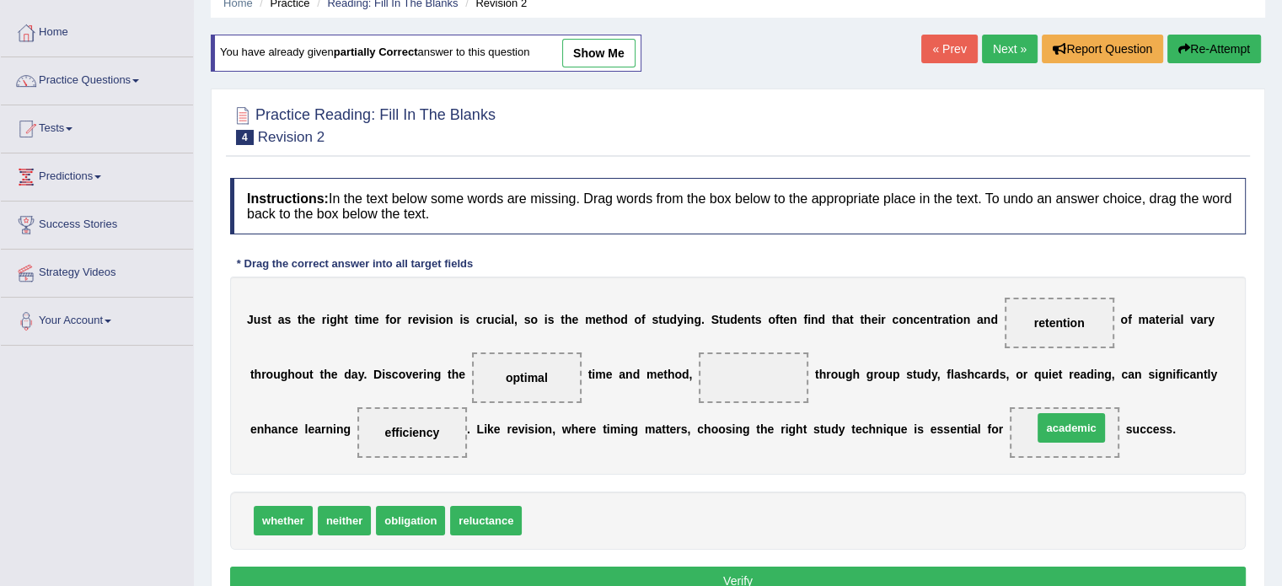
drag, startPoint x: 551, startPoint y: 515, endPoint x: 1062, endPoint y: 422, distance: 519.0
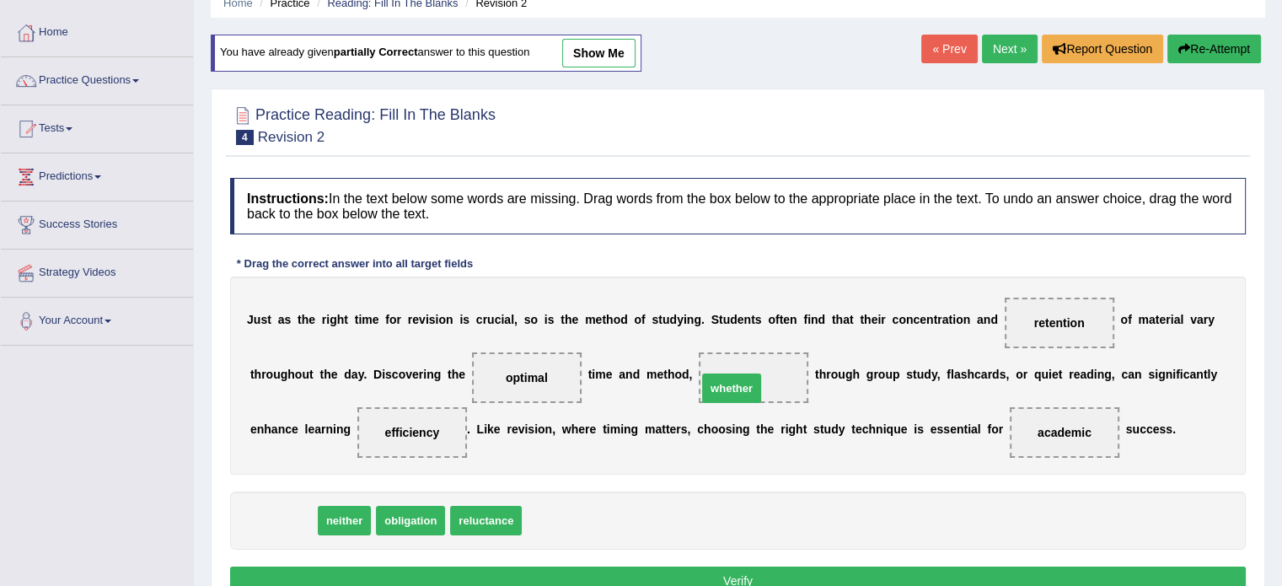
drag, startPoint x: 279, startPoint y: 516, endPoint x: 728, endPoint y: 383, distance: 468.2
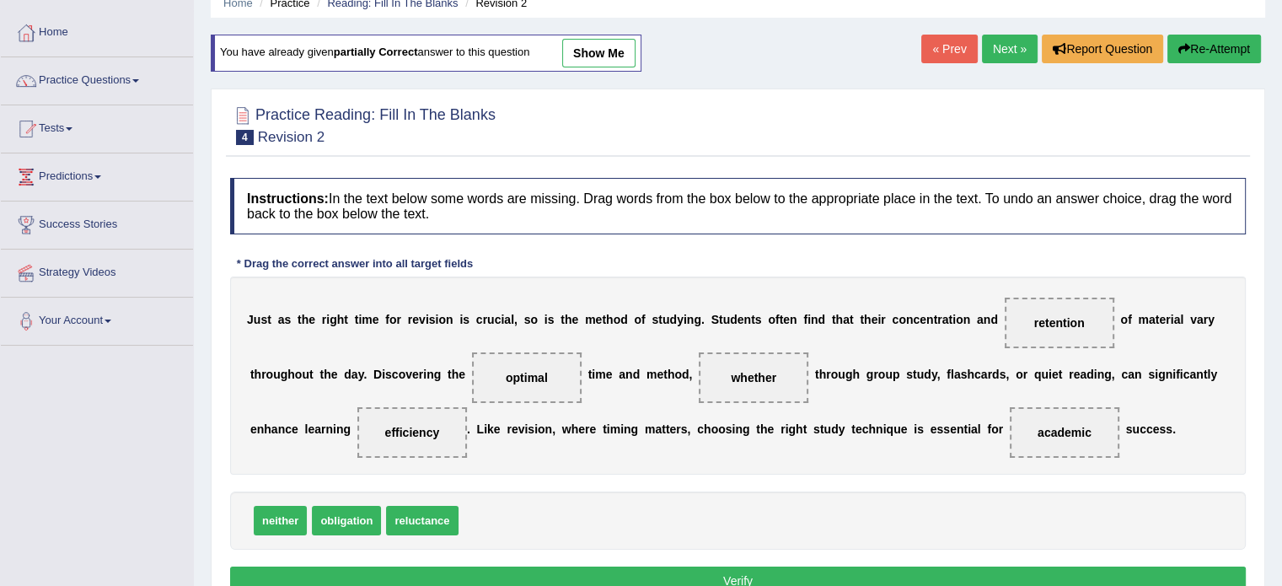
click at [707, 576] on button "Verify" at bounding box center [737, 580] width 1015 height 29
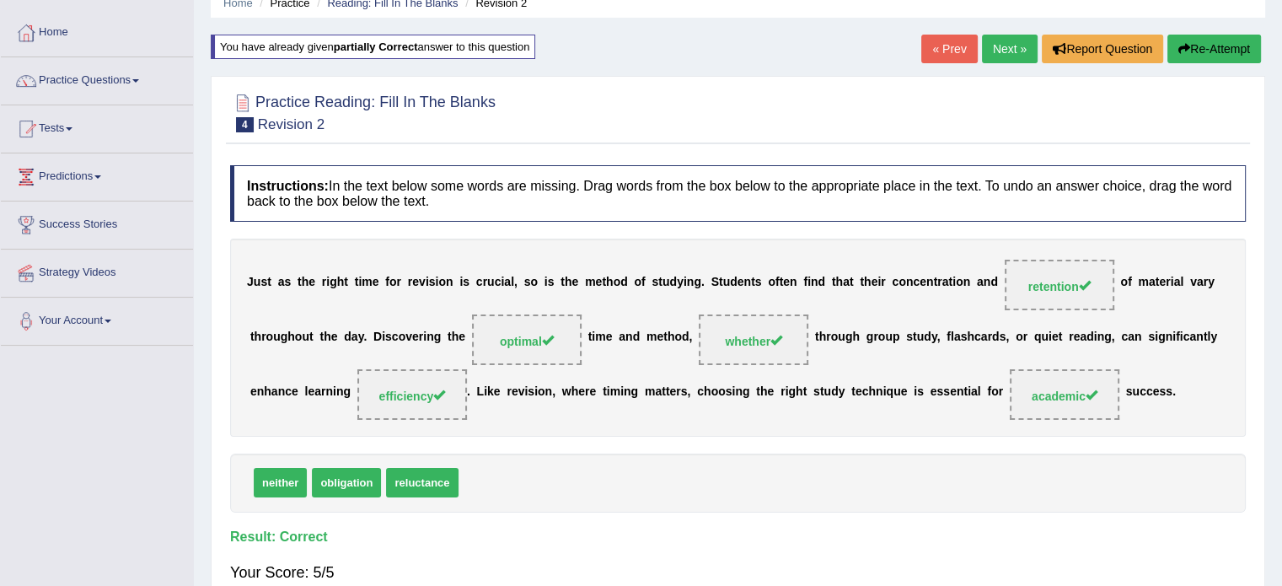
click at [1015, 42] on link "Next »" at bounding box center [1010, 49] width 56 height 29
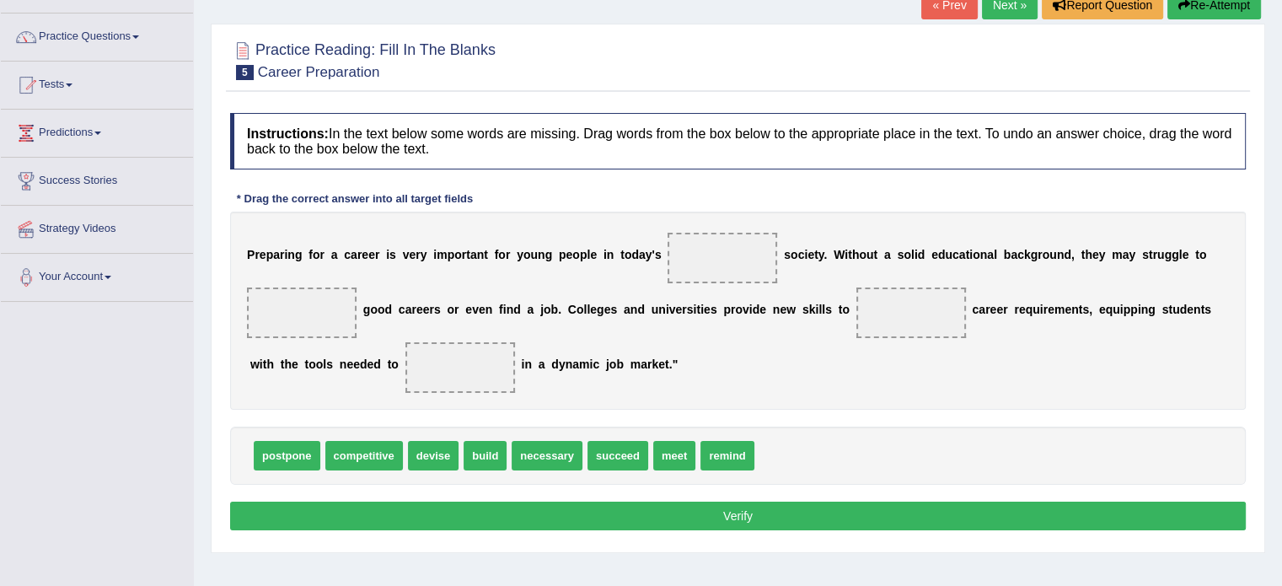
scroll to position [121, 0]
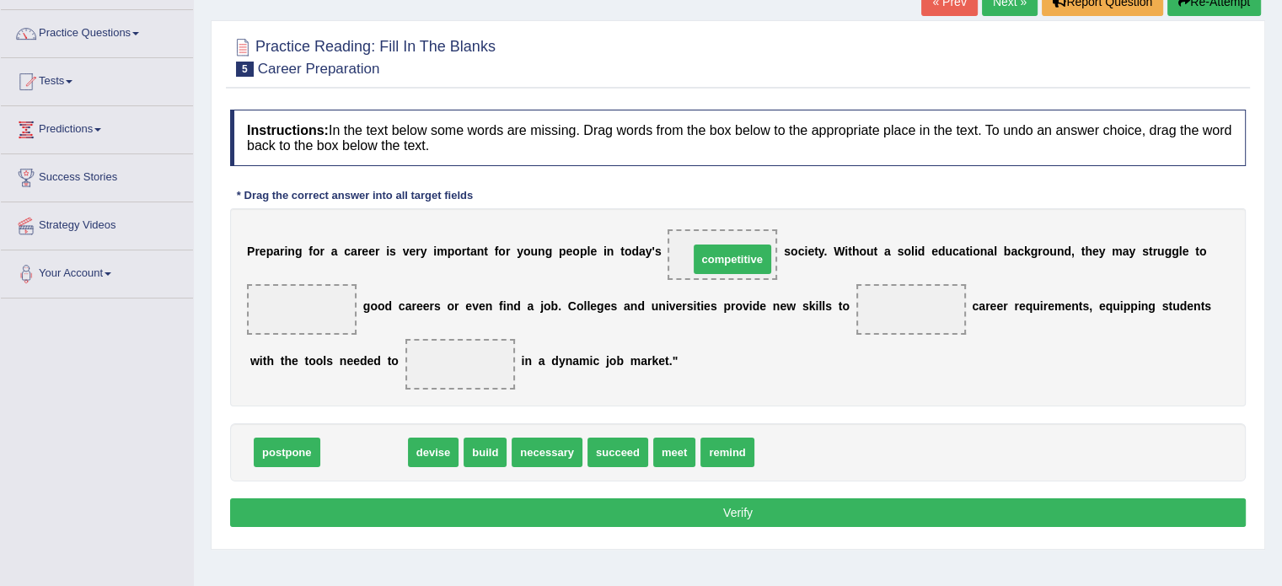
drag, startPoint x: 363, startPoint y: 450, endPoint x: 729, endPoint y: 257, distance: 413.5
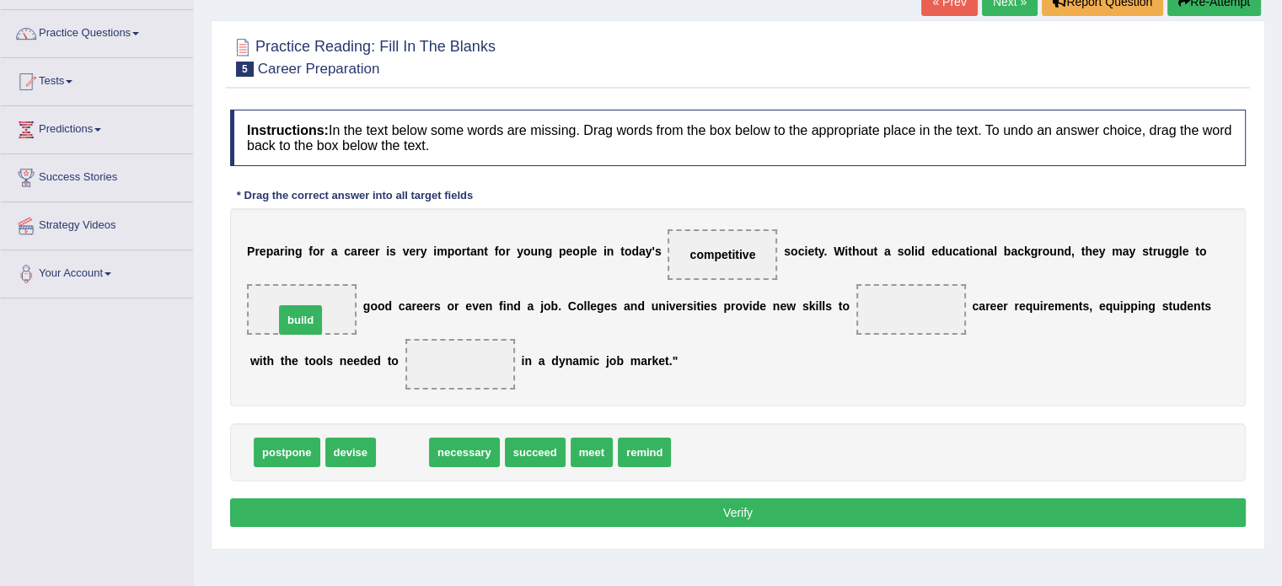
drag, startPoint x: 408, startPoint y: 462, endPoint x: 306, endPoint y: 329, distance: 167.7
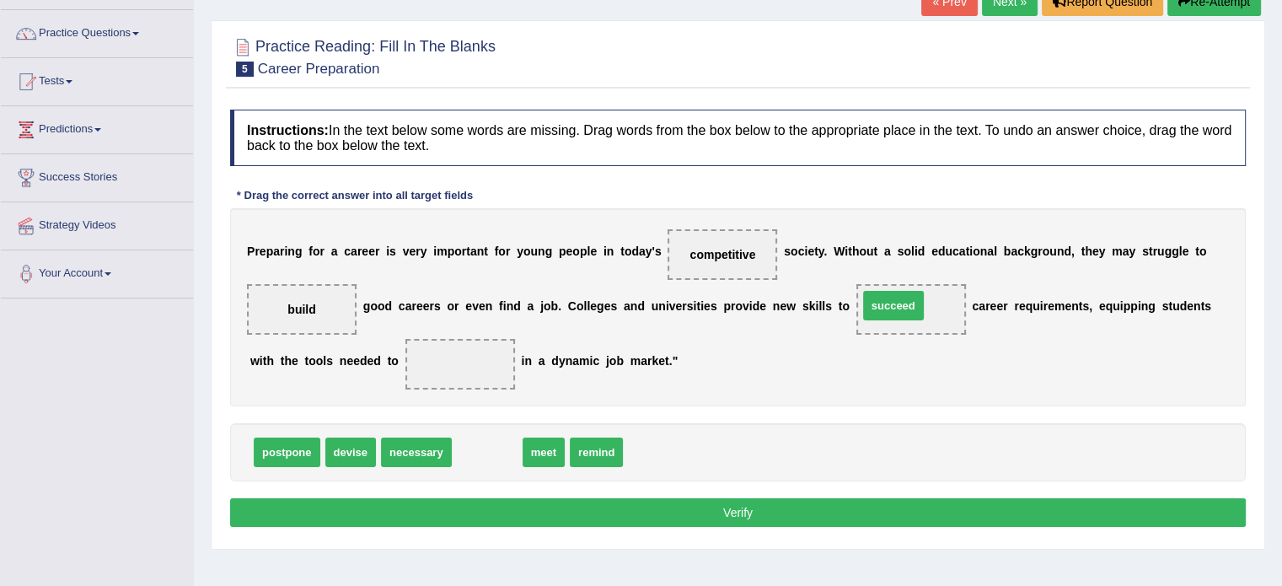
drag, startPoint x: 490, startPoint y: 449, endPoint x: 897, endPoint y: 303, distance: 431.8
drag, startPoint x: 488, startPoint y: 446, endPoint x: 928, endPoint y: 301, distance: 463.1
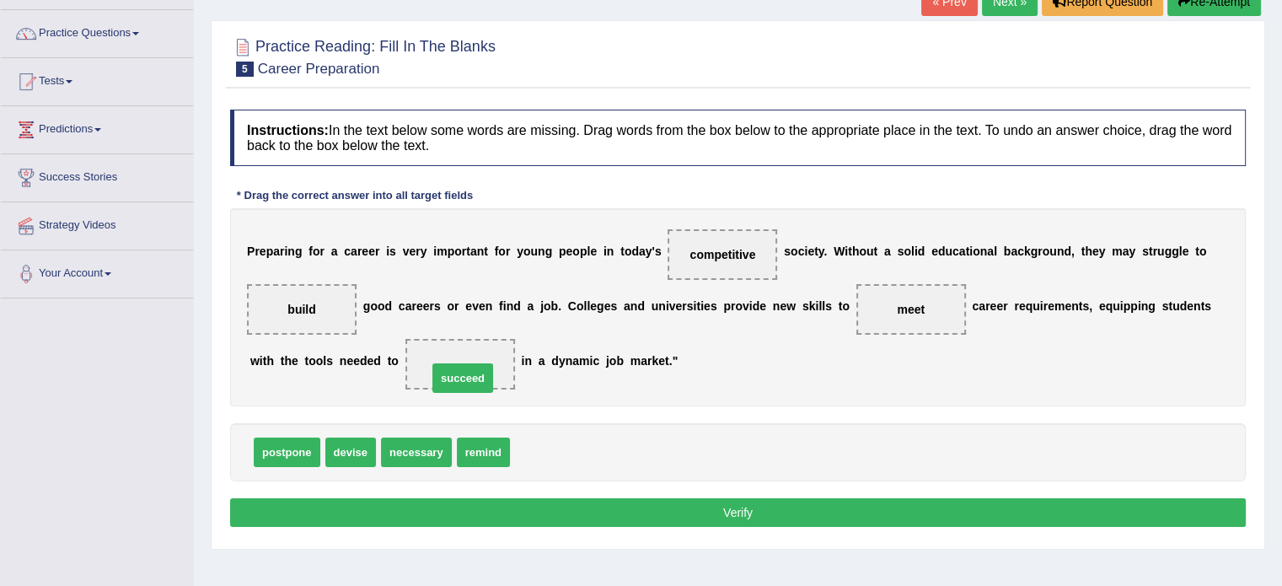
drag, startPoint x: 555, startPoint y: 440, endPoint x: 466, endPoint y: 353, distance: 124.5
click at [644, 517] on button "Verify" at bounding box center [737, 512] width 1015 height 29
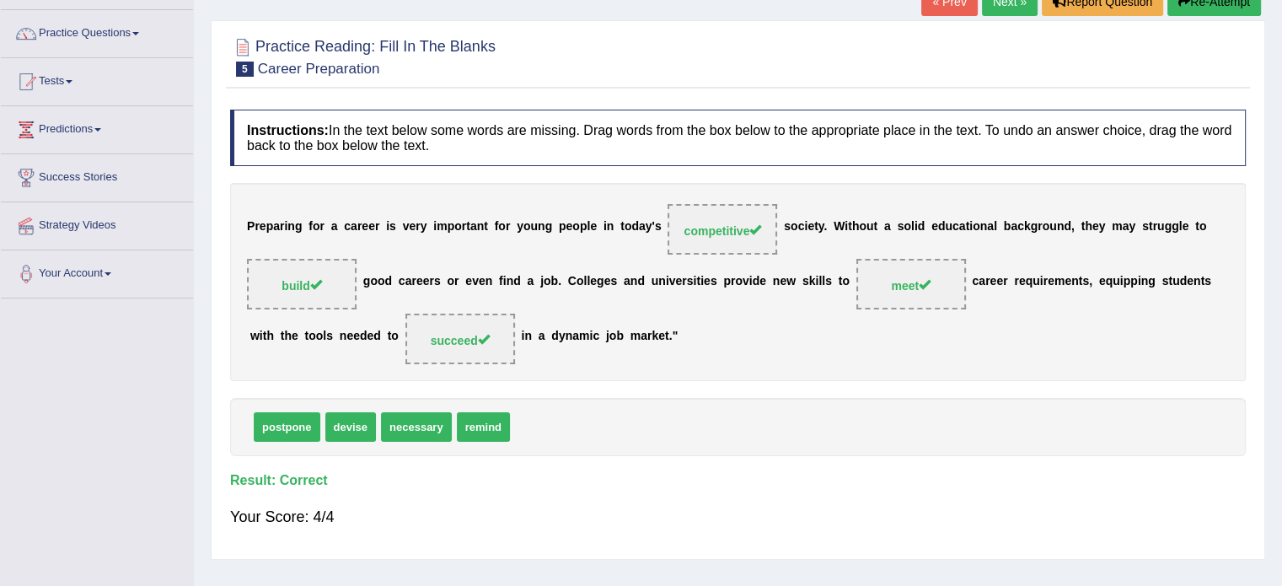
click at [1001, 1] on link "Next »" at bounding box center [1010, 1] width 56 height 29
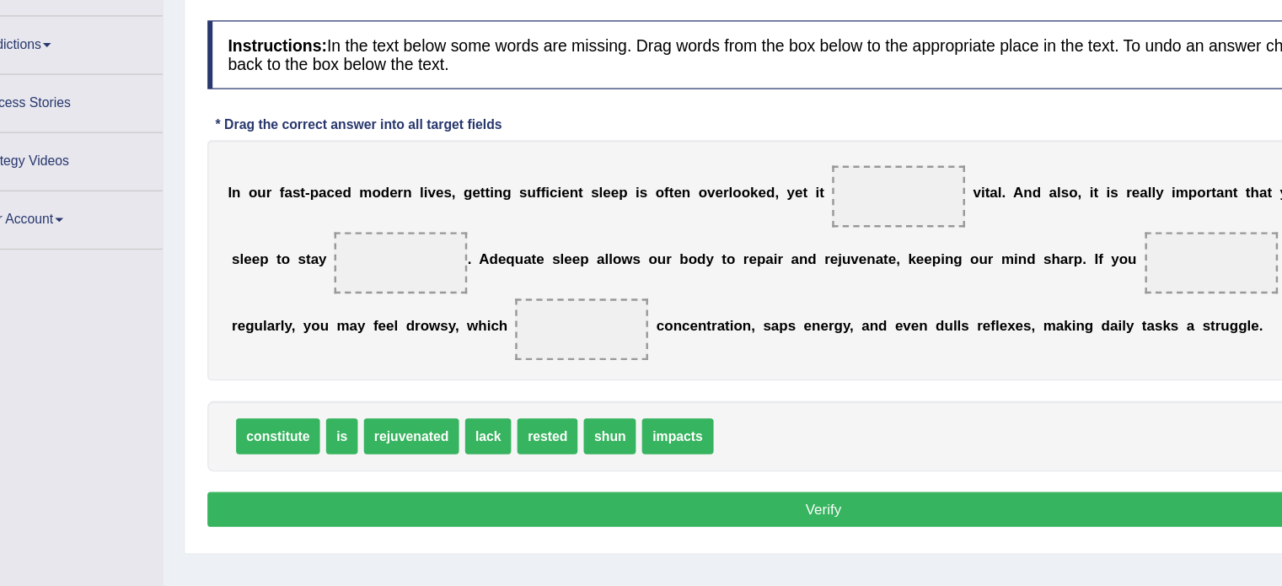
scroll to position [138, 0]
drag, startPoint x: 337, startPoint y: 437, endPoint x: 768, endPoint y: 228, distance: 479.0
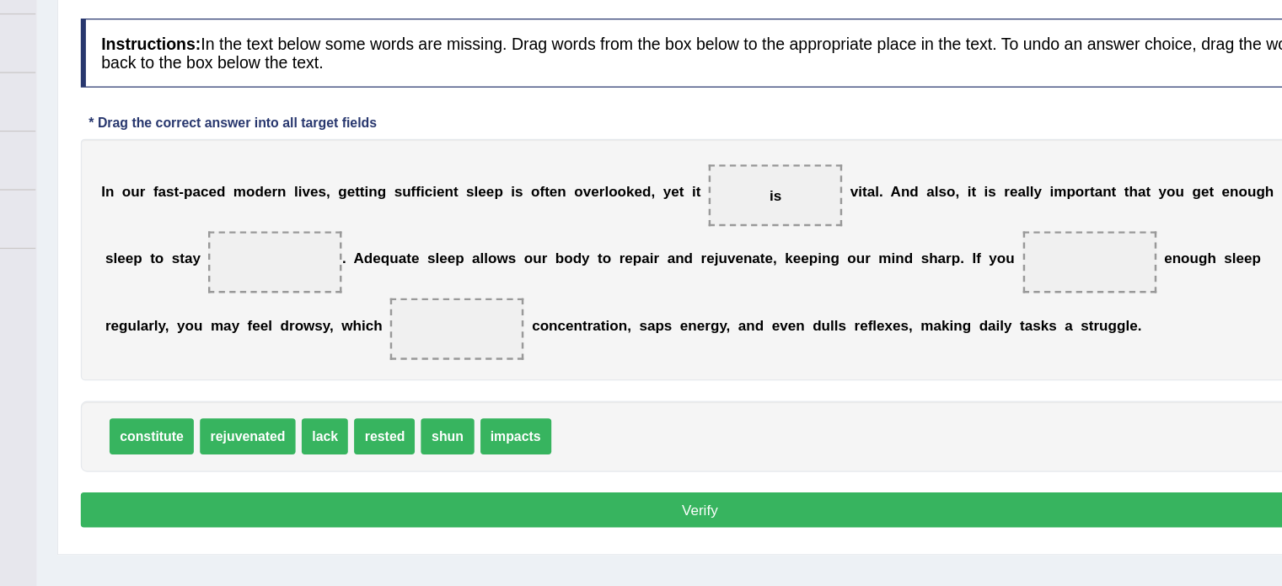
click at [1030, 437] on div "constitute rejuvenated lack rested shun impacts" at bounding box center [737, 435] width 1015 height 58
drag, startPoint x: 995, startPoint y: 358, endPoint x: 886, endPoint y: 385, distance: 112.0
click at [886, 385] on div "I n o u r f a s t - p a c e d m o d e r n l i v e s , g e t t i n g s u f f i c…" at bounding box center [737, 290] width 1015 height 198
drag, startPoint x: 945, startPoint y: 275, endPoint x: 870, endPoint y: 312, distance: 83.7
click at [870, 312] on div "I n o u r f a s t - p a c e d m o d e r n l i v e s , g e t t i n g s u f f i c…" at bounding box center [737, 290] width 1015 height 198
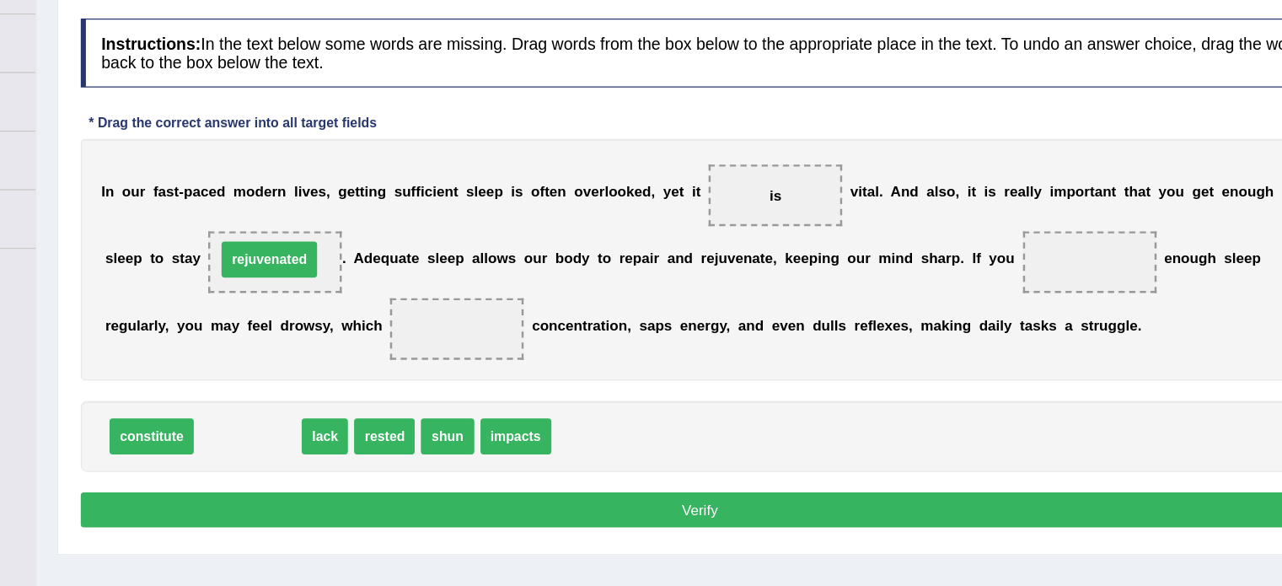
drag, startPoint x: 375, startPoint y: 436, endPoint x: 393, endPoint y: 289, distance: 147.7
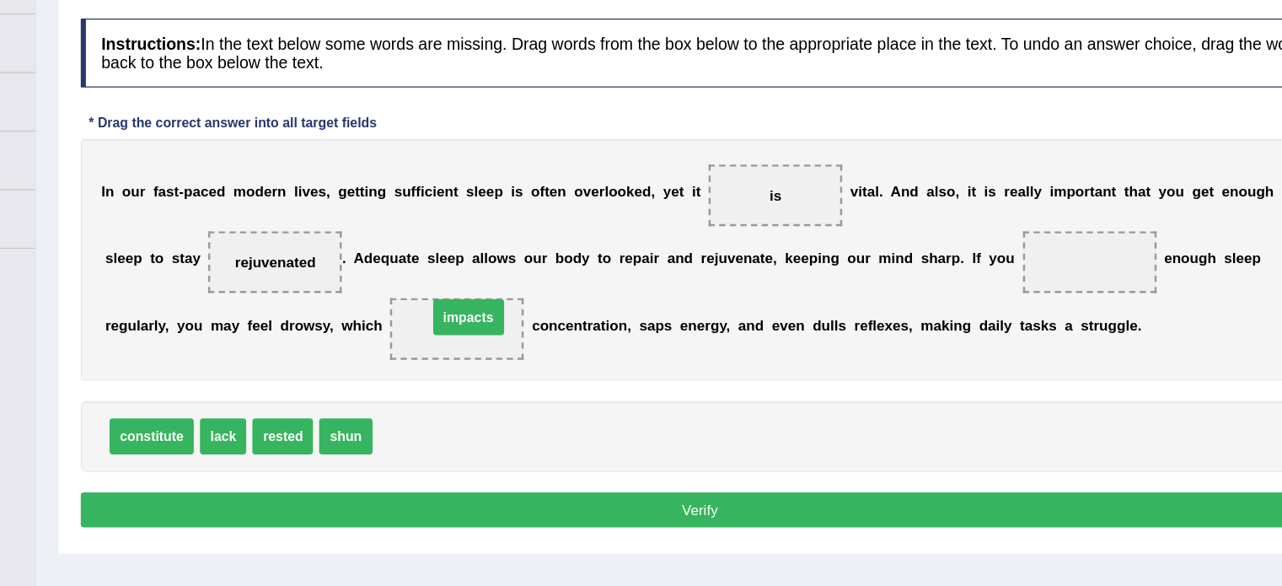
drag, startPoint x: 518, startPoint y: 435, endPoint x: 563, endPoint y: 337, distance: 107.5
drag, startPoint x: 336, startPoint y: 429, endPoint x: 1031, endPoint y: 284, distance: 710.1
click at [856, 490] on button "Verify" at bounding box center [737, 495] width 1015 height 29
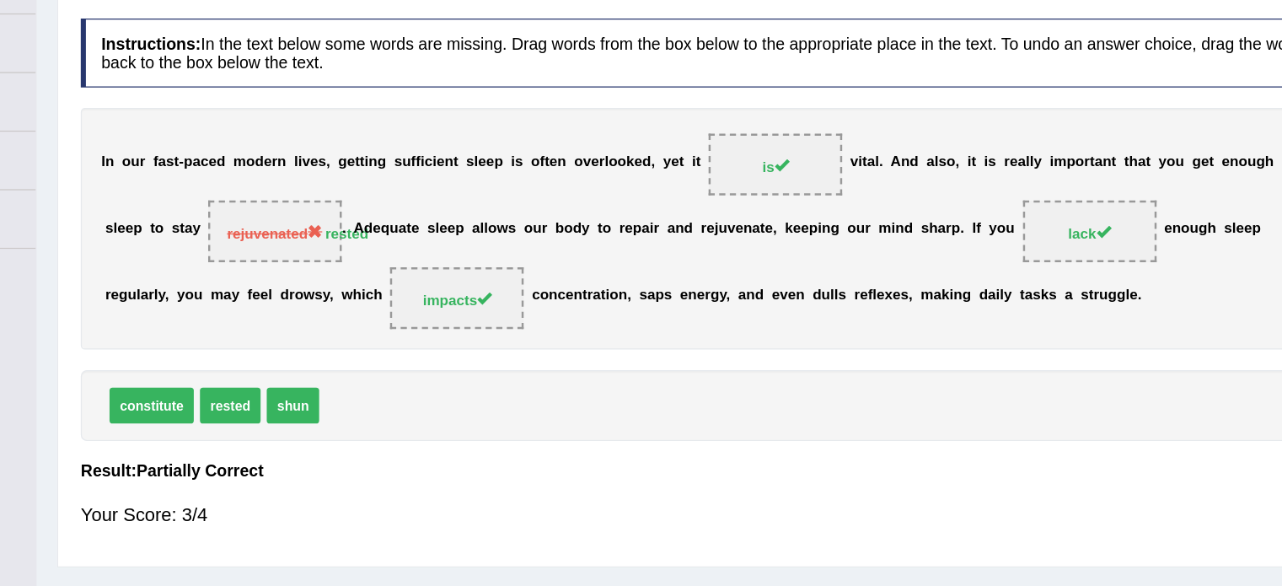
scroll to position [0, 0]
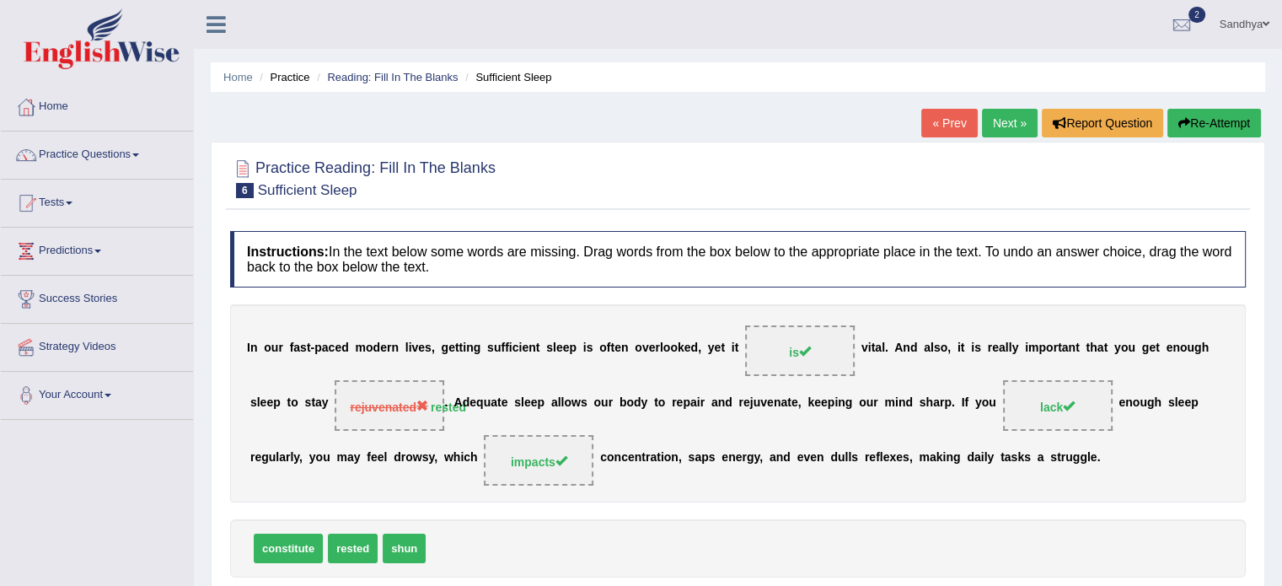
click at [1015, 125] on link "Next »" at bounding box center [1010, 123] width 56 height 29
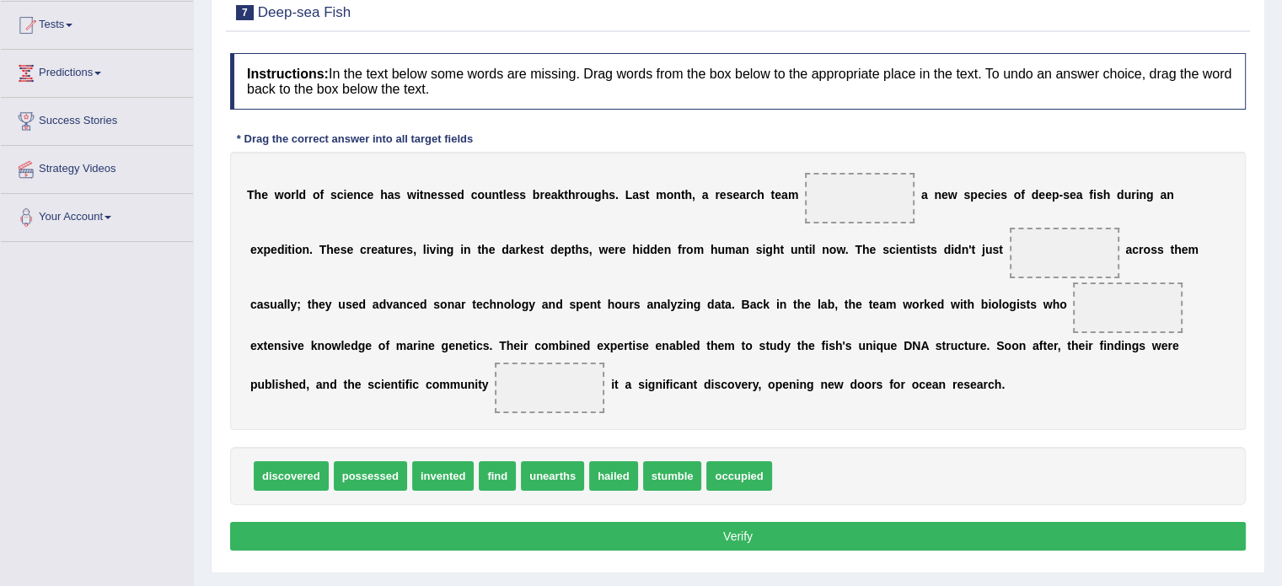
scroll to position [179, 0]
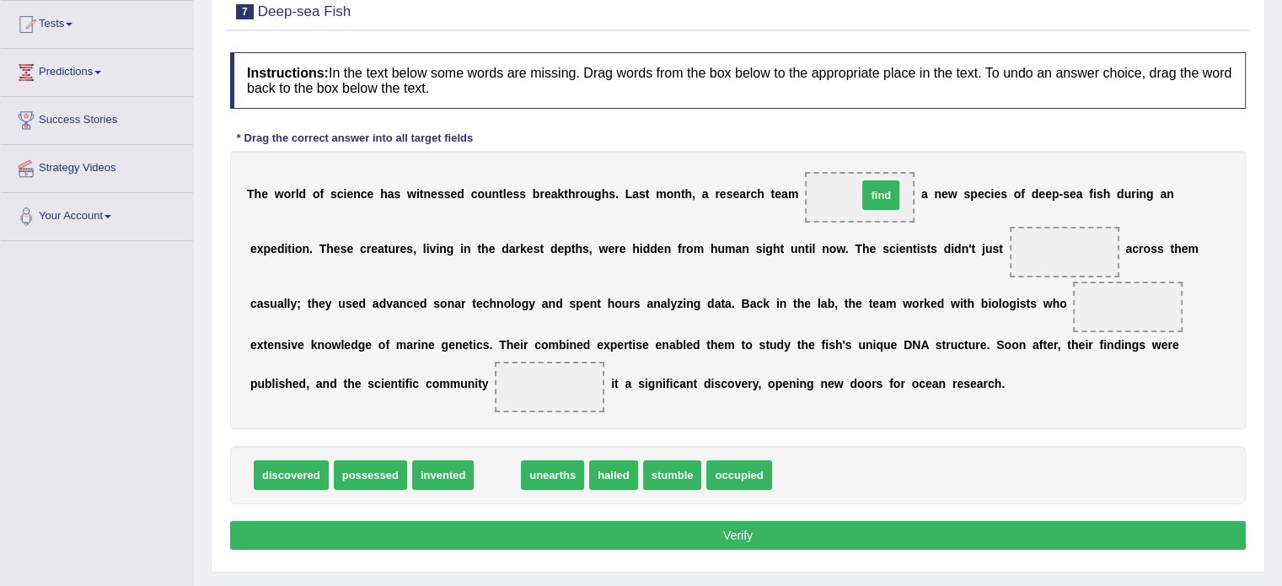
drag, startPoint x: 495, startPoint y: 470, endPoint x: 876, endPoint y: 191, distance: 472.8
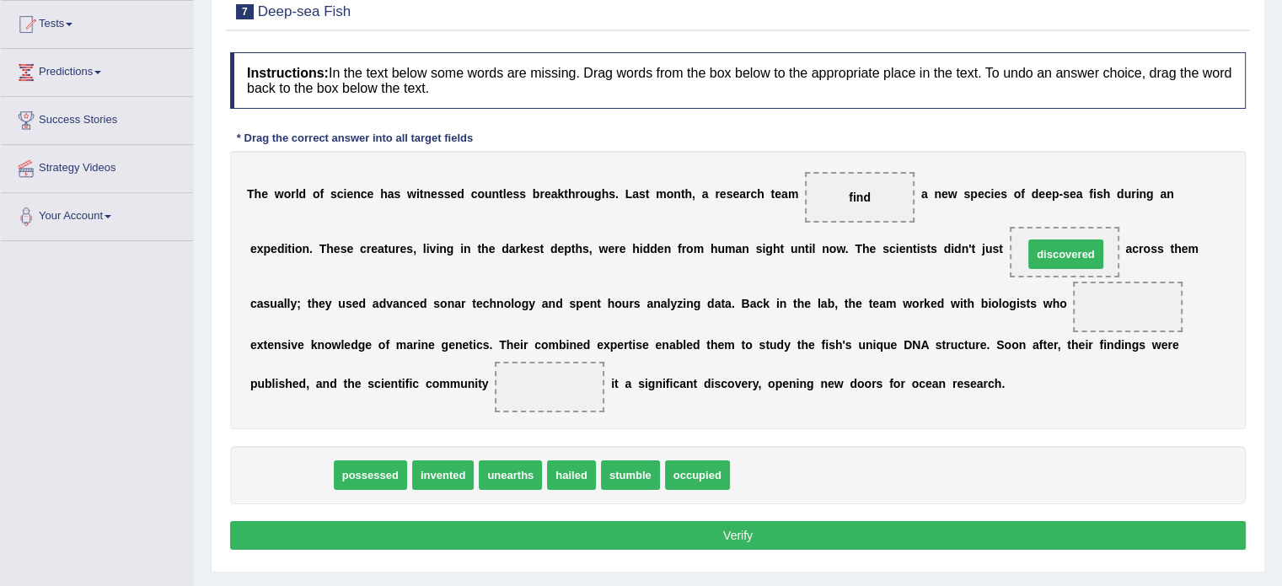
drag, startPoint x: 292, startPoint y: 481, endPoint x: 1067, endPoint y: 260, distance: 805.3
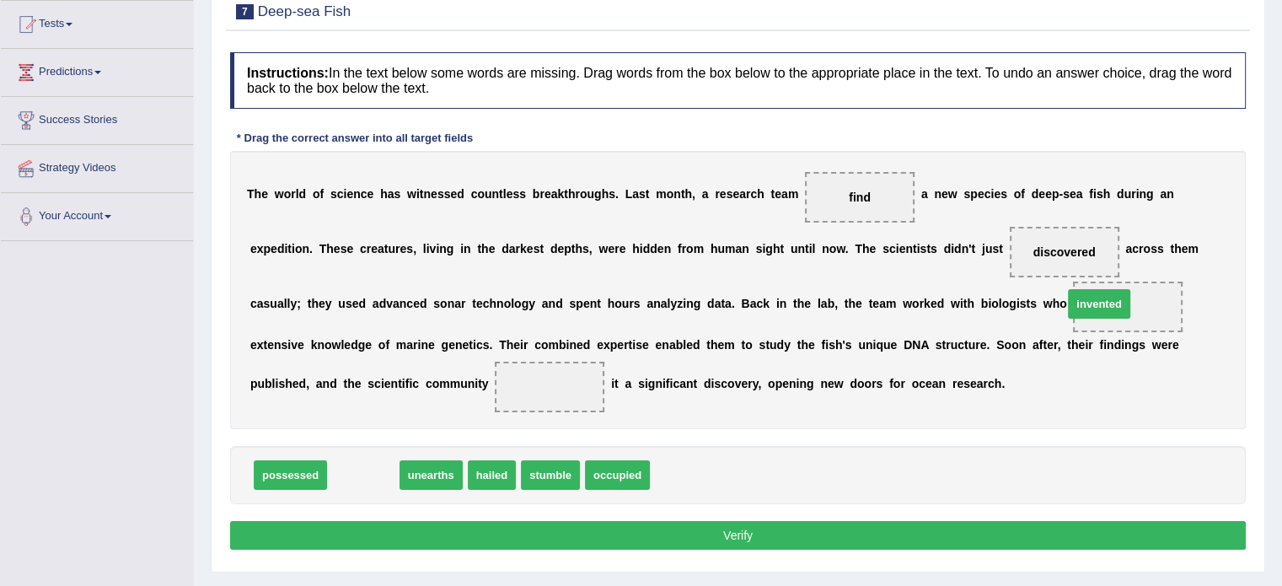
drag, startPoint x: 377, startPoint y: 483, endPoint x: 1112, endPoint y: 313, distance: 755.1
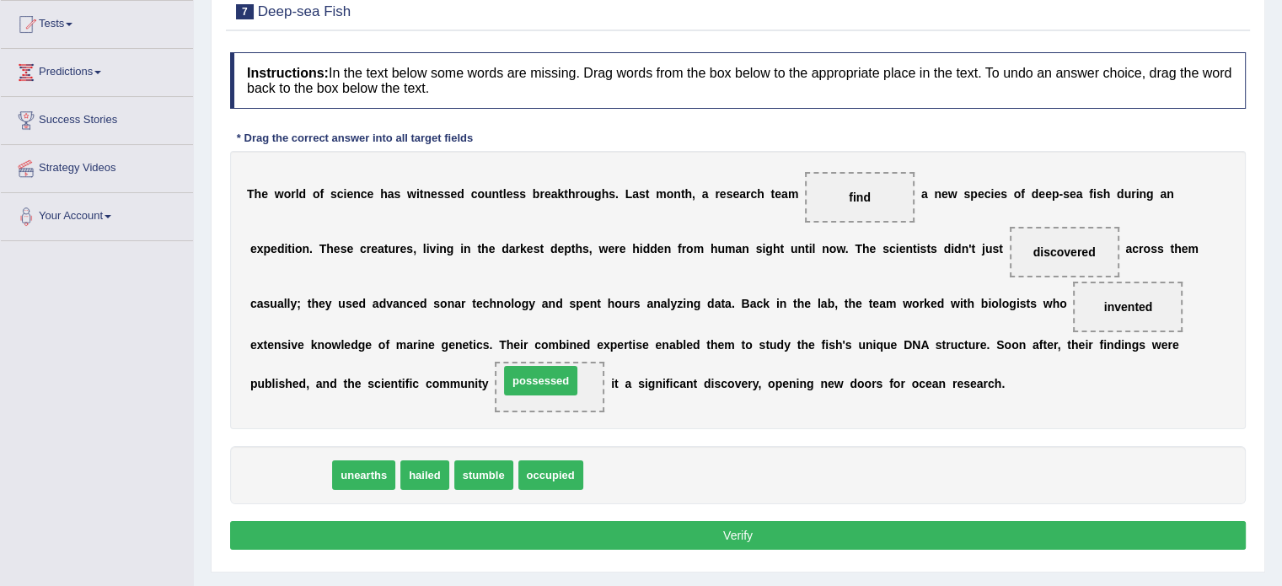
drag, startPoint x: 303, startPoint y: 478, endPoint x: 554, endPoint y: 383, distance: 267.5
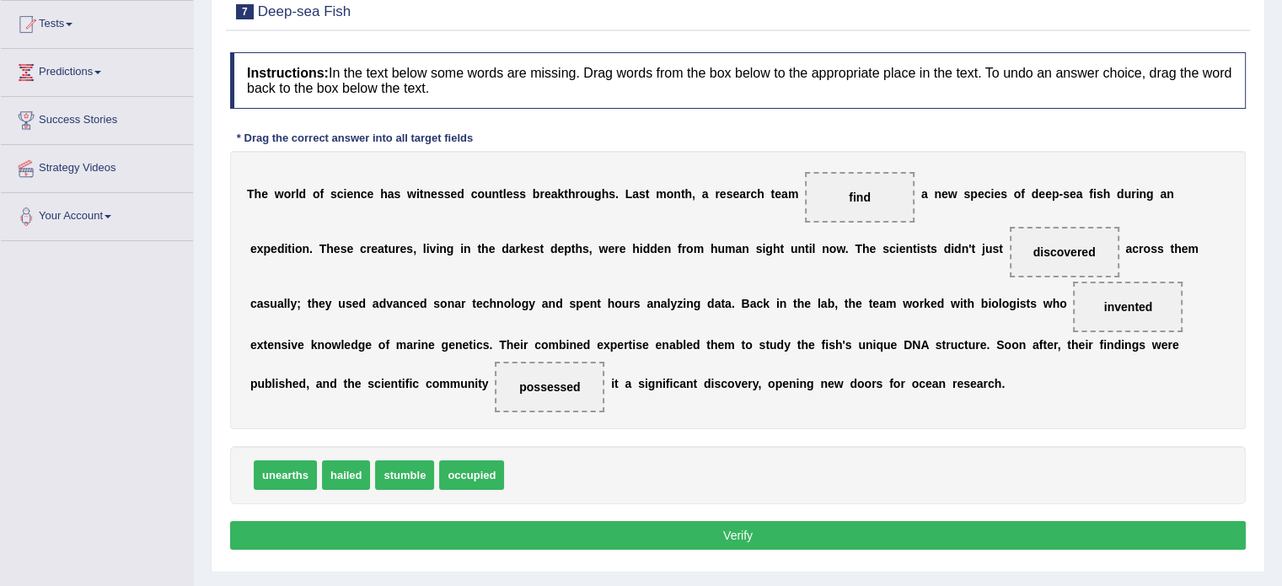
click at [575, 533] on button "Verify" at bounding box center [737, 535] width 1015 height 29
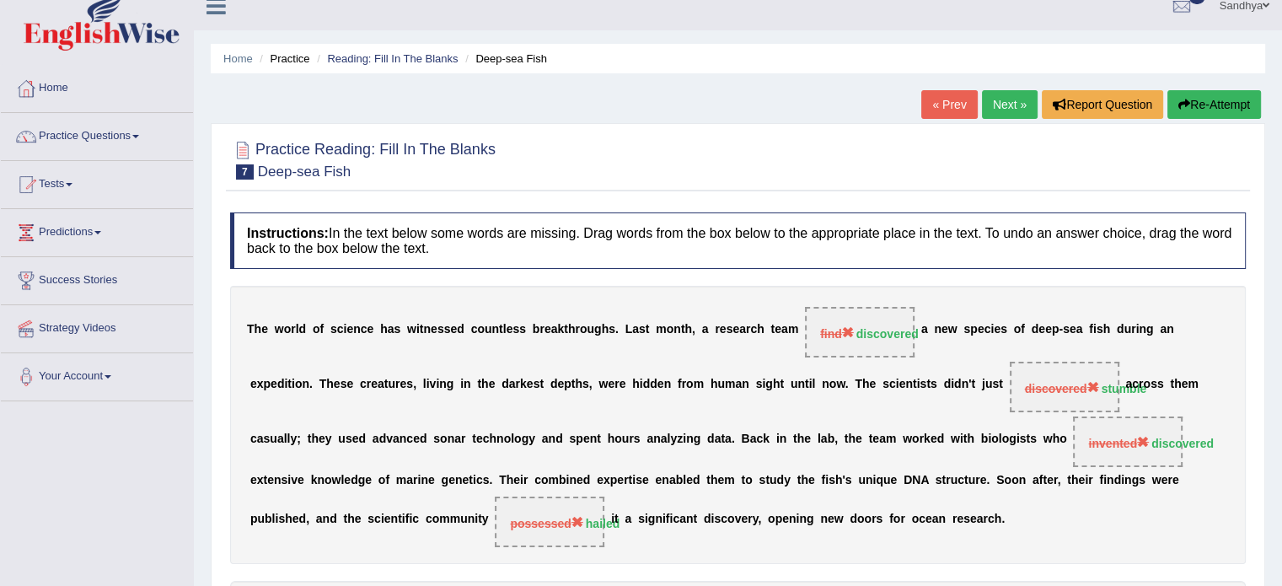
scroll to position [0, 0]
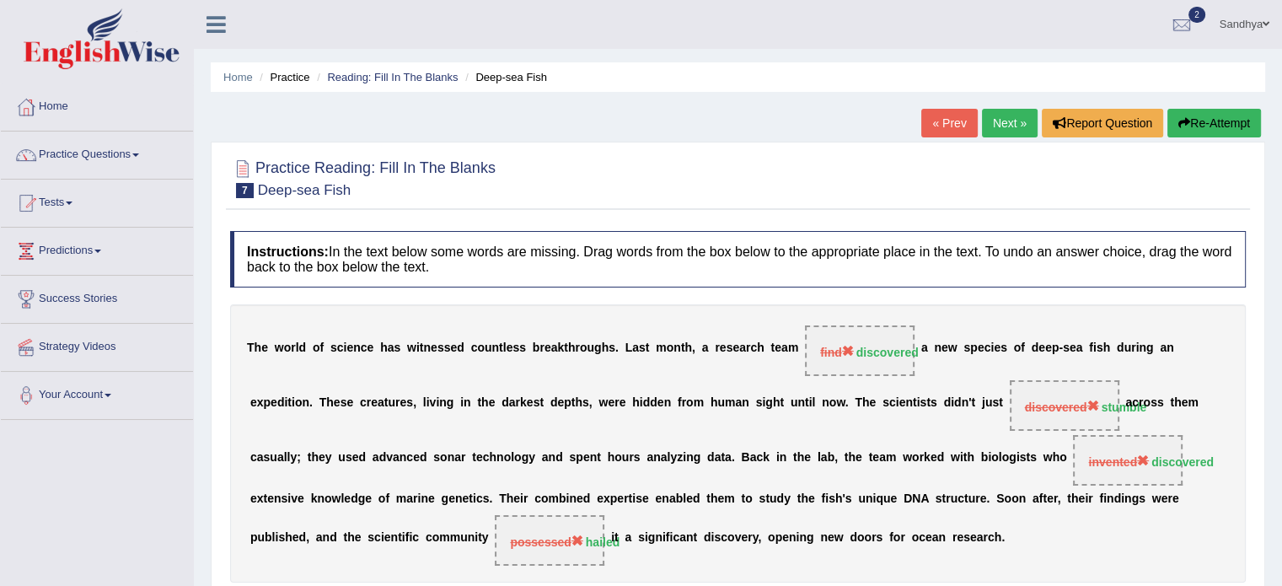
click at [1232, 121] on button "Re-Attempt" at bounding box center [1214, 123] width 94 height 29
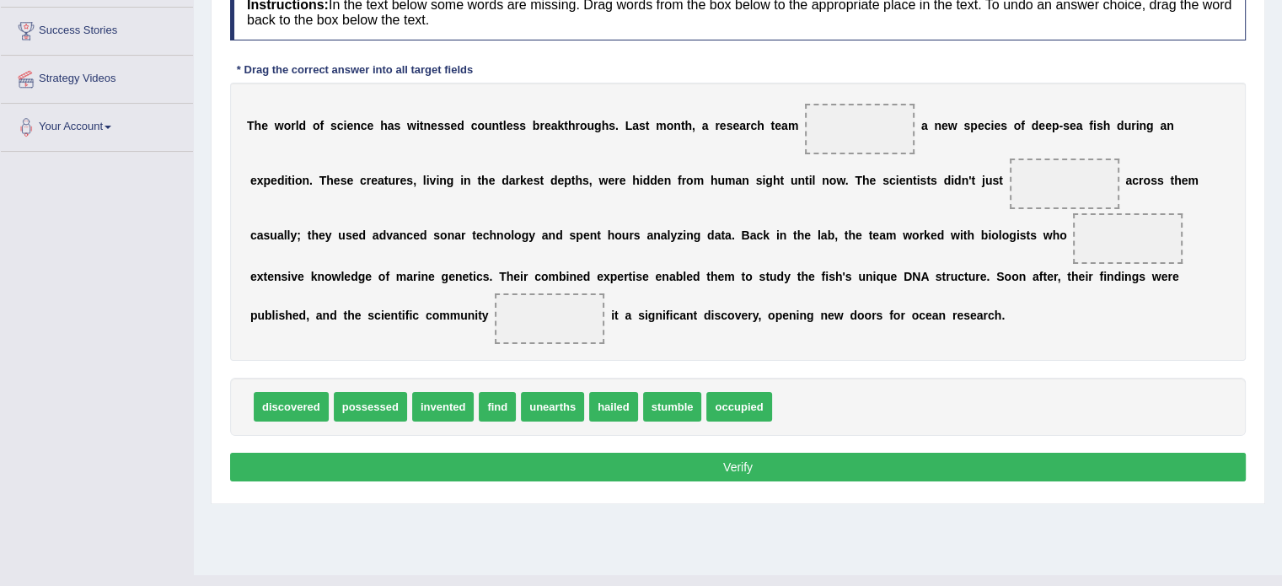
scroll to position [270, 0]
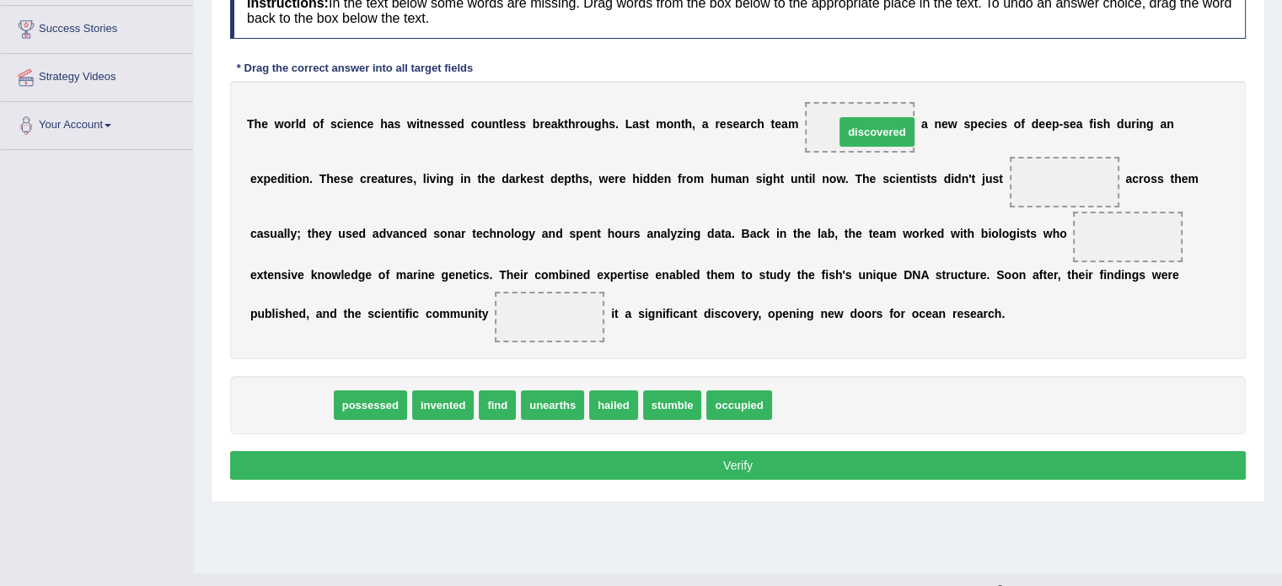
drag, startPoint x: 317, startPoint y: 399, endPoint x: 899, endPoint y: 126, distance: 643.1
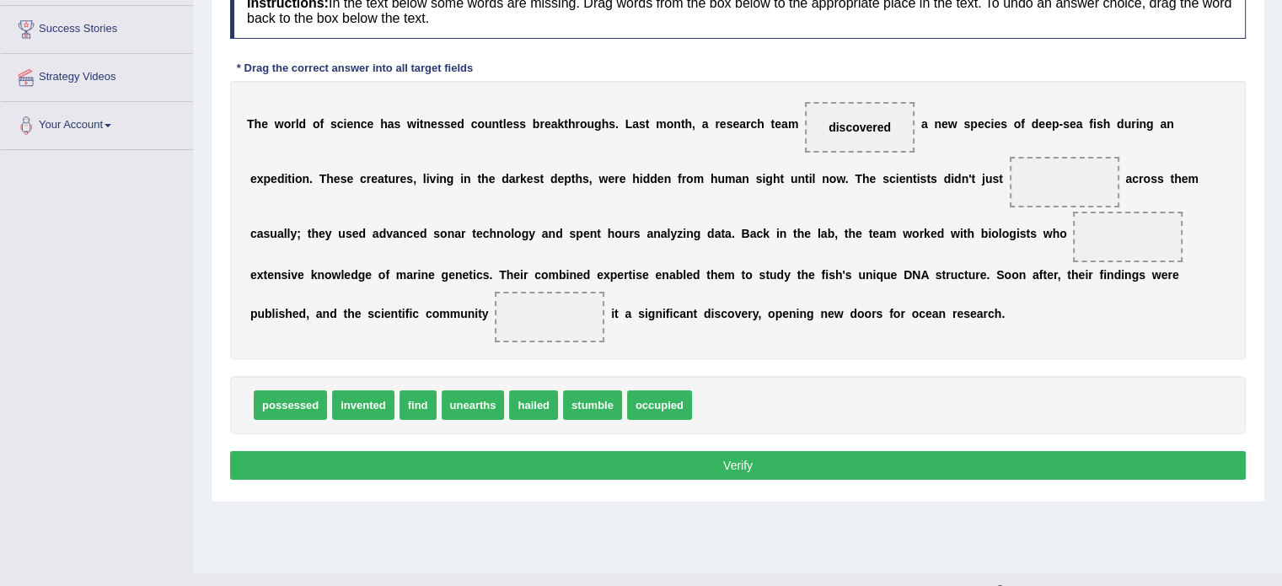
click at [651, 462] on button "Verify" at bounding box center [737, 465] width 1015 height 29
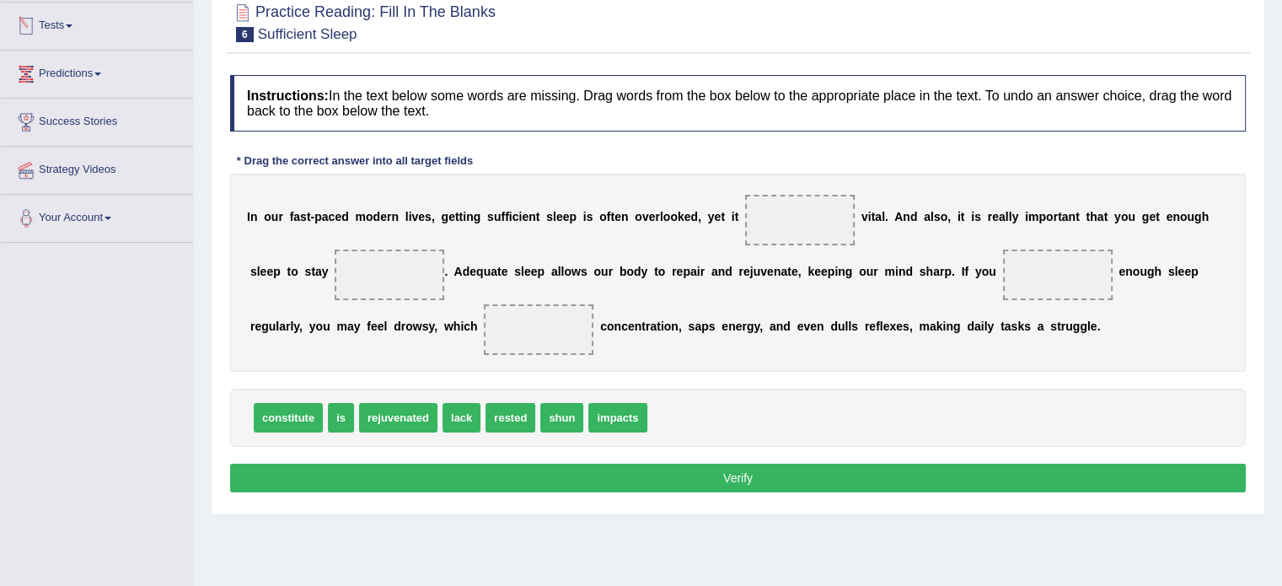
scroll to position [82, 0]
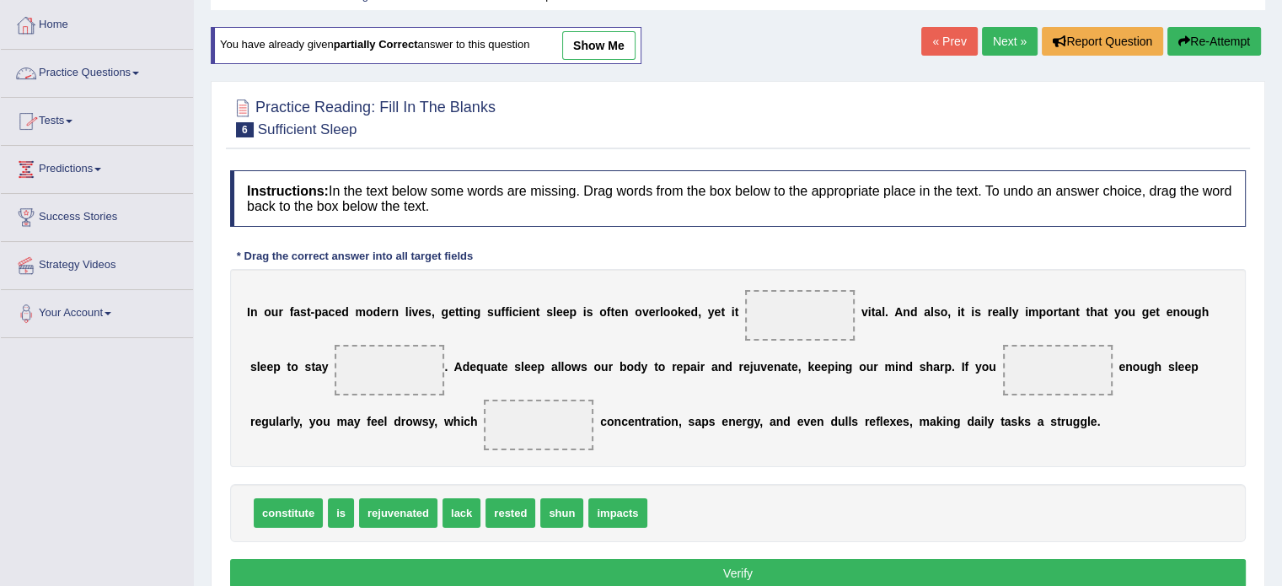
click at [74, 23] on link "Home" at bounding box center [97, 23] width 192 height 42
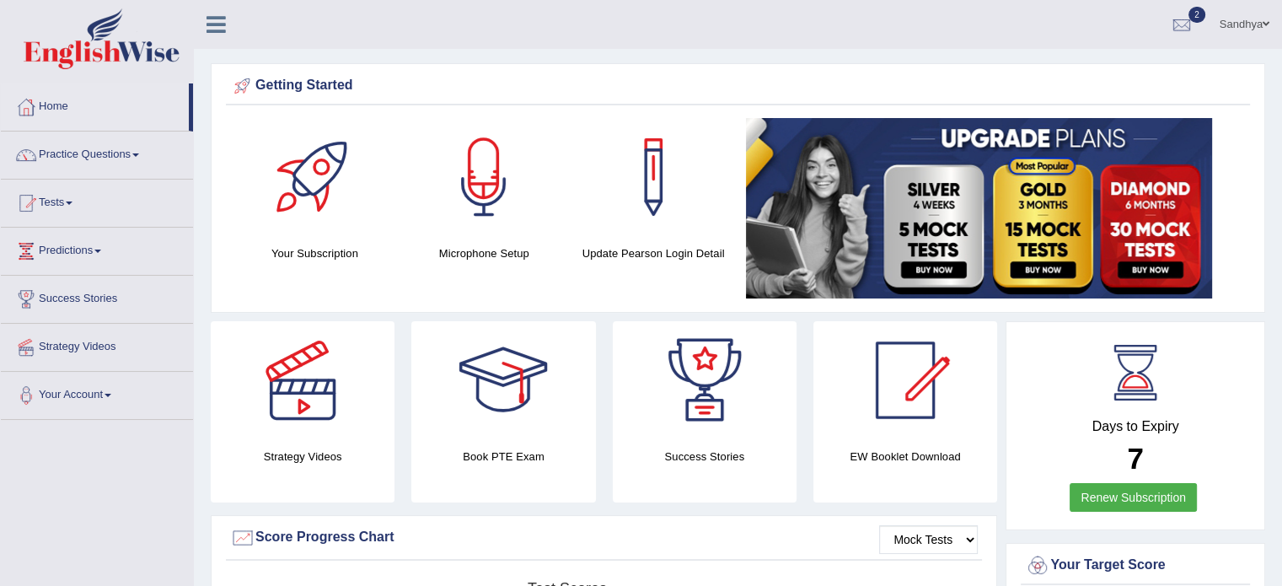
click at [651, 183] on div at bounding box center [653, 177] width 118 height 118
